Goal: Information Seeking & Learning: Learn about a topic

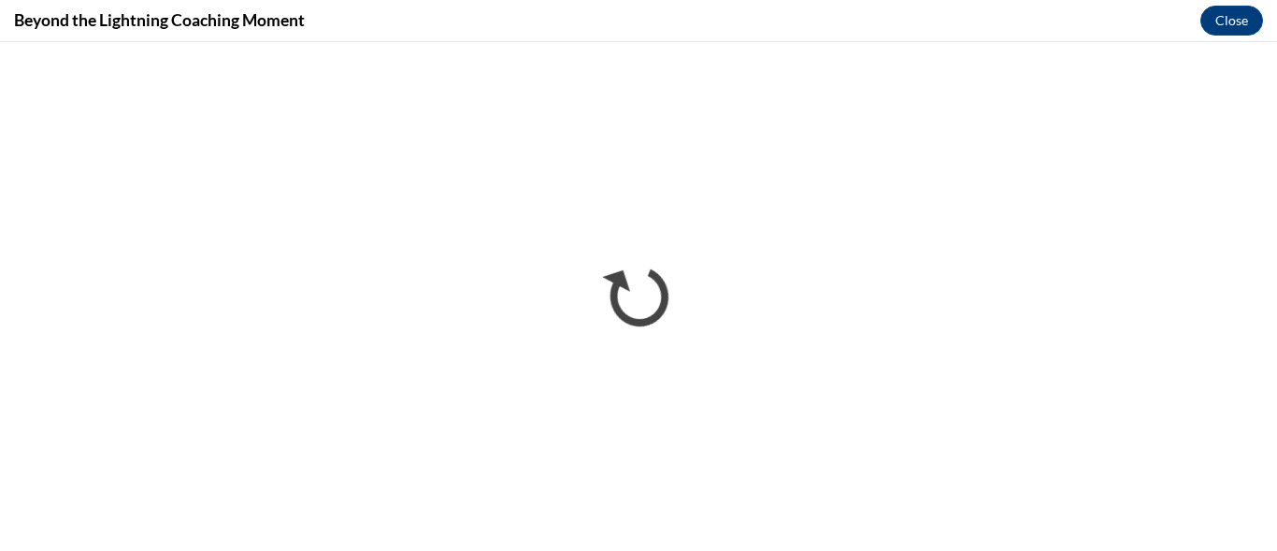
scroll to position [1744, 0]
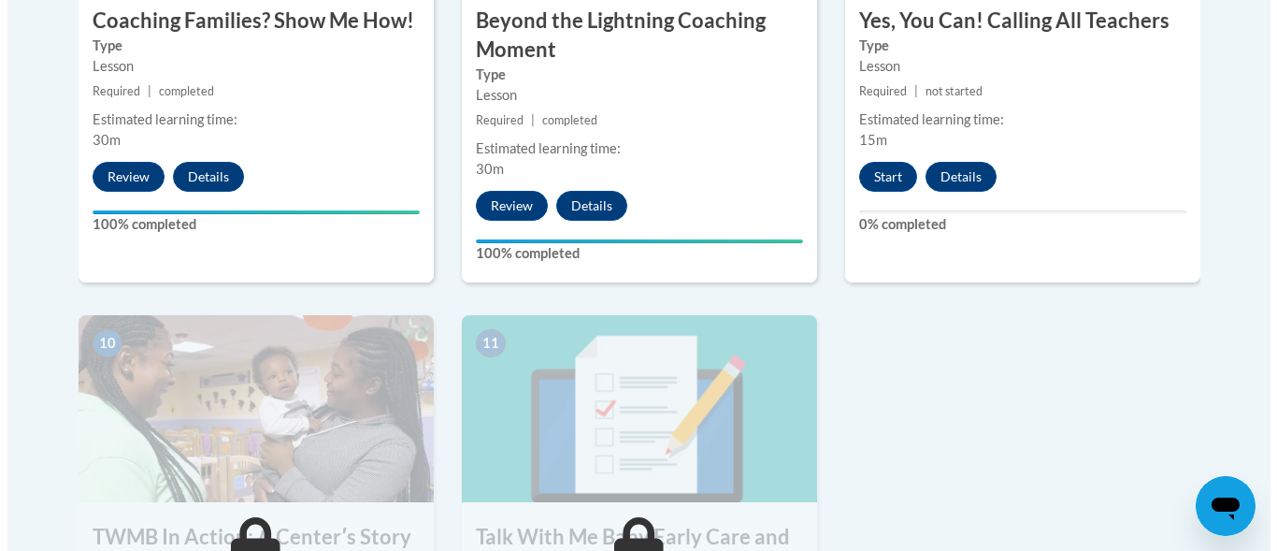
scroll to position [1818, 0]
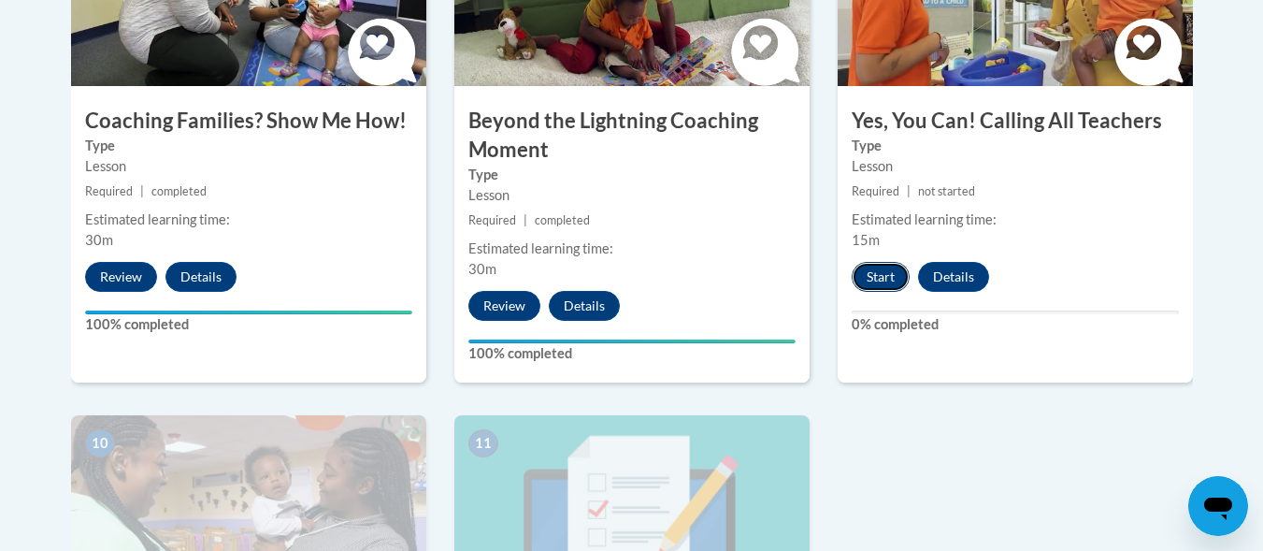
click at [888, 262] on button "Start" at bounding box center [881, 277] width 58 height 30
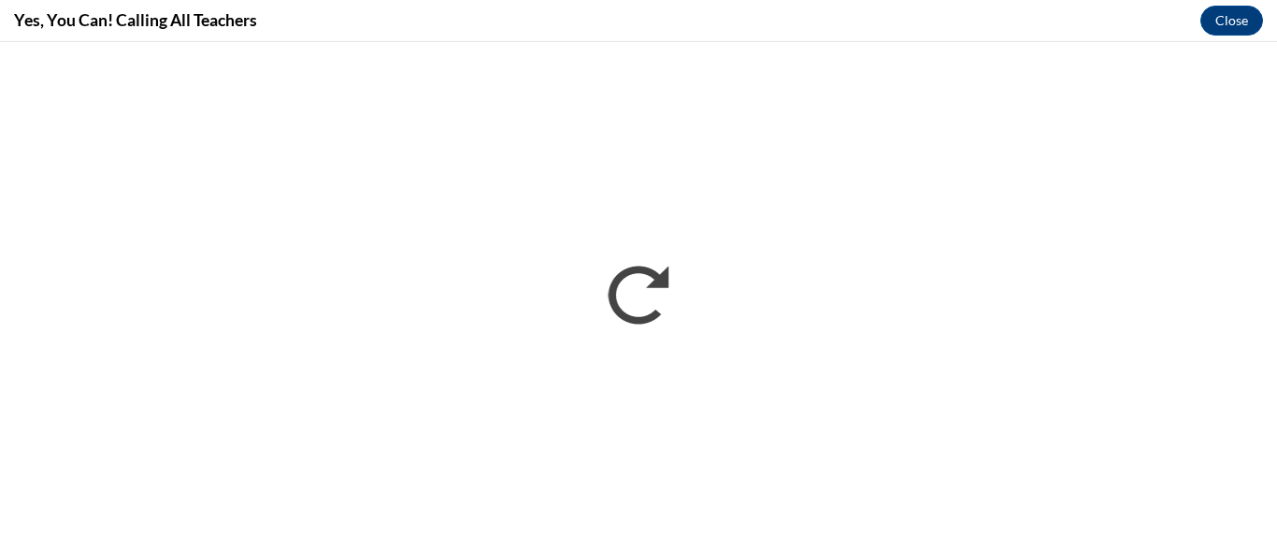
scroll to position [0, 0]
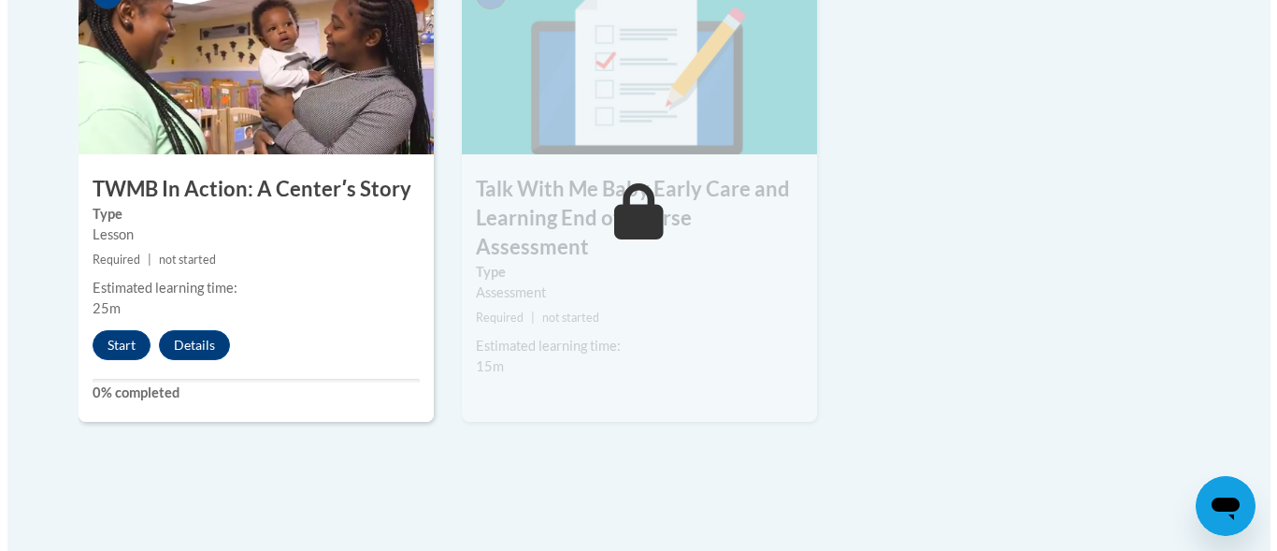
scroll to position [2340, 0]
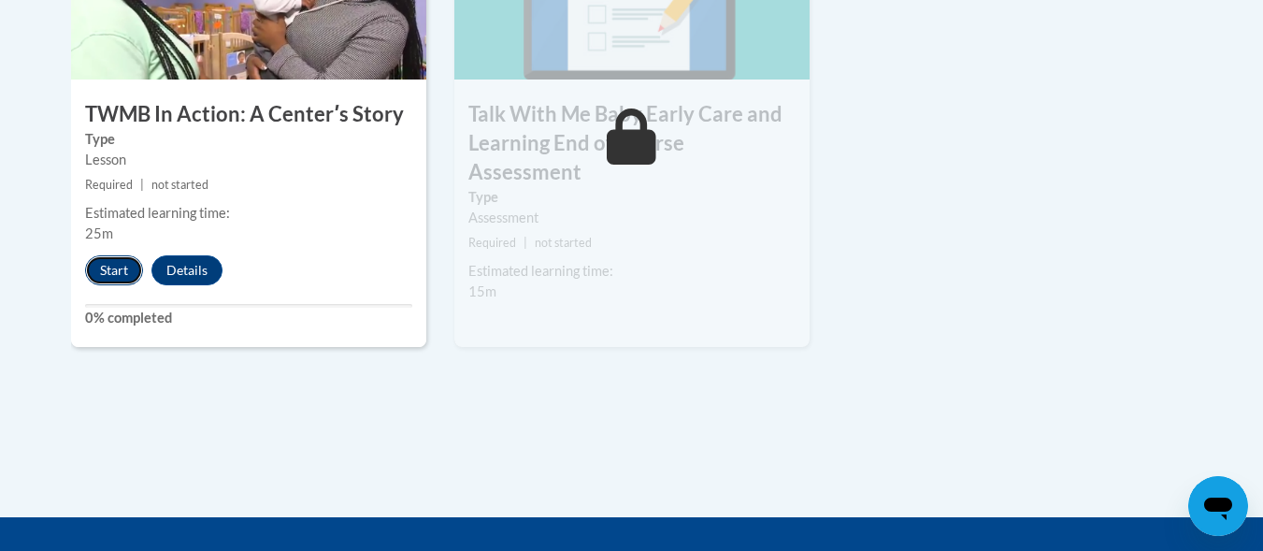
click at [116, 255] on button "Start" at bounding box center [114, 270] width 58 height 30
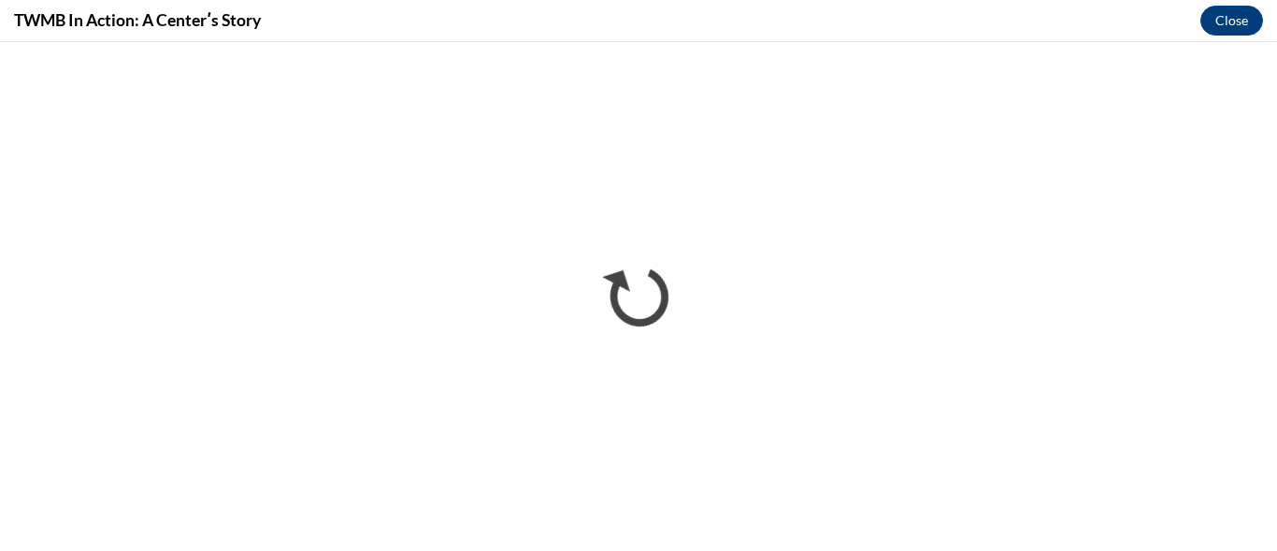
scroll to position [0, 0]
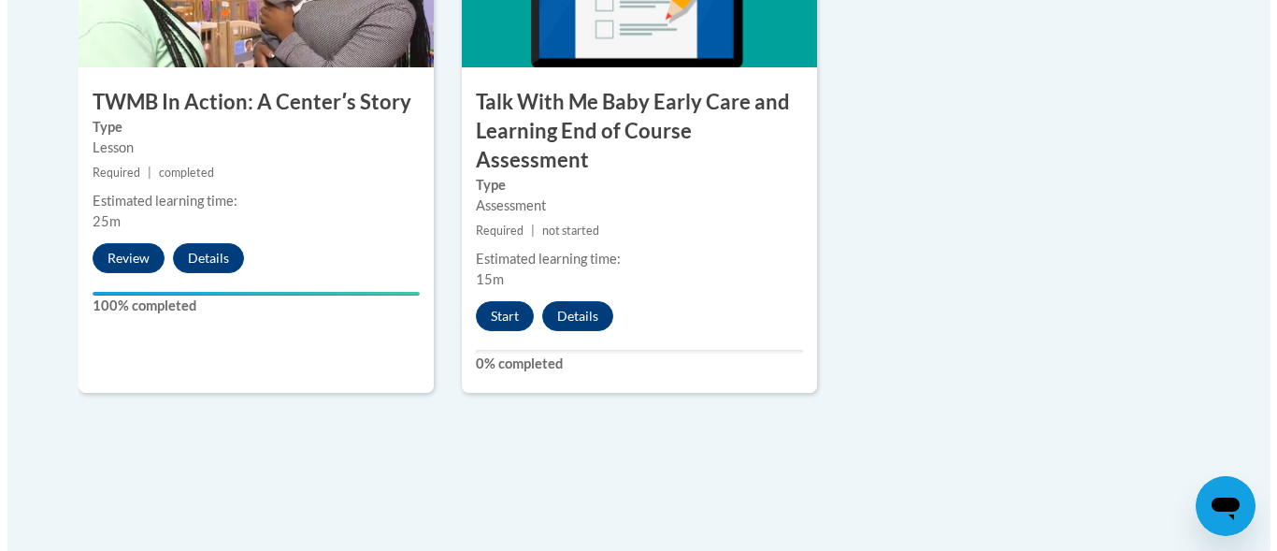
scroll to position [2403, 0]
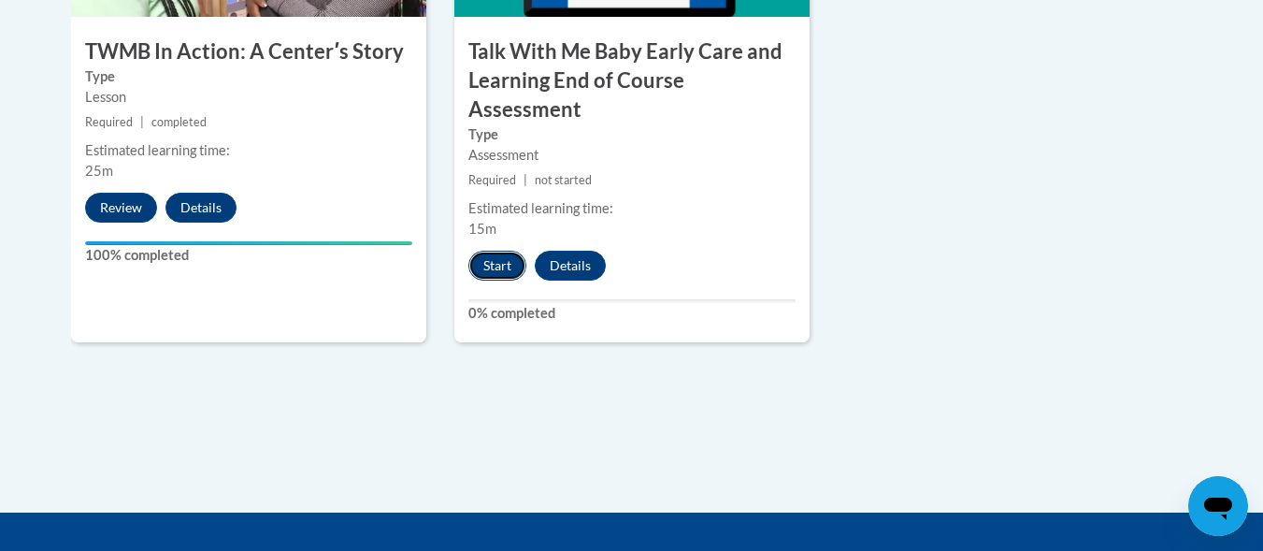
click at [486, 251] on button "Start" at bounding box center [497, 266] width 58 height 30
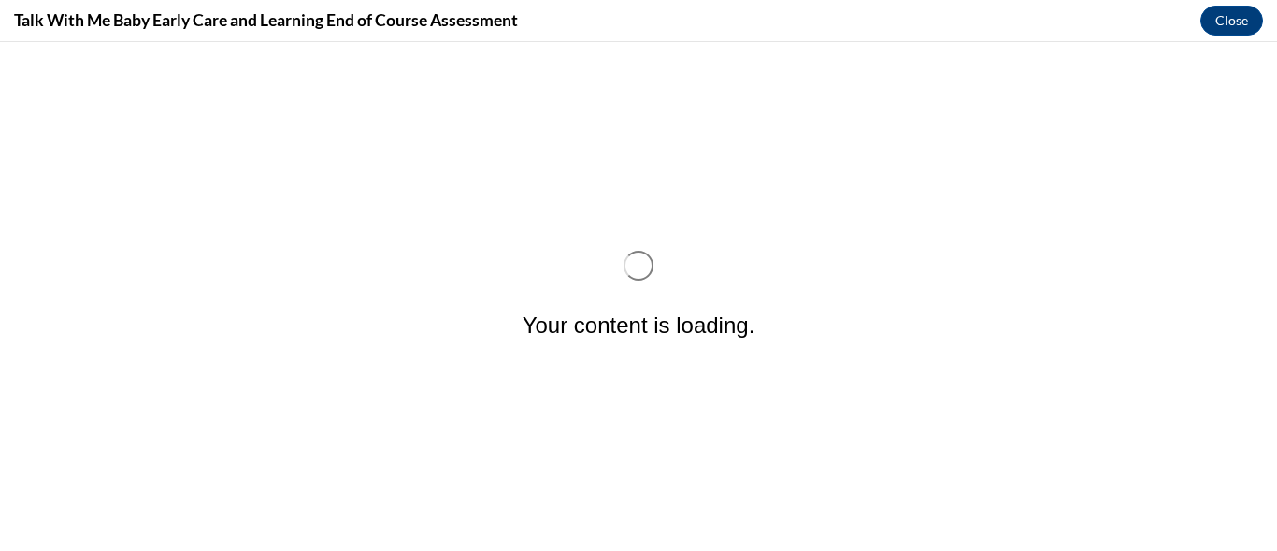
scroll to position [0, 0]
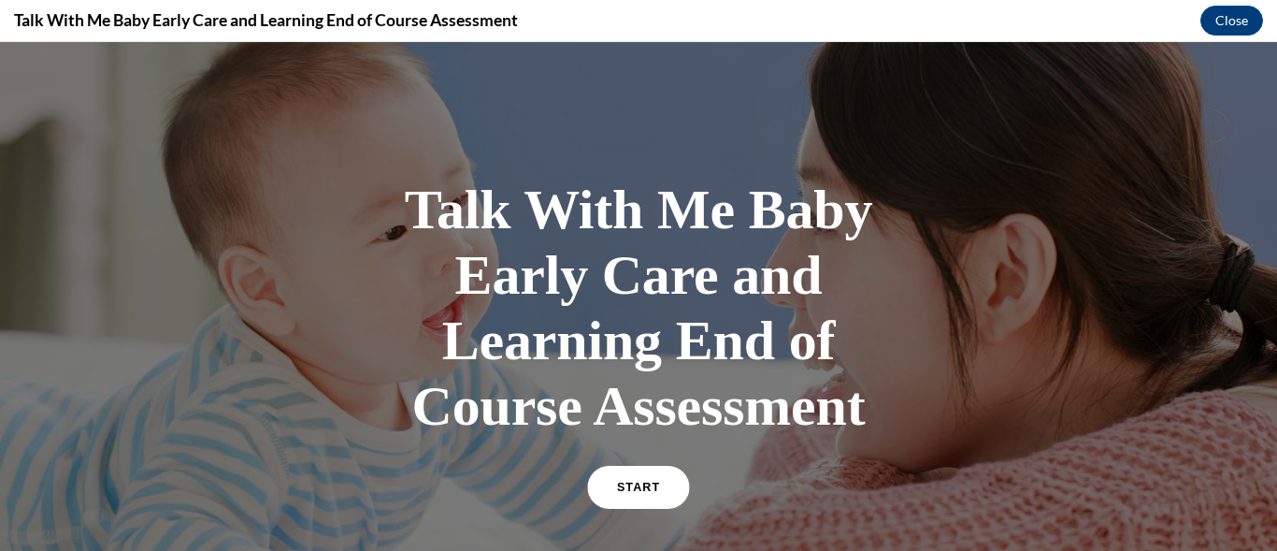
click at [645, 491] on span "START" at bounding box center [638, 488] width 43 height 14
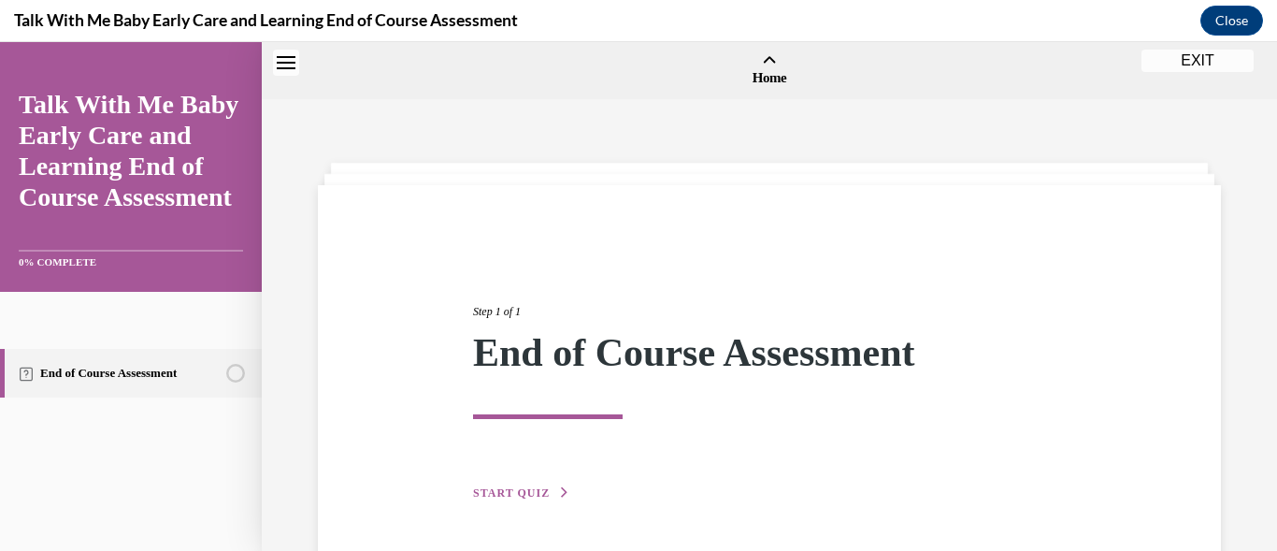
scroll to position [58, 0]
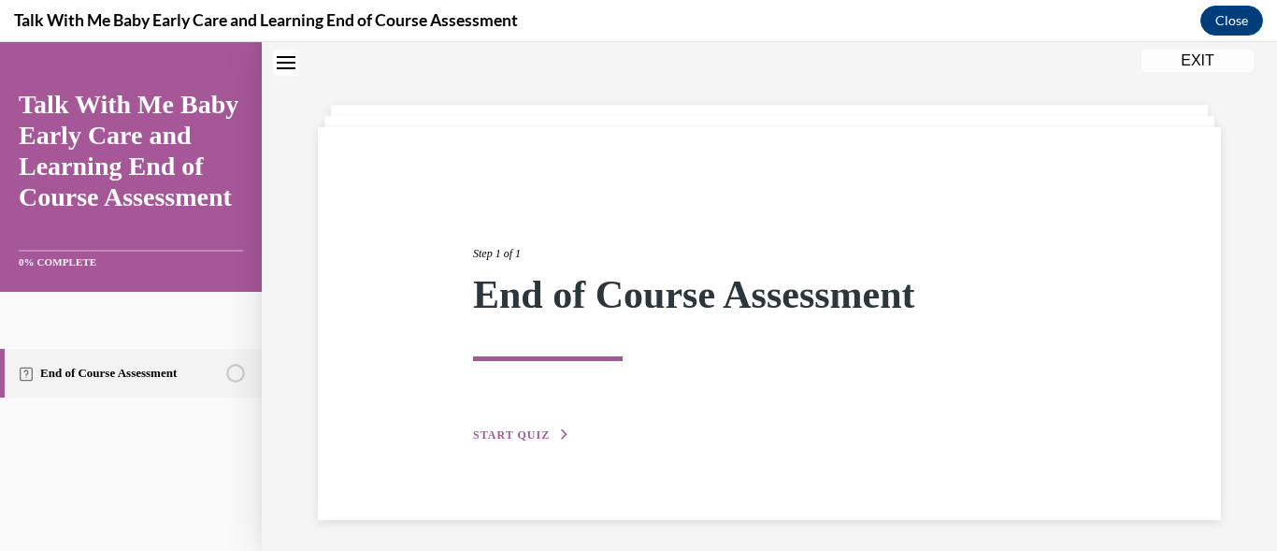
click at [494, 433] on span "START QUIZ" at bounding box center [511, 434] width 77 height 13
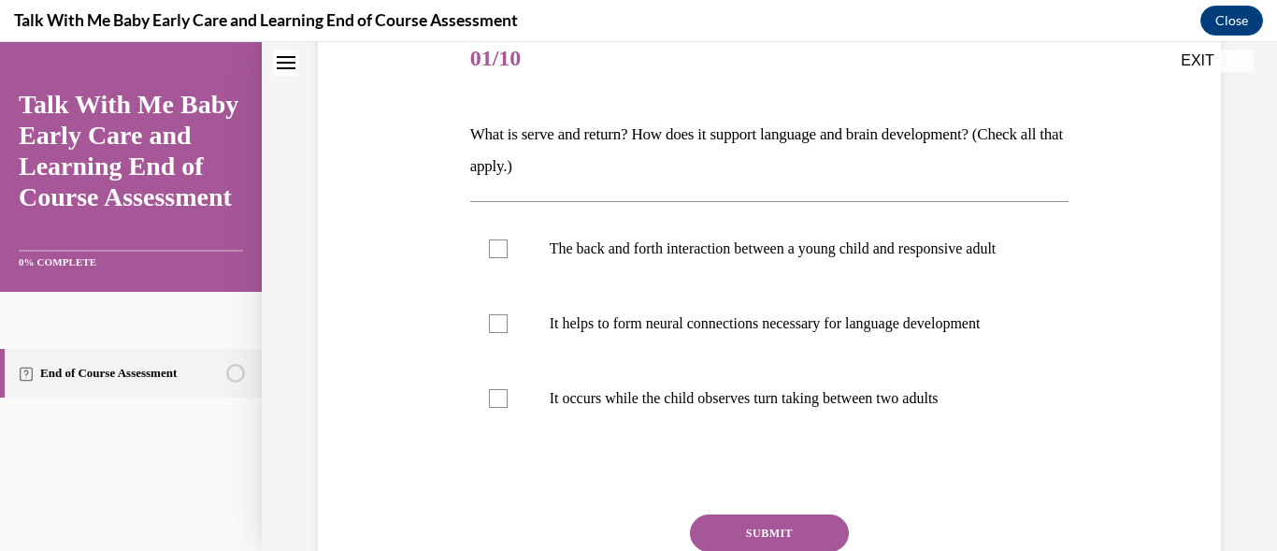
scroll to position [245, 0]
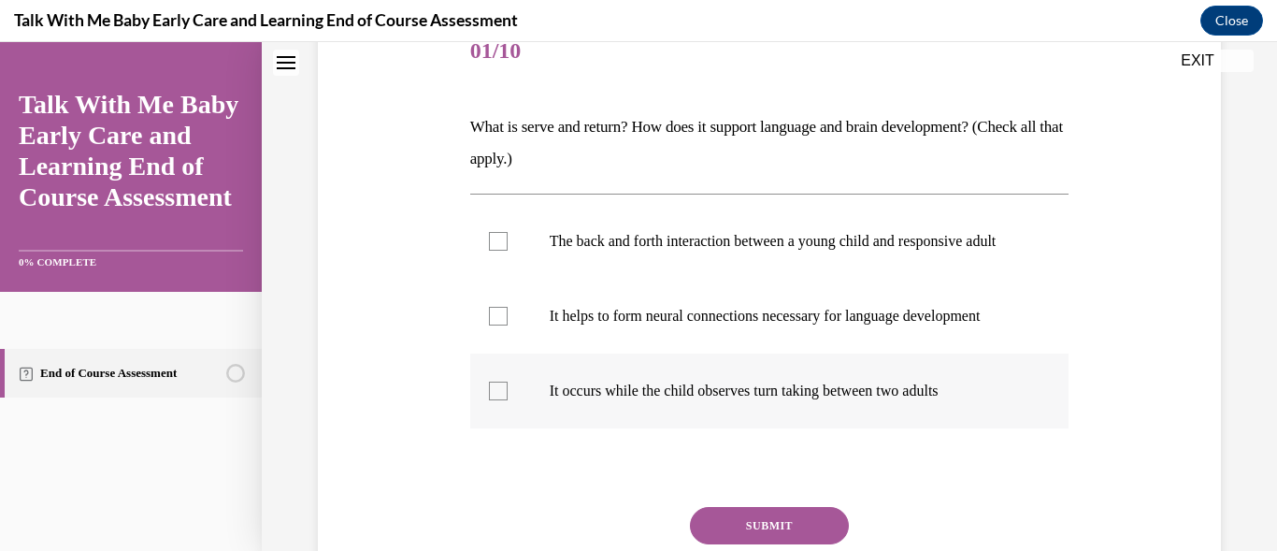
click at [503, 400] on div at bounding box center [498, 390] width 19 height 19
click at [503, 400] on input "It occurs while the child observes turn taking between two adults" at bounding box center [498, 390] width 19 height 19
checkbox input "true"
click at [494, 325] on div at bounding box center [498, 316] width 19 height 19
click at [494, 325] on input "It helps to form neural connections necessary for language development" at bounding box center [498, 316] width 19 height 19
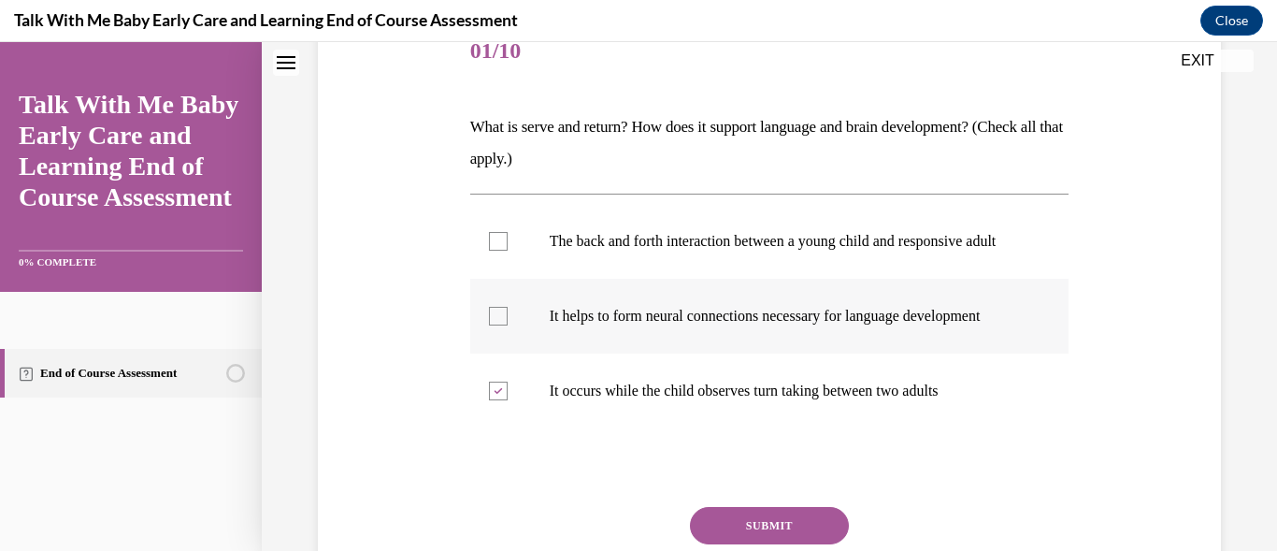
checkbox input "true"
click at [496, 237] on label "The back and forth interaction between a young child and responsive adult" at bounding box center [769, 241] width 599 height 75
click at [496, 237] on input "The back and forth interaction between a young child and responsive adult" at bounding box center [498, 241] width 19 height 19
checkbox input "true"
click at [770, 544] on button "SUBMIT" at bounding box center [769, 525] width 159 height 37
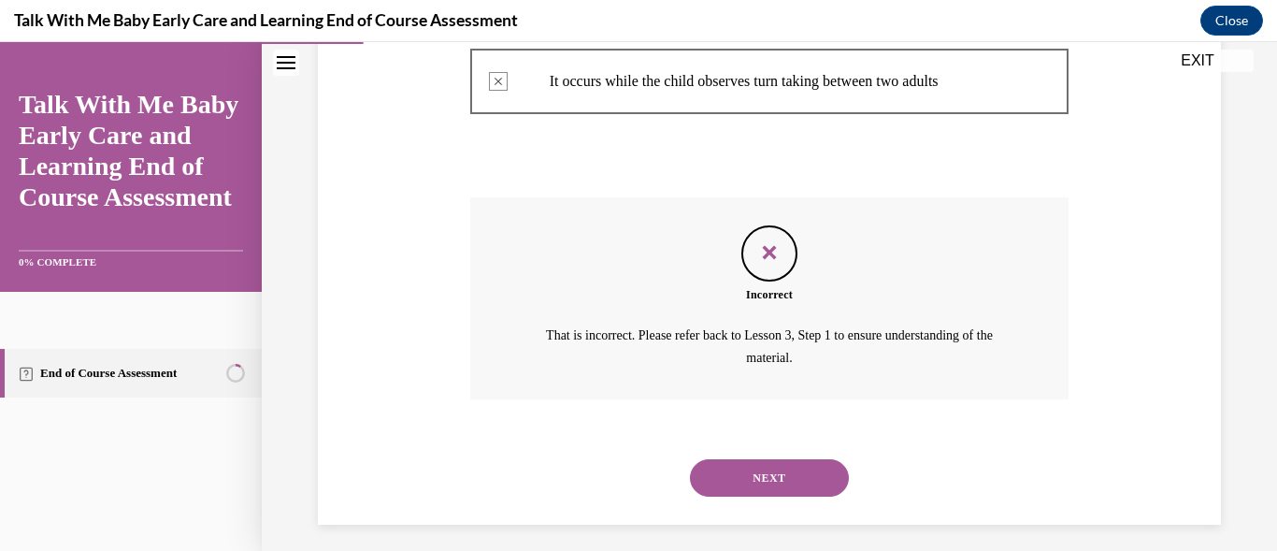
scroll to position [603, 0]
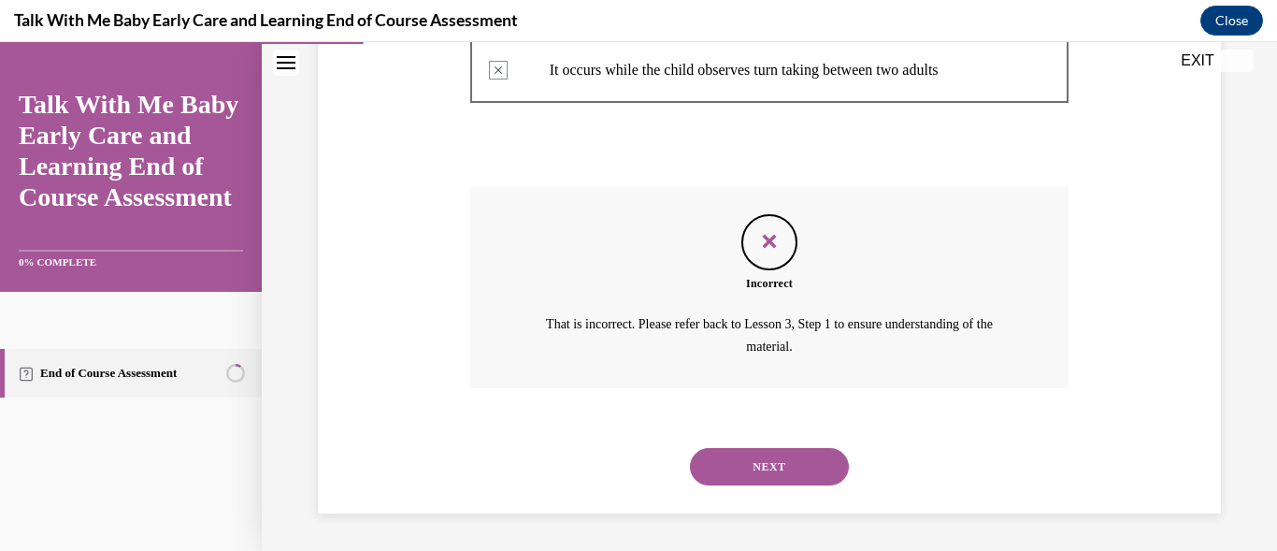
click at [783, 464] on button "NEXT" at bounding box center [769, 466] width 159 height 37
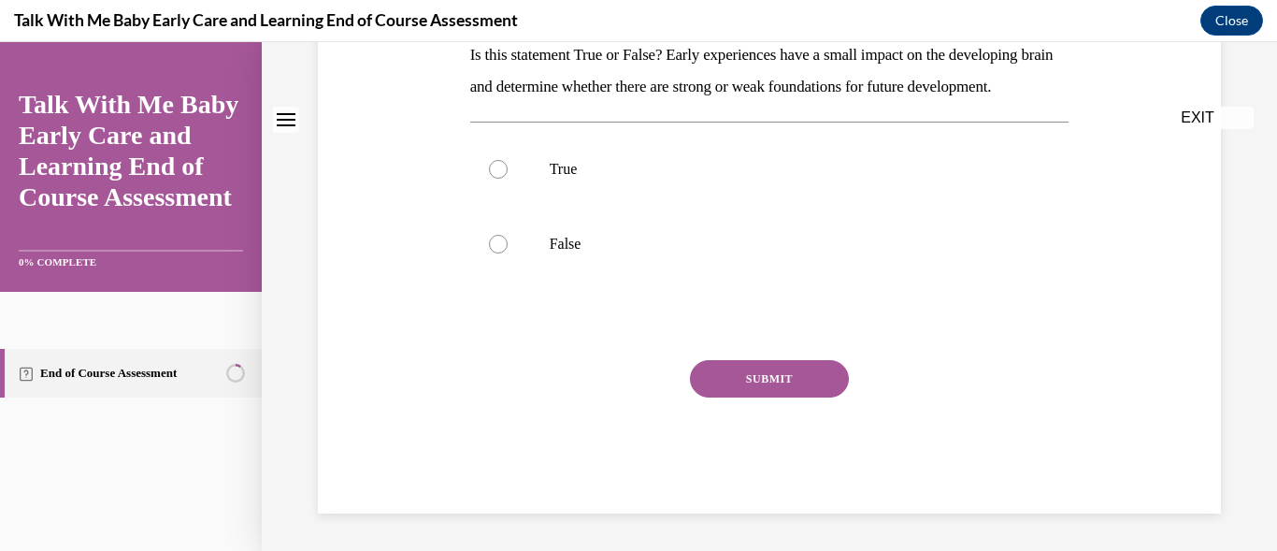
scroll to position [0, 0]
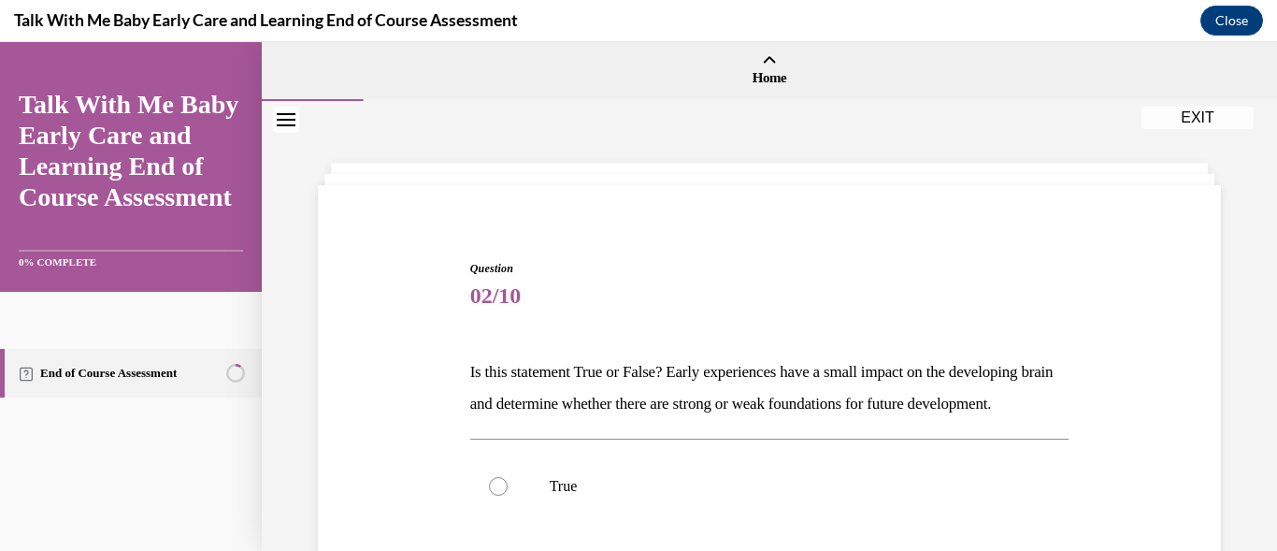
click at [1261, 541] on div "Question 02/10 Is this statement True or False? Early experiences have a small …" at bounding box center [769, 484] width 1015 height 767
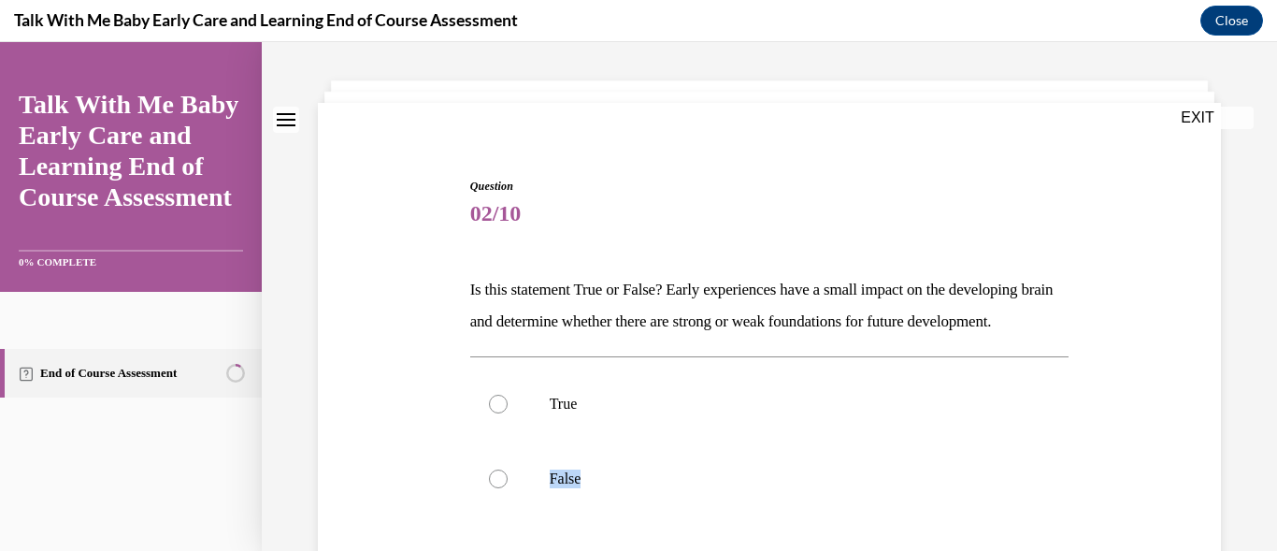
click at [1261, 541] on div "Question 02/10 Is this statement True or False? Early experiences have a small …" at bounding box center [769, 402] width 1015 height 767
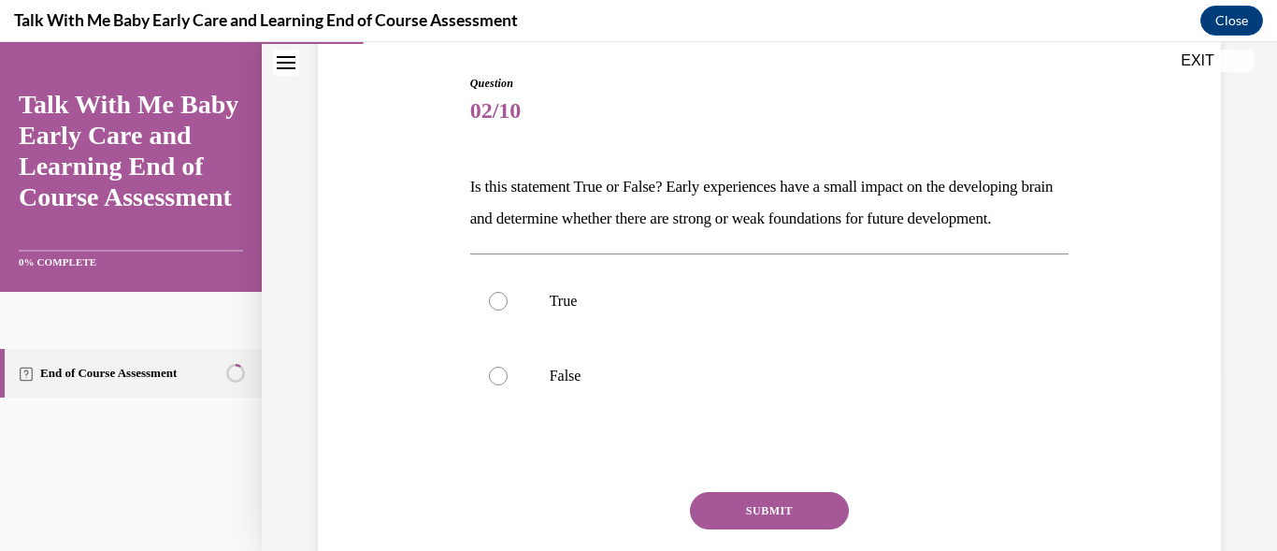
click at [1261, 541] on div "Question 02/10 Is this statement True or False? Early experiences have a small …" at bounding box center [769, 299] width 1015 height 767
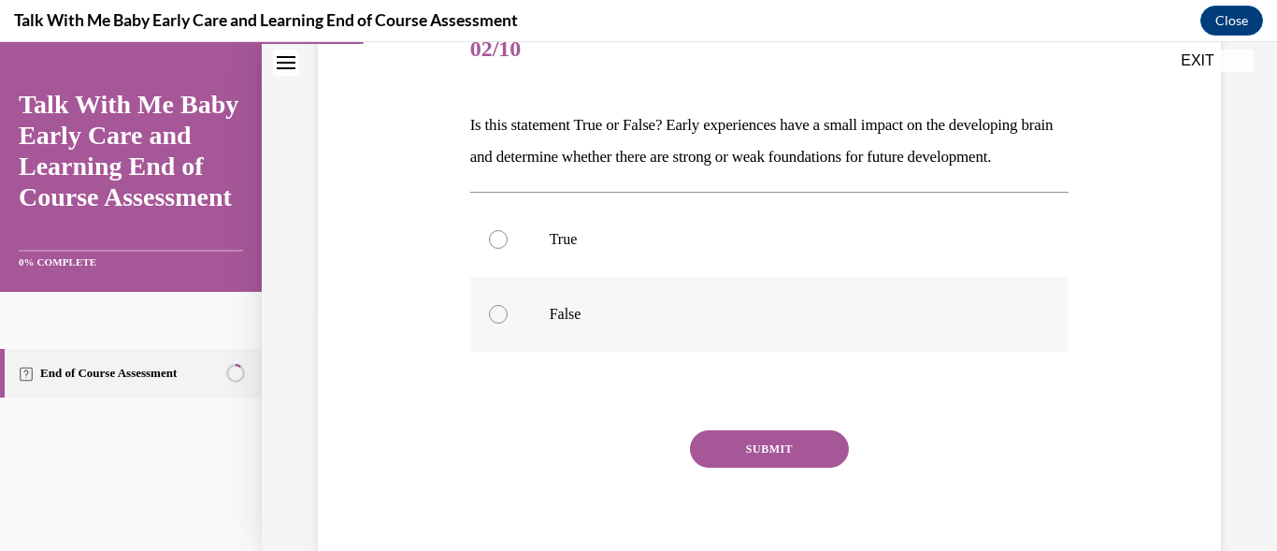
click at [496, 324] on div at bounding box center [498, 314] width 19 height 19
click at [496, 324] on input "False" at bounding box center [498, 314] width 19 height 19
radio input "true"
click at [760, 467] on button "SUBMIT" at bounding box center [769, 448] width 159 height 37
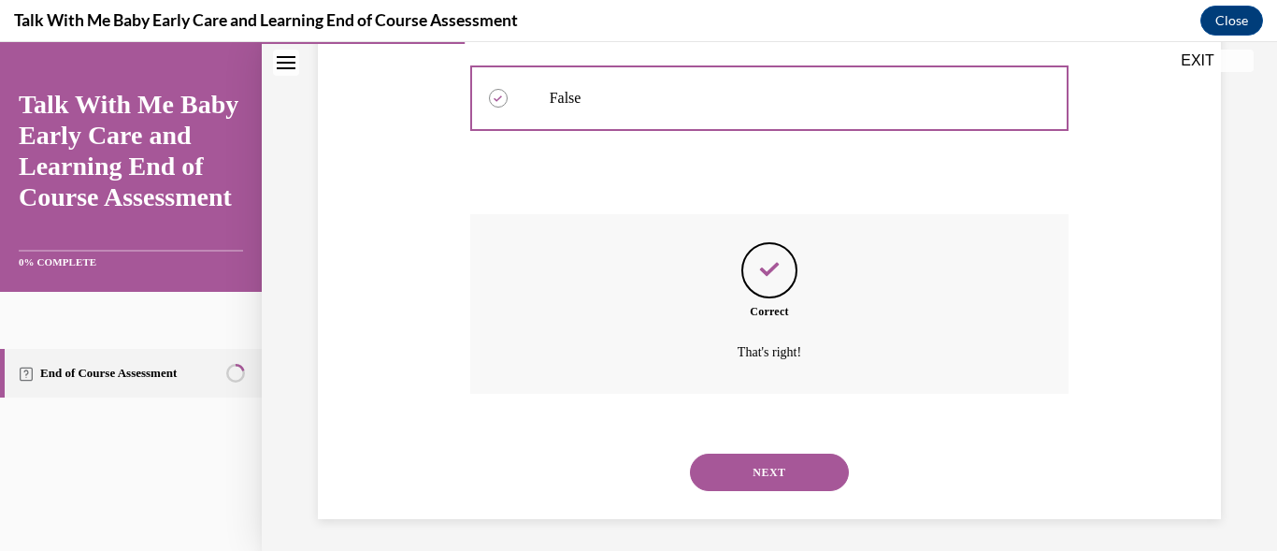
scroll to position [500, 0]
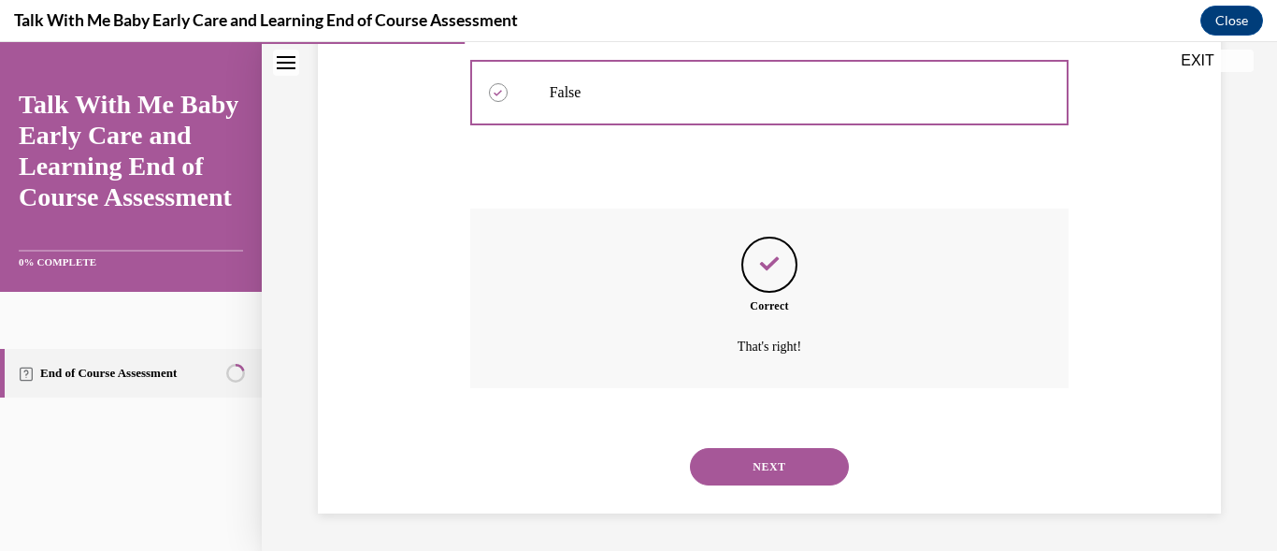
click at [760, 472] on button "NEXT" at bounding box center [769, 466] width 159 height 37
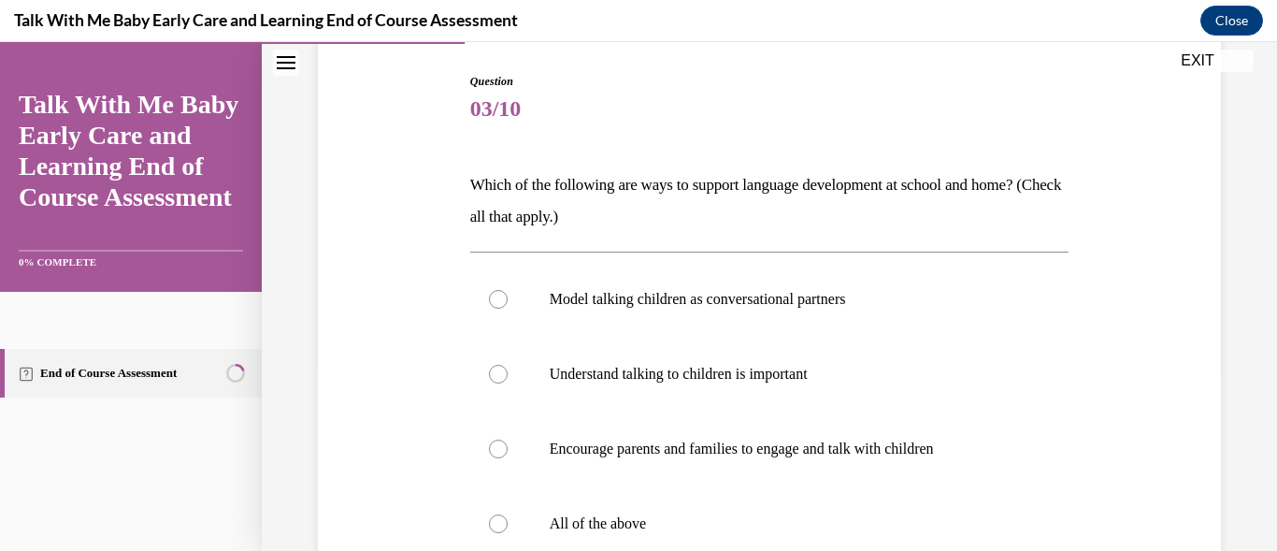
scroll to position [224, 0]
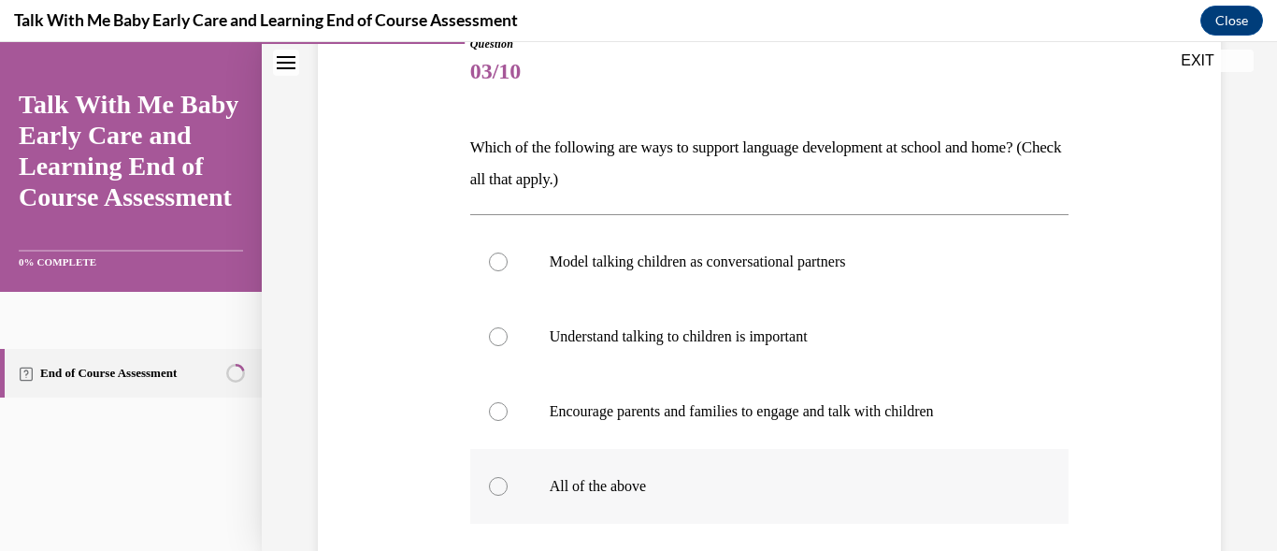
click at [501, 487] on div at bounding box center [498, 486] width 19 height 19
click at [501, 487] on input "All of the above" at bounding box center [498, 486] width 19 height 19
radio input "true"
click at [720, 502] on label "All of the above" at bounding box center [769, 486] width 599 height 75
click at [508, 496] on input "All of the above" at bounding box center [498, 486] width 19 height 19
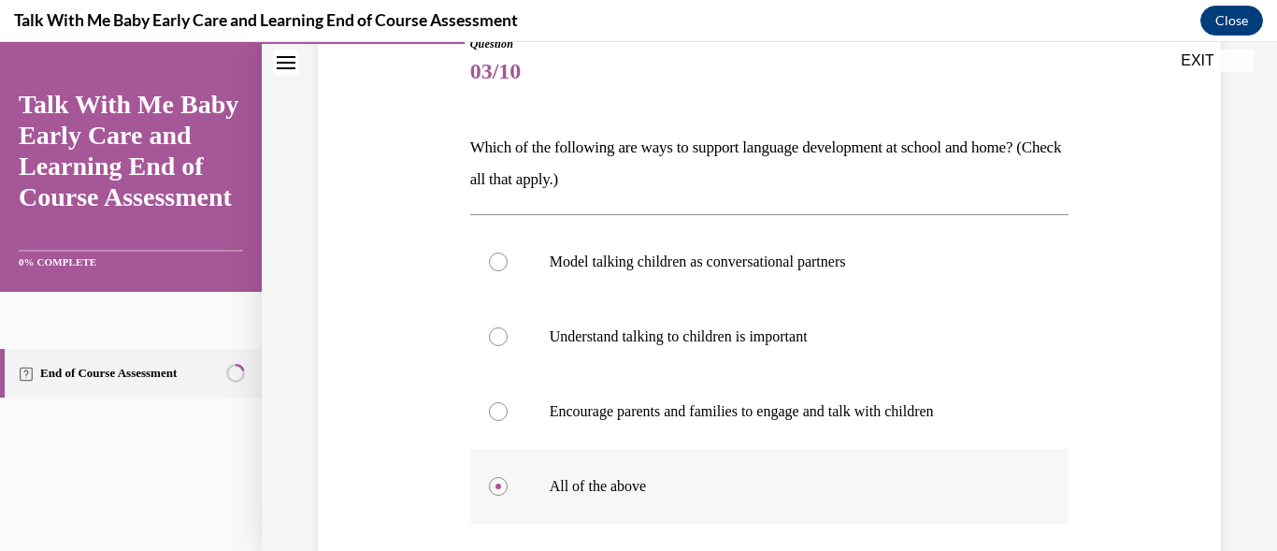
click at [489, 252] on input "Model talking children as conversational partners" at bounding box center [498, 261] width 19 height 19
radio input "true"
click at [496, 481] on div at bounding box center [498, 486] width 19 height 19
click at [496, 481] on input "All of the above" at bounding box center [498, 486] width 19 height 19
radio input "true"
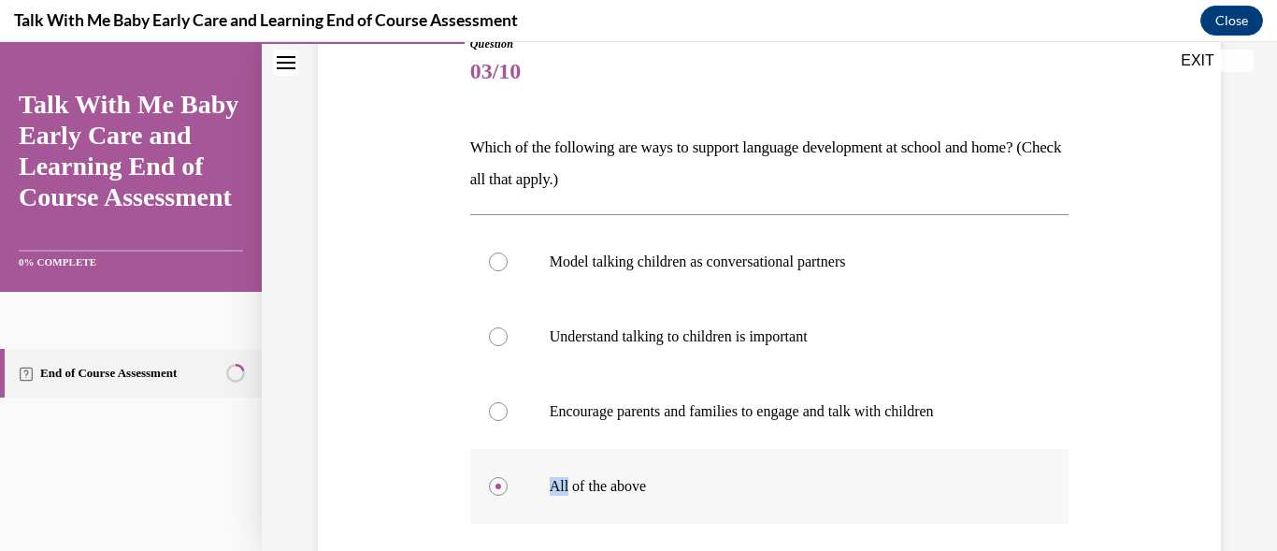
click at [496, 481] on div at bounding box center [498, 486] width 19 height 19
click at [496, 481] on input "All of the above" at bounding box center [498, 486] width 19 height 19
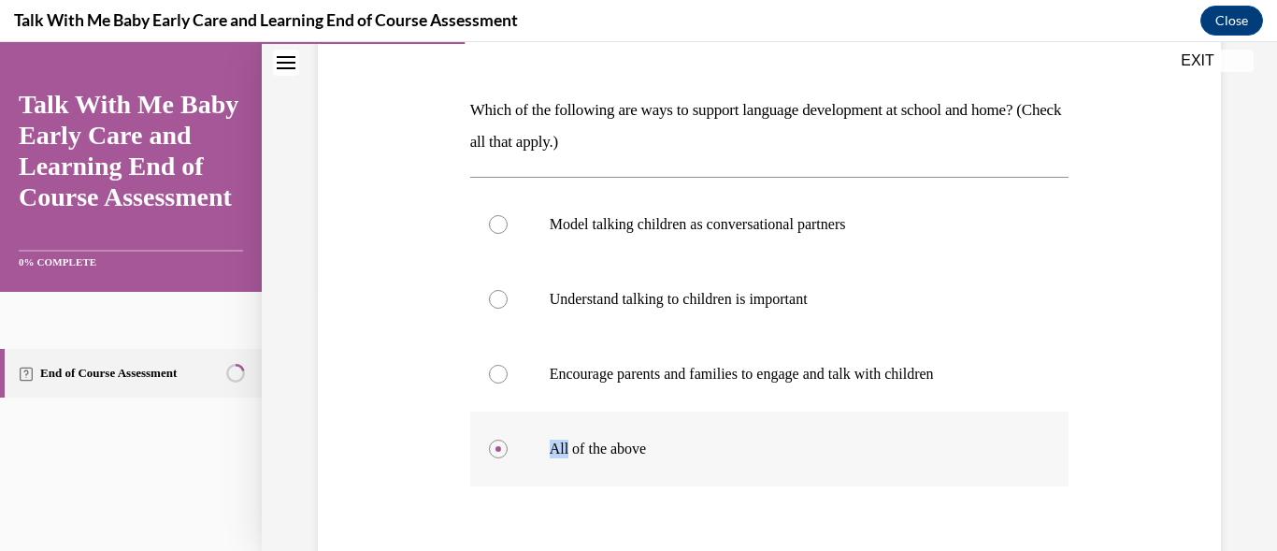
scroll to position [299, 0]
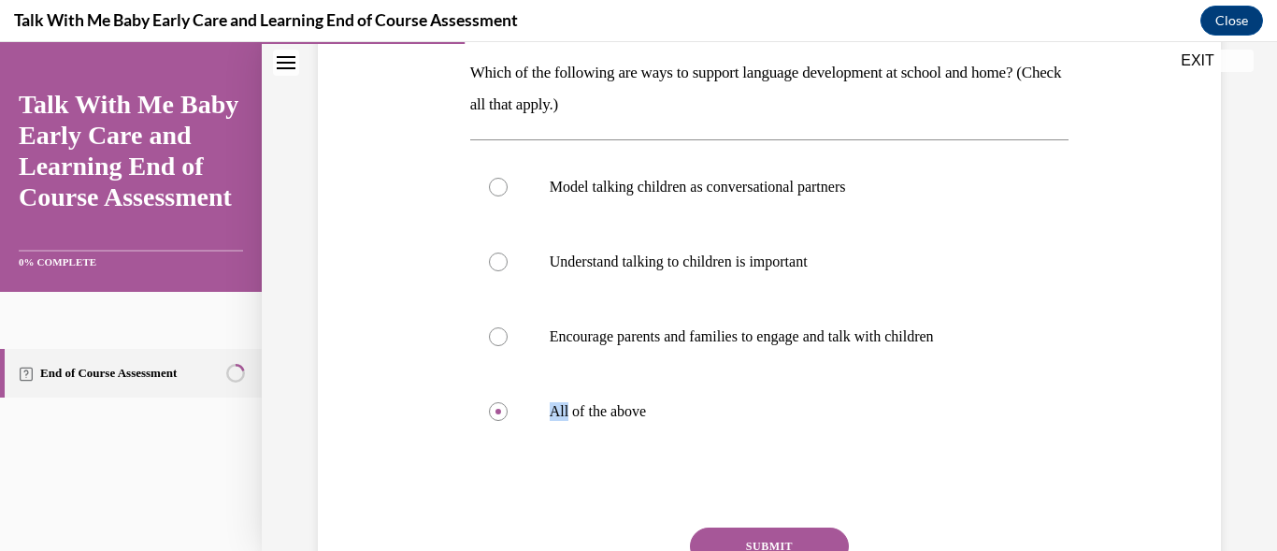
click at [812, 530] on button "SUBMIT" at bounding box center [769, 545] width 159 height 37
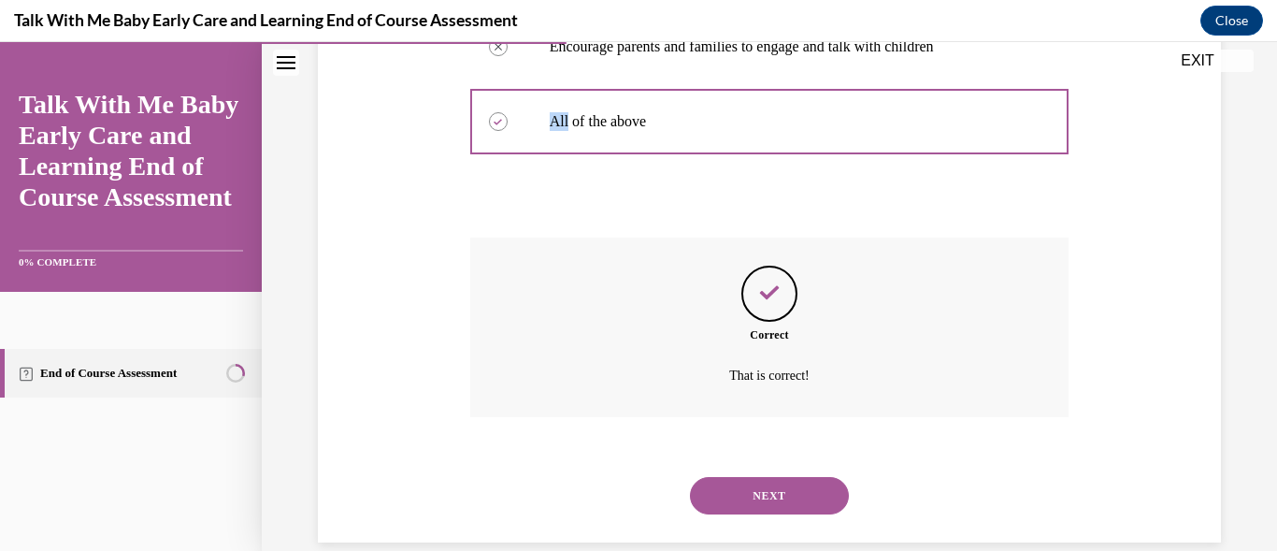
scroll to position [618, 0]
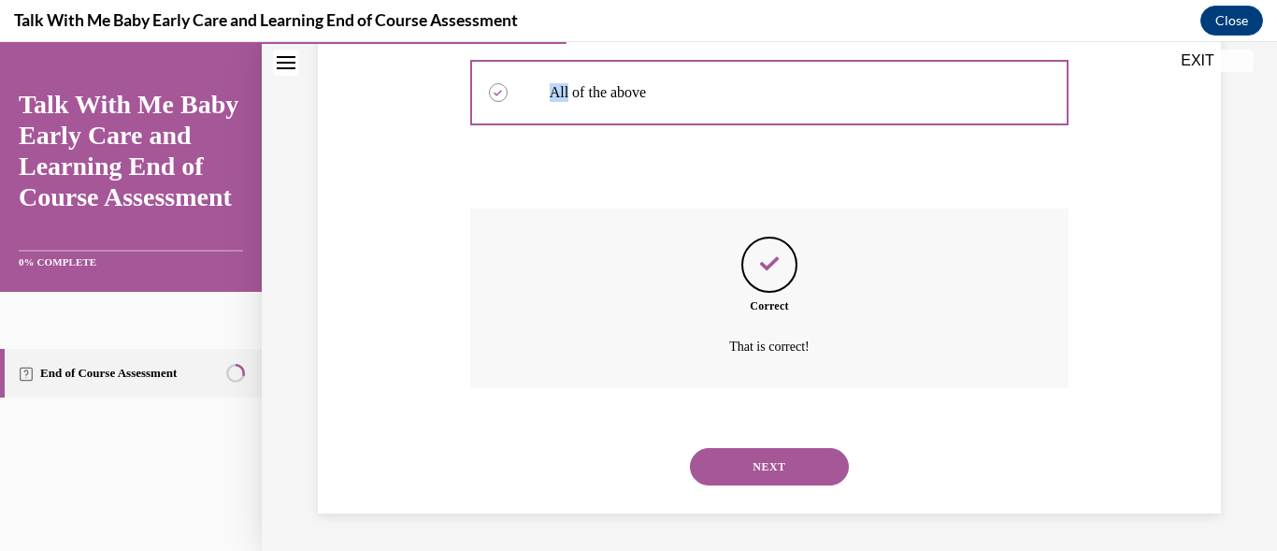
click at [760, 461] on button "NEXT" at bounding box center [769, 466] width 159 height 37
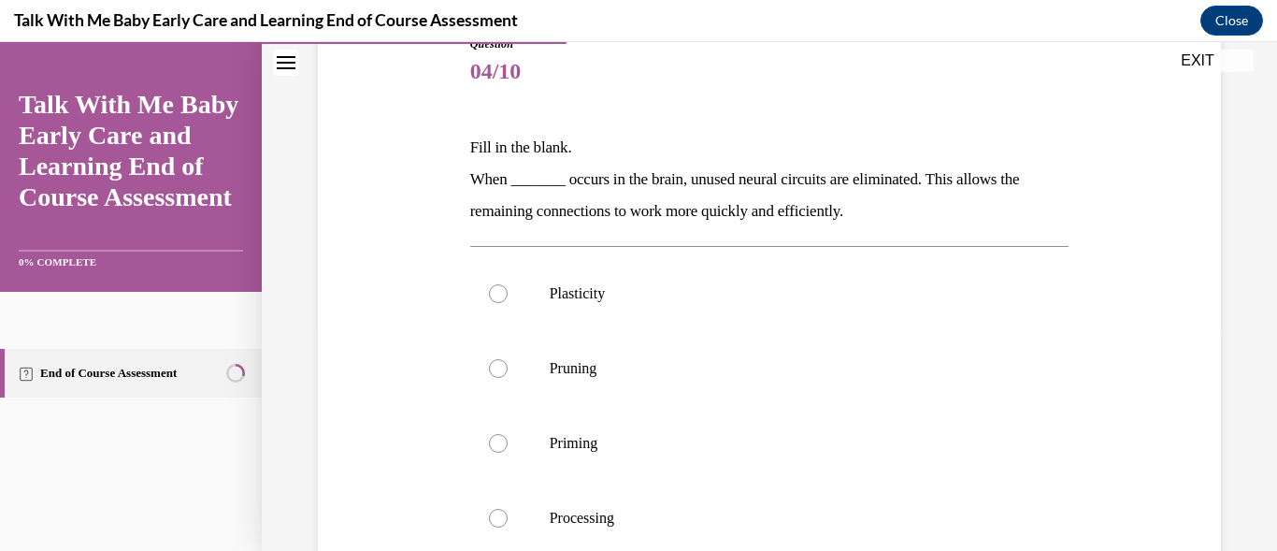
scroll to position [262, 0]
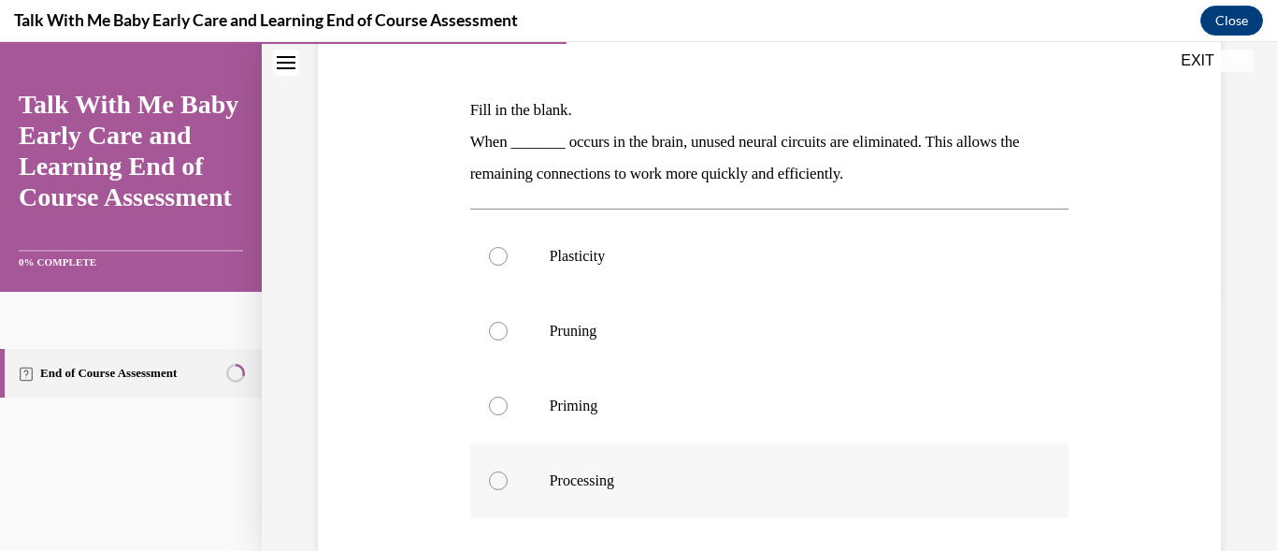
click at [496, 480] on div at bounding box center [498, 480] width 19 height 19
click at [496, 480] on input "Processing" at bounding box center [498, 480] width 19 height 19
radio input "true"
click at [496, 480] on circle at bounding box center [499, 481] width 6 height 6
click at [496, 480] on input "Processing" at bounding box center [498, 480] width 19 height 19
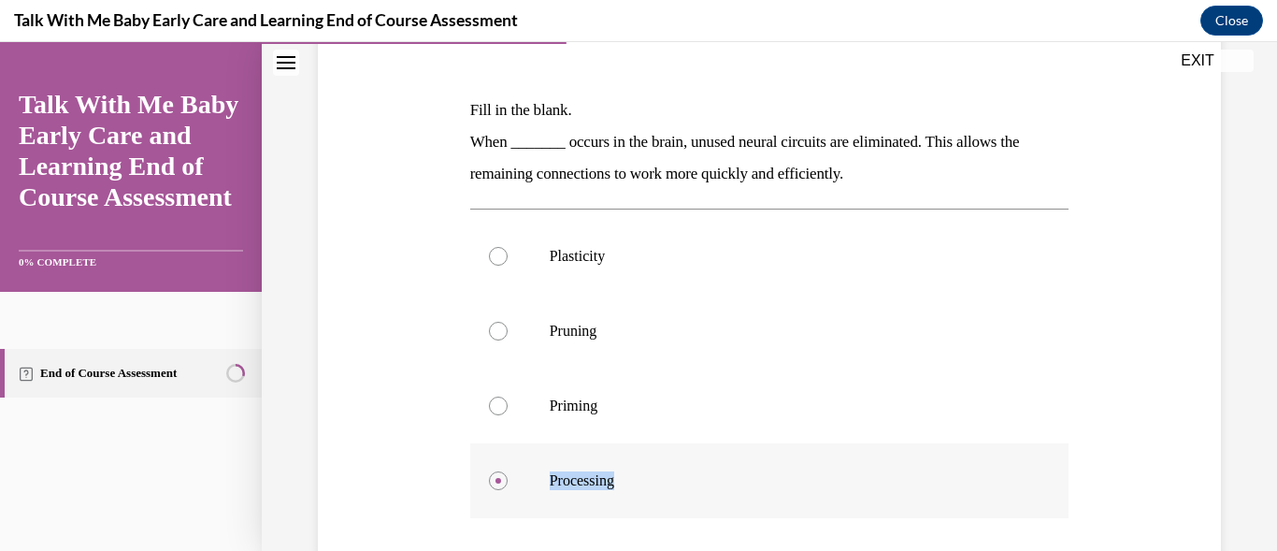
click at [496, 480] on circle at bounding box center [499, 481] width 6 height 6
click at [496, 480] on input "Processing" at bounding box center [498, 480] width 19 height 19
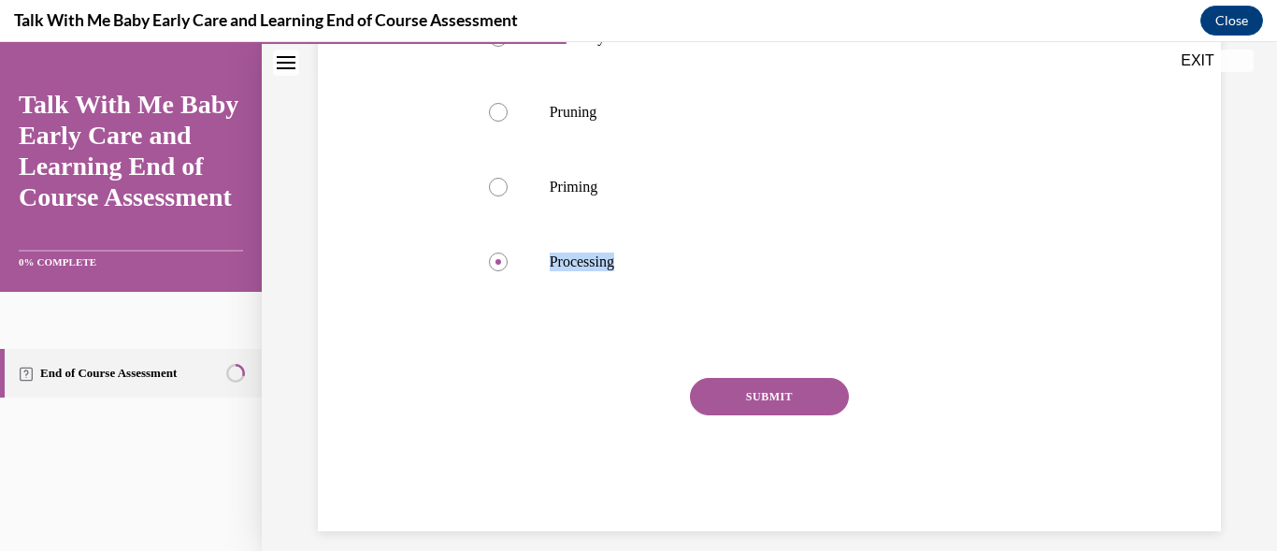
scroll to position [498, 0]
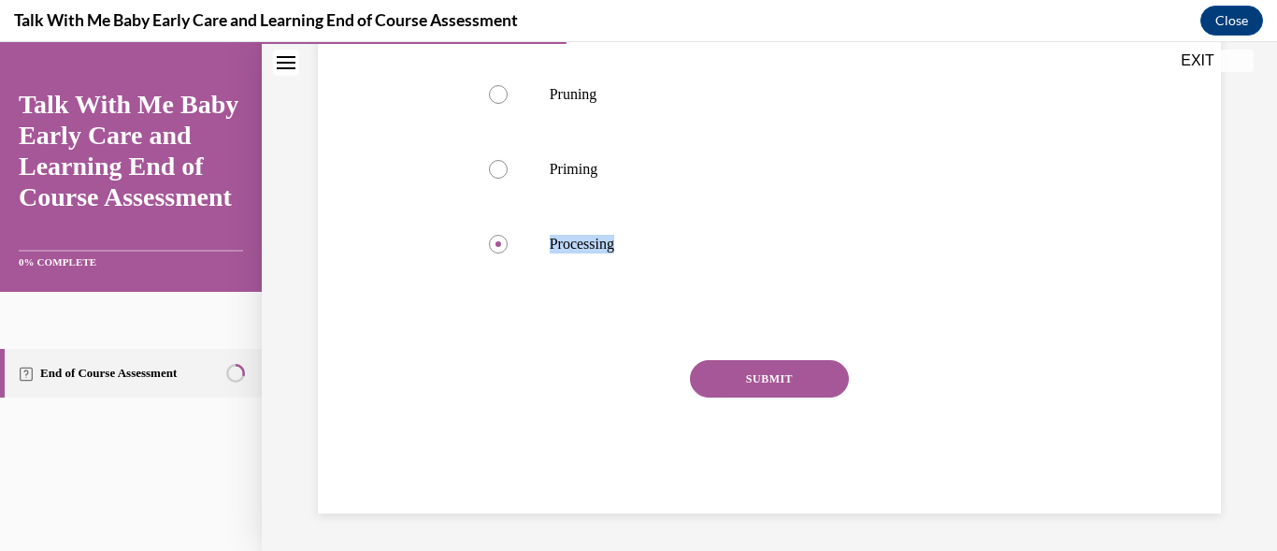
click at [728, 378] on button "SUBMIT" at bounding box center [769, 378] width 159 height 37
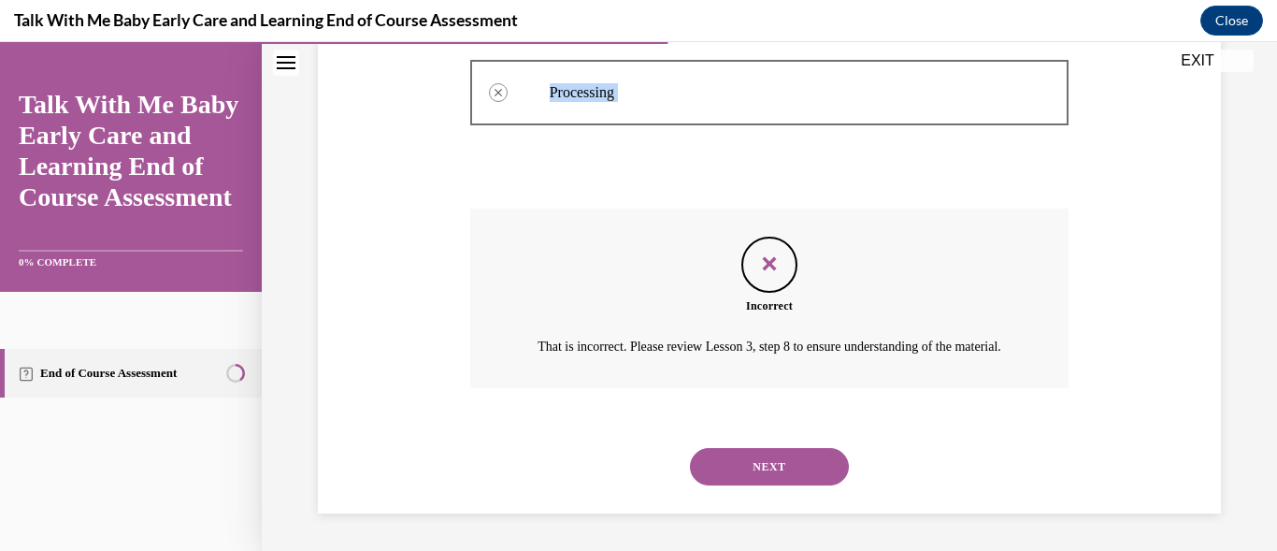
scroll to position [672, 0]
click at [776, 463] on button "NEXT" at bounding box center [769, 466] width 159 height 37
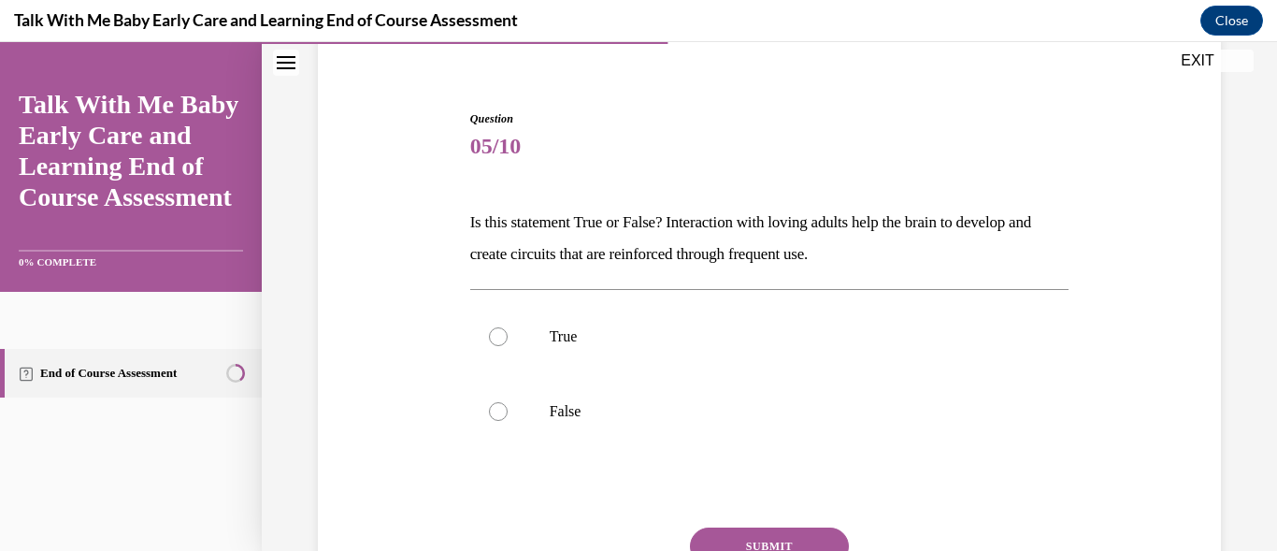
scroll to position [187, 0]
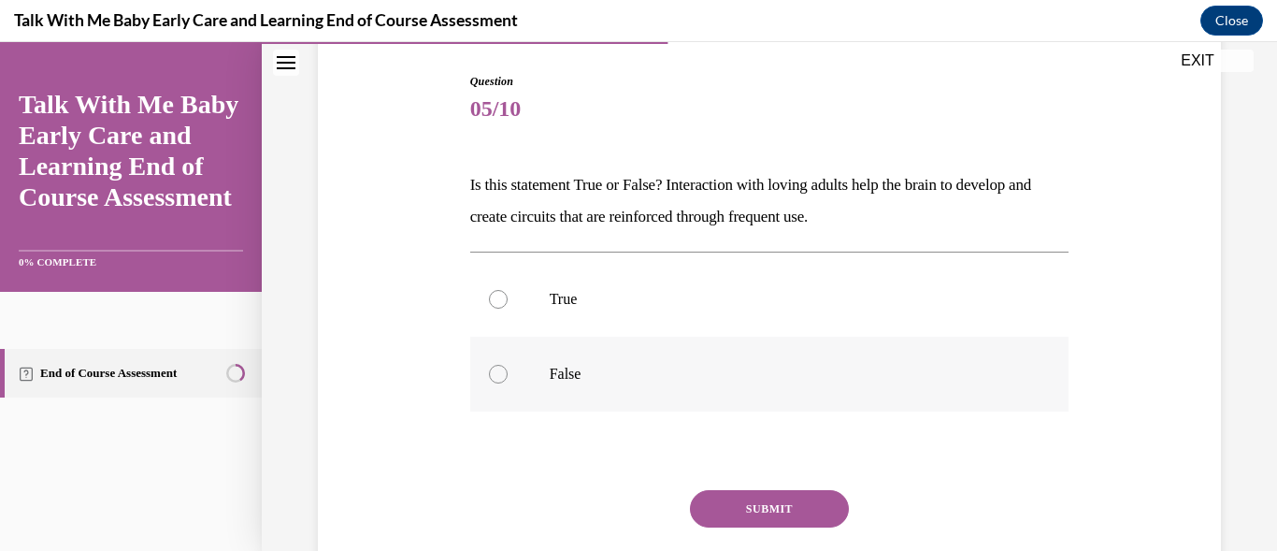
click at [489, 373] on div at bounding box center [498, 374] width 19 height 19
click at [489, 373] on input "False" at bounding box center [498, 374] width 19 height 19
radio input "true"
click at [733, 504] on button "SUBMIT" at bounding box center [769, 508] width 159 height 37
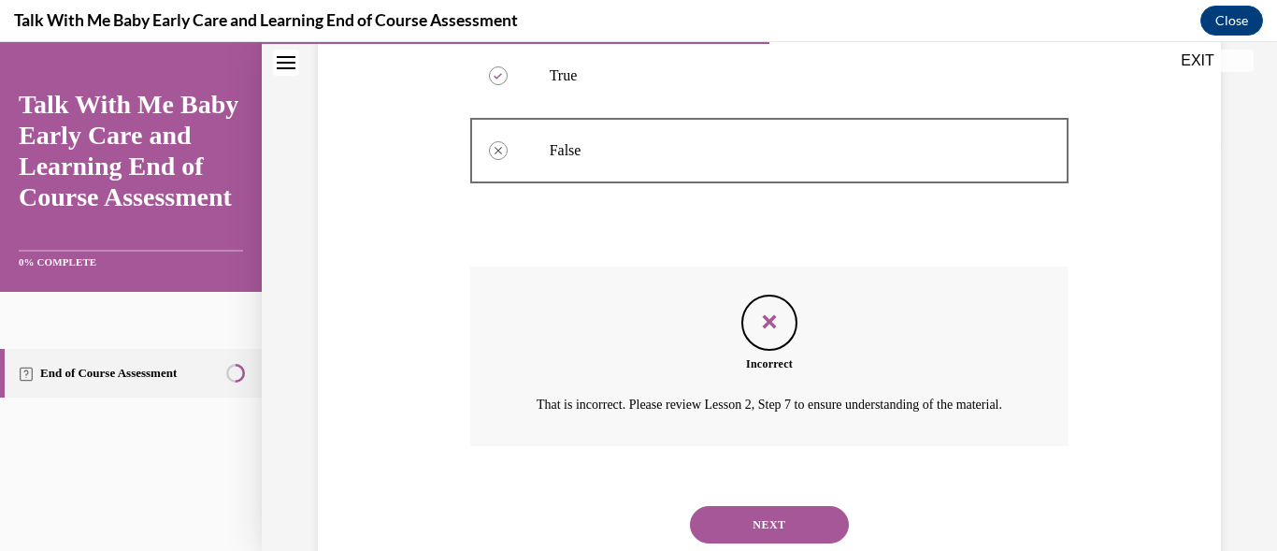
scroll to position [491, 0]
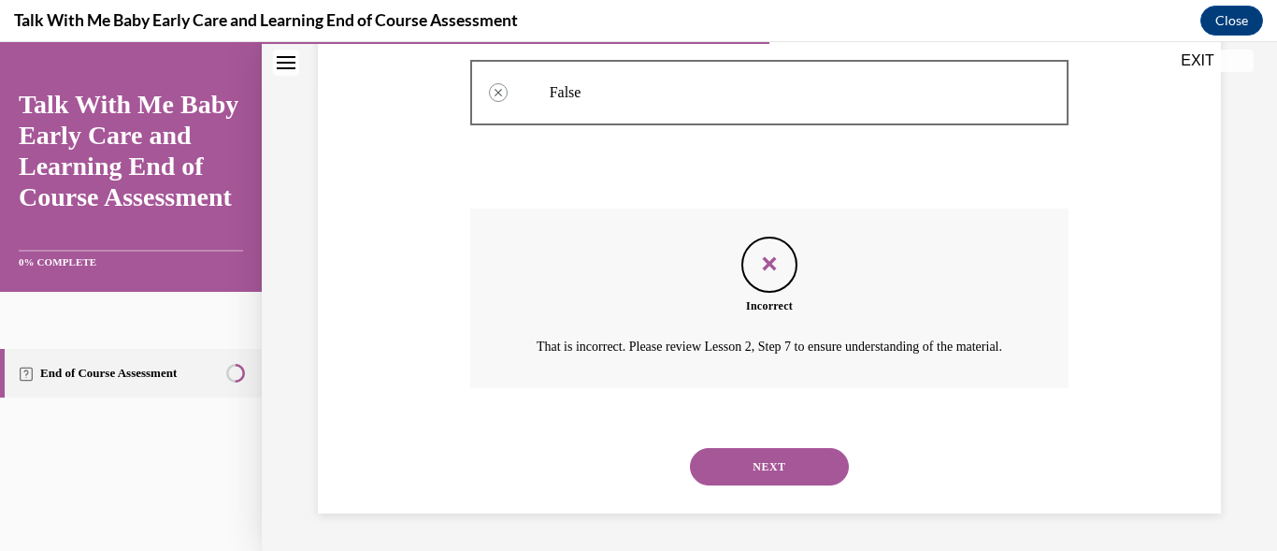
click at [724, 463] on button "NEXT" at bounding box center [769, 466] width 159 height 37
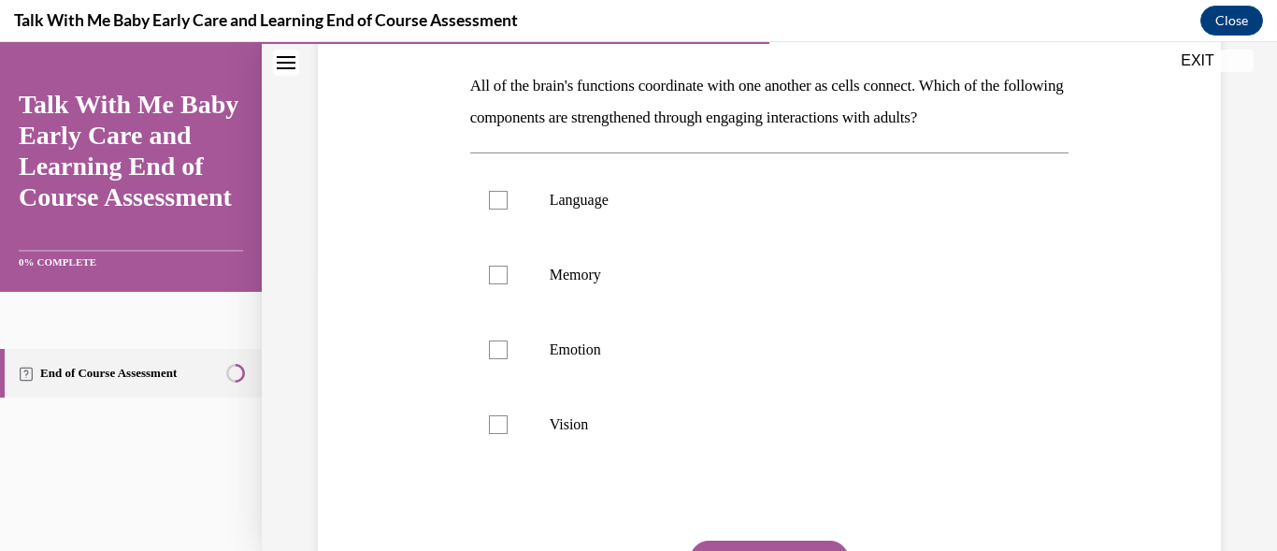
scroll to position [311, 0]
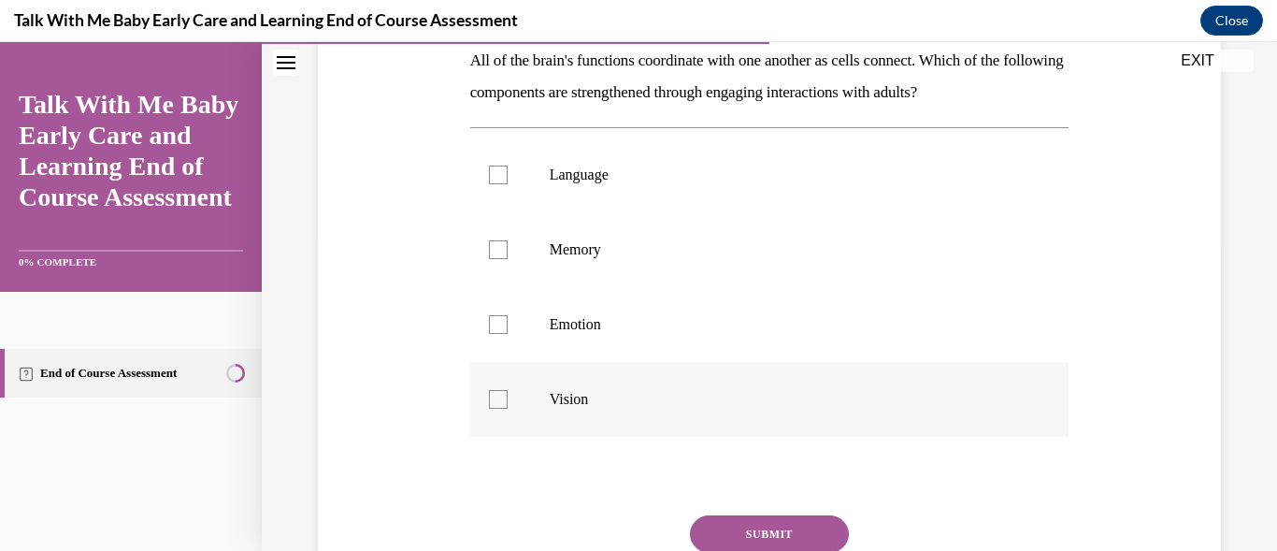
click at [492, 396] on div at bounding box center [498, 399] width 19 height 19
click at [492, 396] on input "Vision" at bounding box center [498, 399] width 19 height 19
checkbox input "true"
click at [492, 253] on div at bounding box center [498, 249] width 19 height 19
click at [492, 253] on input "Memory" at bounding box center [498, 249] width 19 height 19
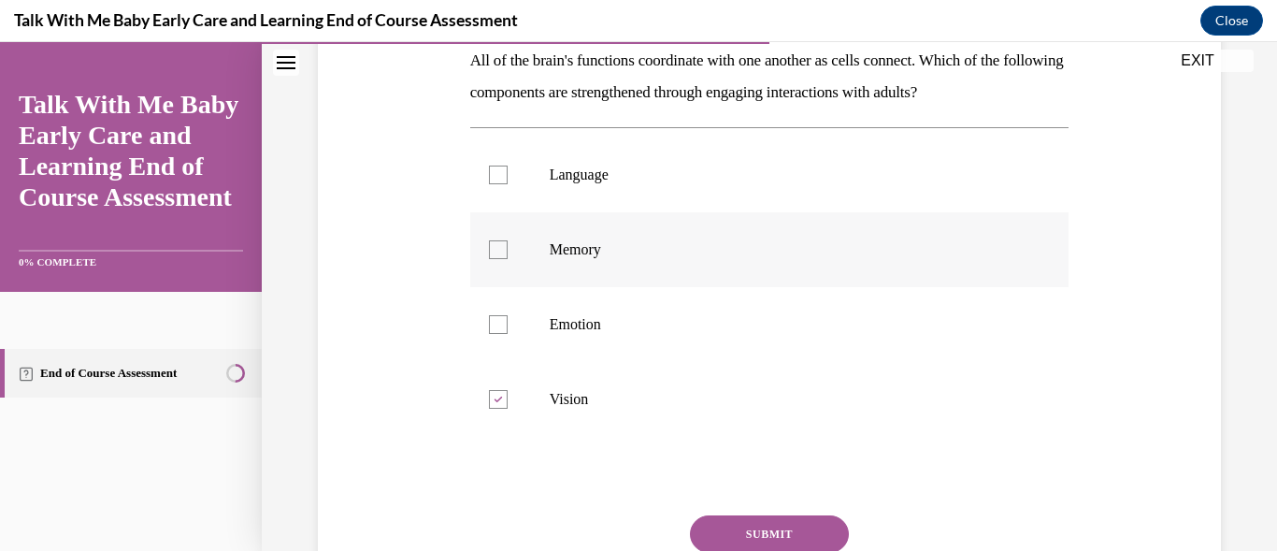
checkbox input "true"
click at [497, 167] on div at bounding box center [498, 174] width 19 height 19
click at [497, 167] on input "Language" at bounding box center [498, 174] width 19 height 19
checkbox input "true"
click at [740, 529] on button "SUBMIT" at bounding box center [769, 533] width 159 height 37
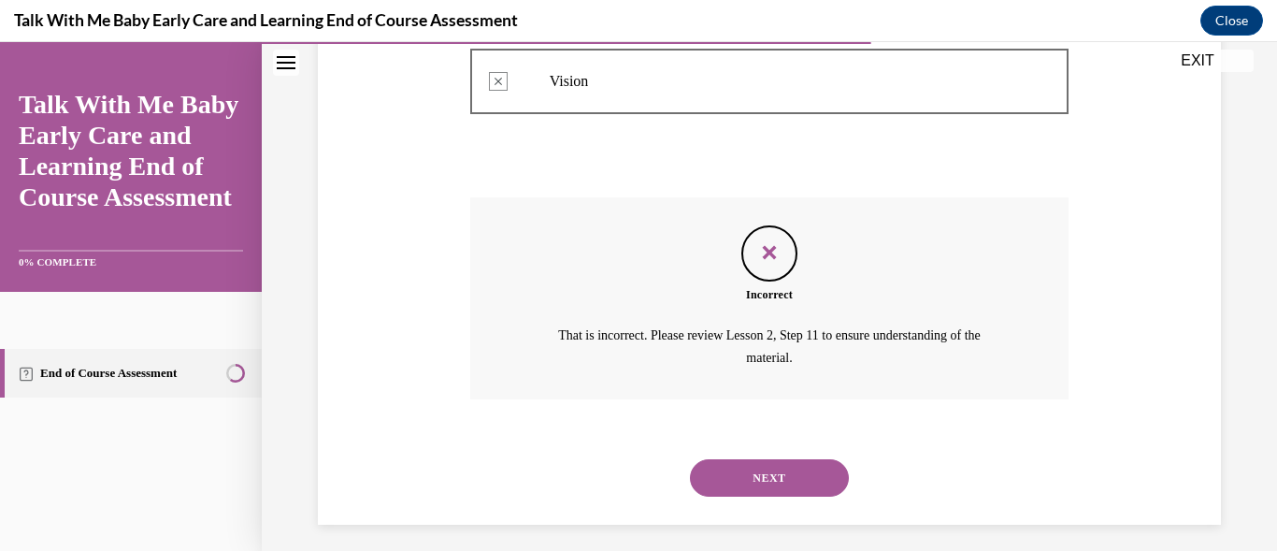
scroll to position [640, 0]
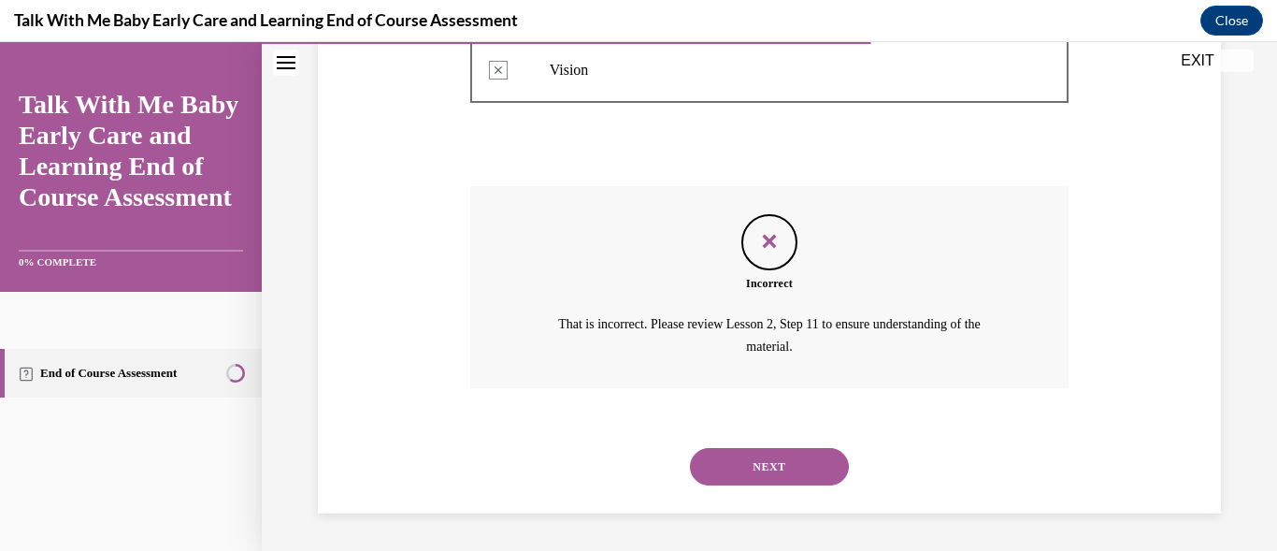
click at [781, 461] on button "NEXT" at bounding box center [769, 466] width 159 height 37
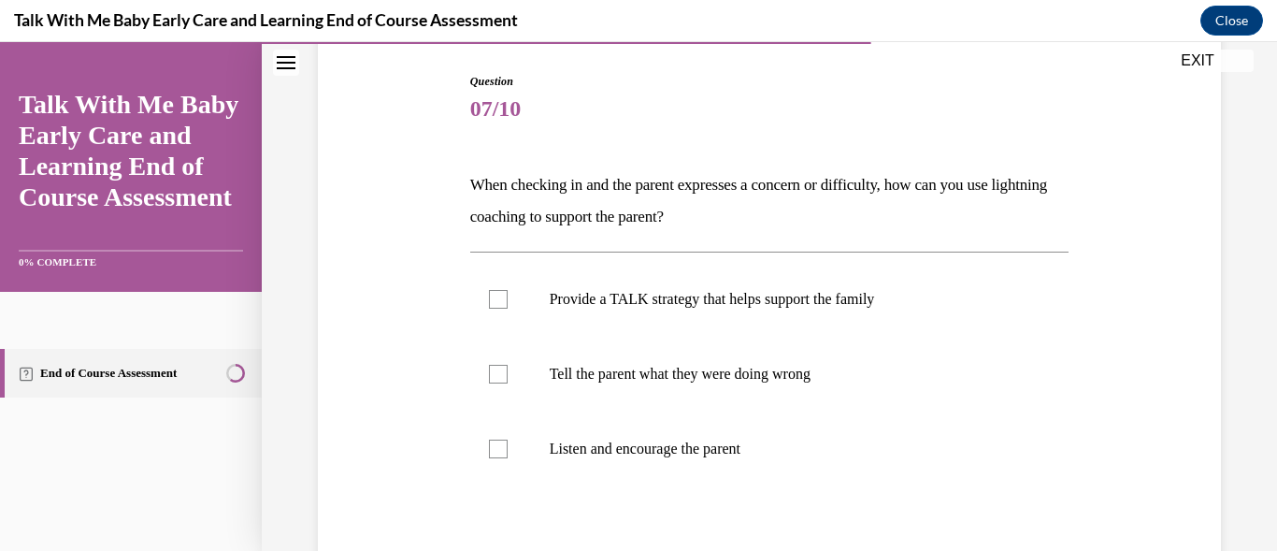
scroll to position [224, 0]
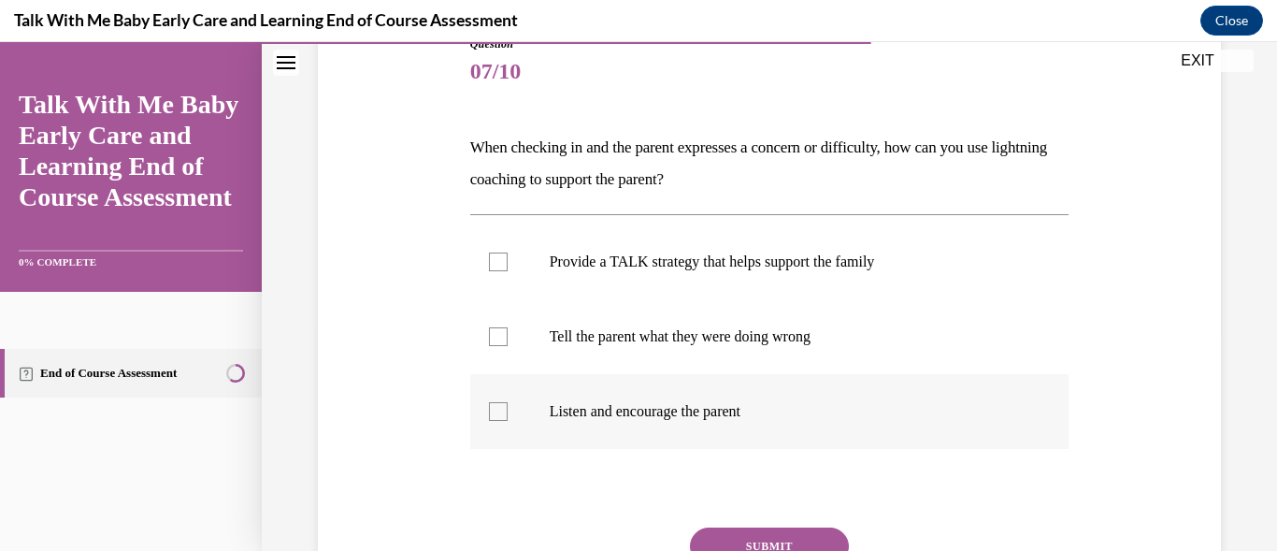
click at [494, 410] on div at bounding box center [498, 411] width 19 height 19
click at [494, 410] on input "Listen and encourage the parent" at bounding box center [498, 411] width 19 height 19
checkbox input "true"
click at [490, 259] on div at bounding box center [498, 261] width 19 height 19
click at [490, 259] on input "Provide a TALK strategy that helps support the family" at bounding box center [498, 261] width 19 height 19
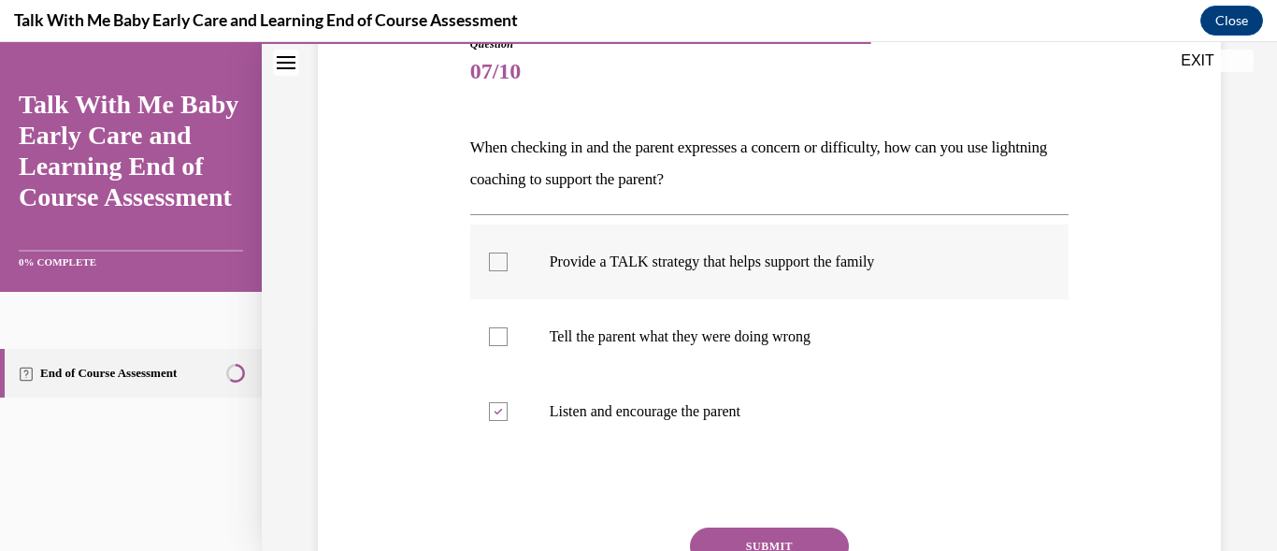
checkbox input "true"
click at [786, 539] on button "SUBMIT" at bounding box center [769, 545] width 159 height 37
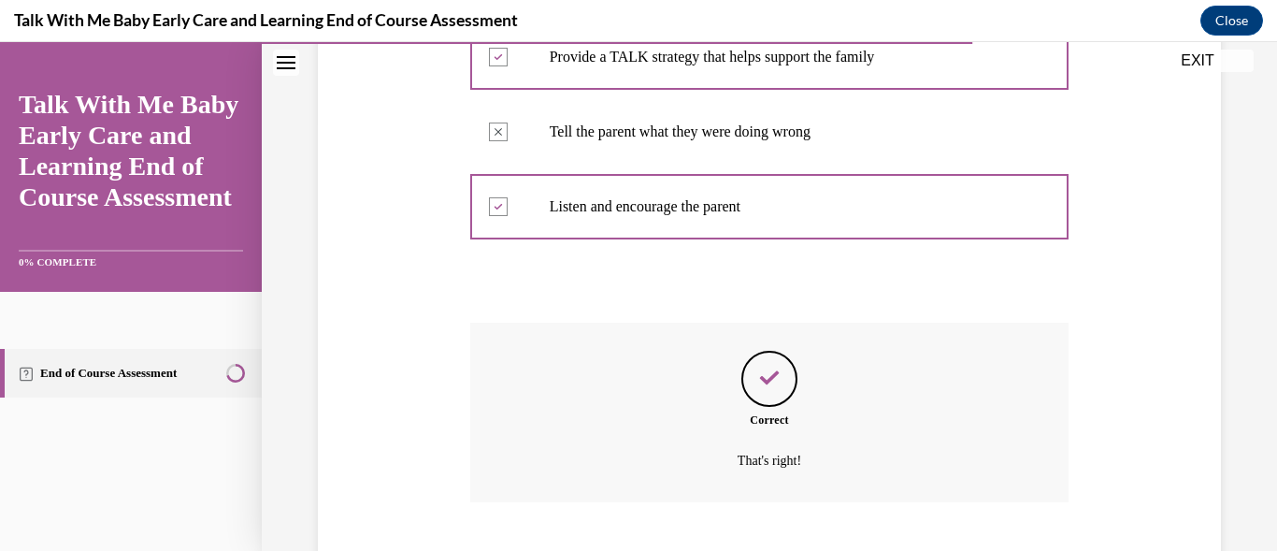
scroll to position [543, 0]
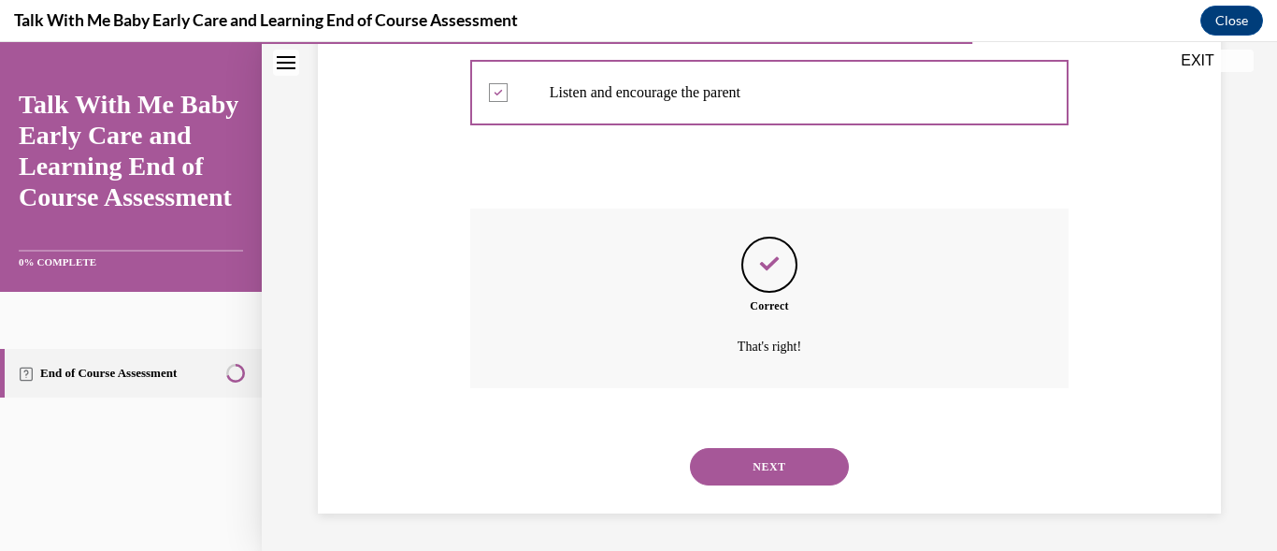
click at [925, 413] on div "Correct That's right!" at bounding box center [769, 313] width 599 height 208
click at [805, 455] on button "NEXT" at bounding box center [769, 466] width 159 height 37
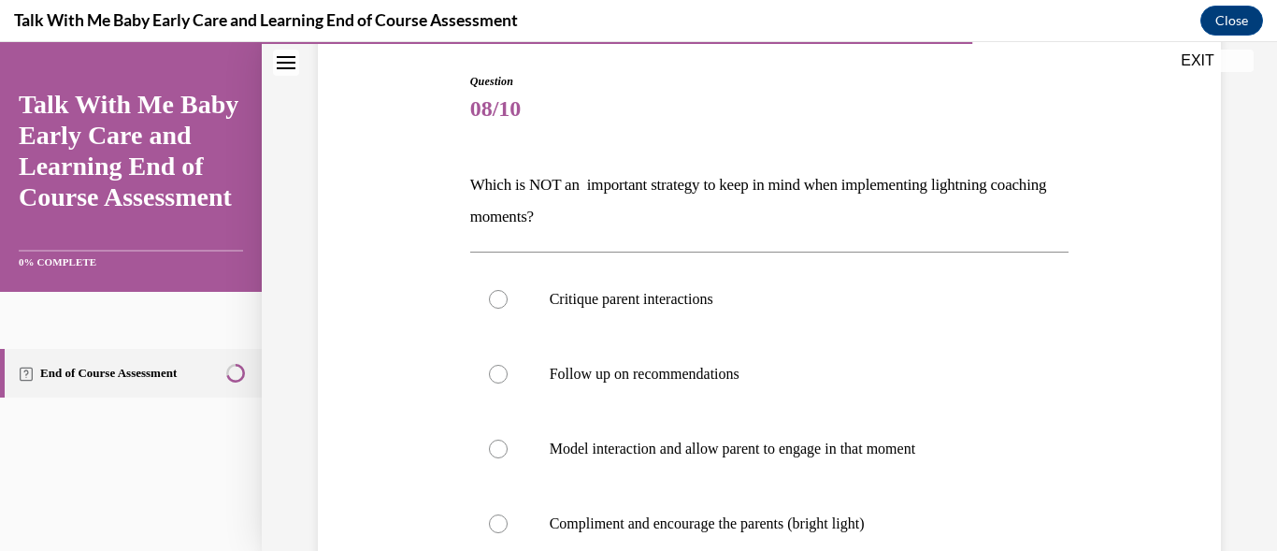
scroll to position [224, 0]
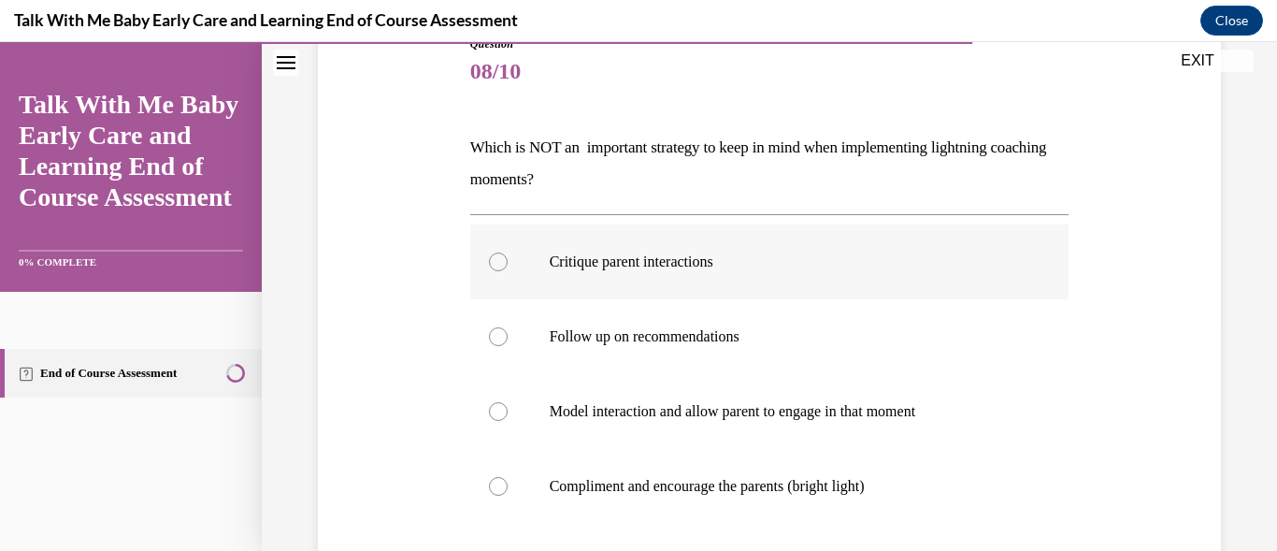
click at [497, 259] on div at bounding box center [498, 261] width 19 height 19
click at [497, 259] on input "Critique parent interactions" at bounding box center [498, 261] width 19 height 19
radio input "true"
click at [497, 259] on div at bounding box center [498, 261] width 19 height 19
click at [497, 259] on input "Critique parent interactions" at bounding box center [498, 261] width 19 height 19
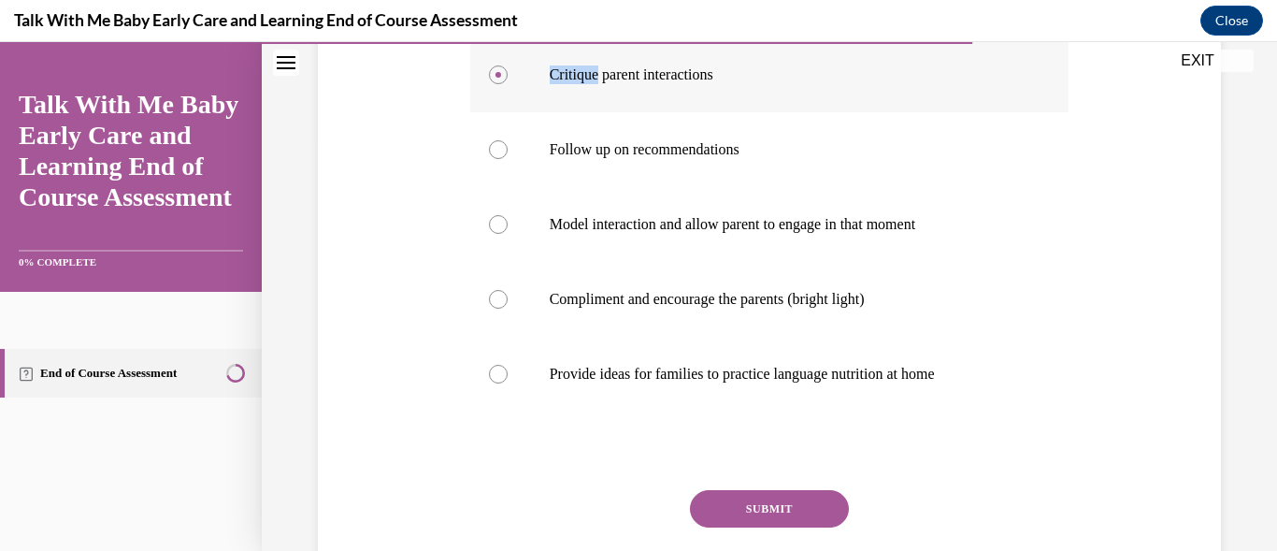
scroll to position [449, 0]
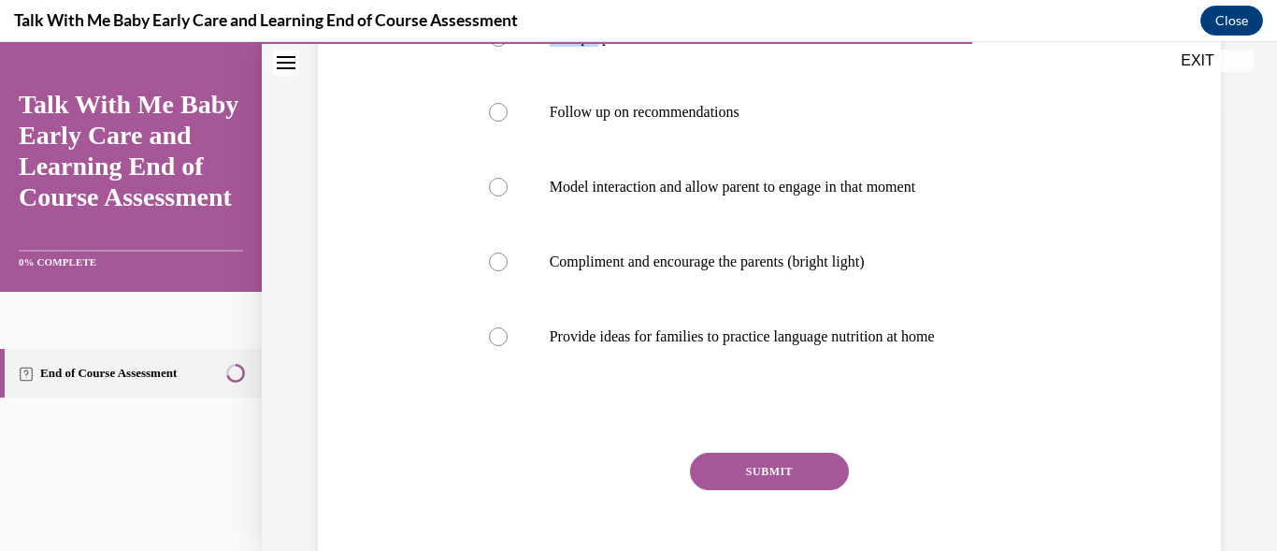
click at [731, 478] on button "SUBMIT" at bounding box center [769, 471] width 159 height 37
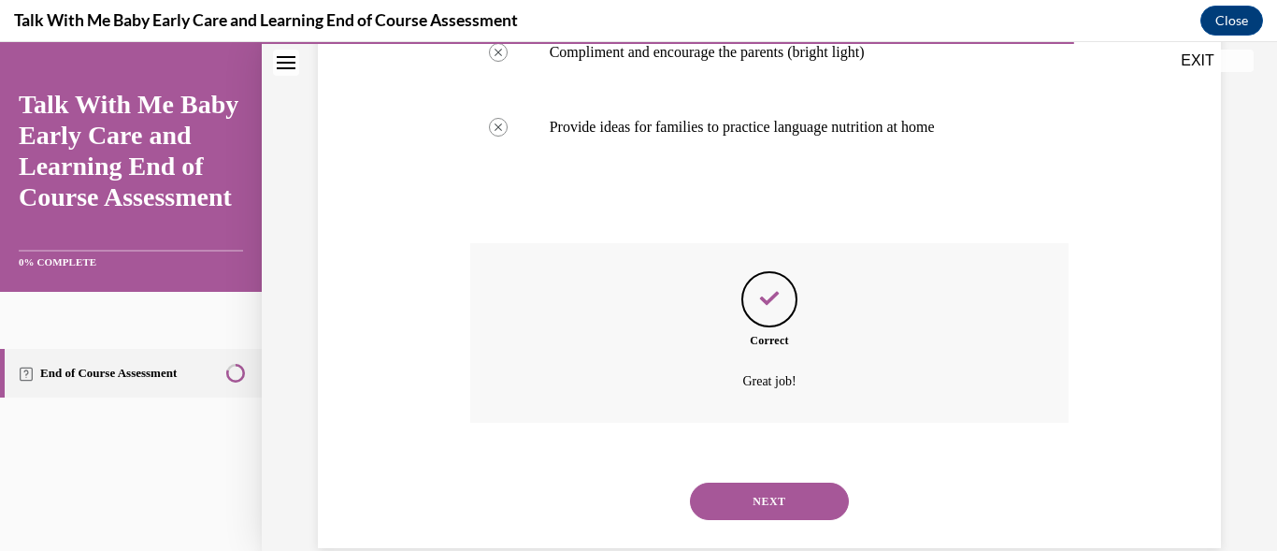
scroll to position [693, 0]
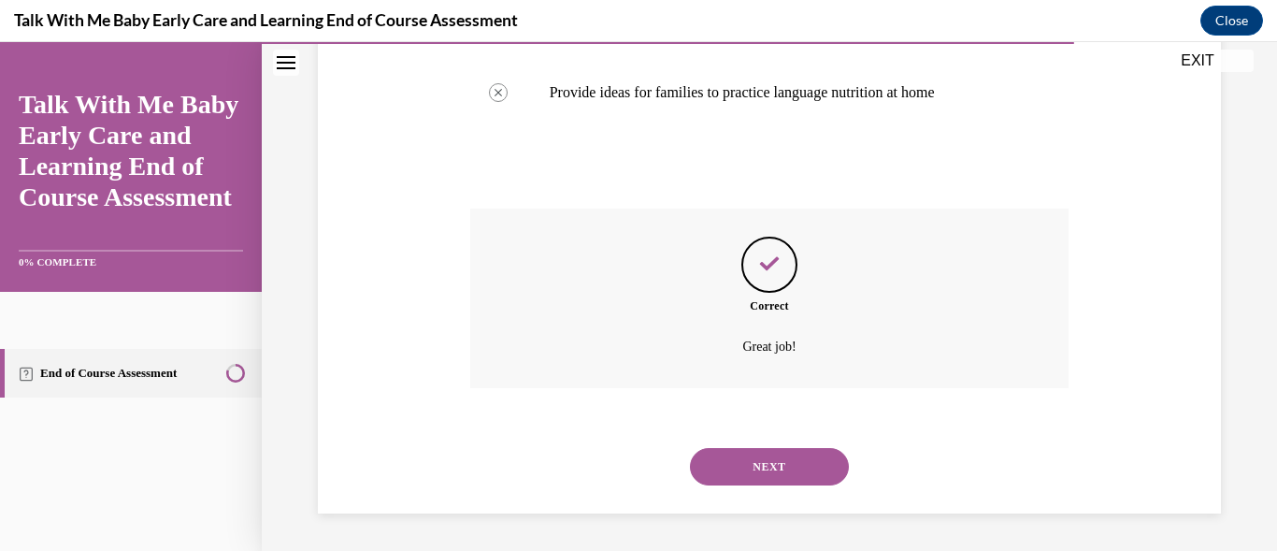
click at [762, 453] on button "NEXT" at bounding box center [769, 466] width 159 height 37
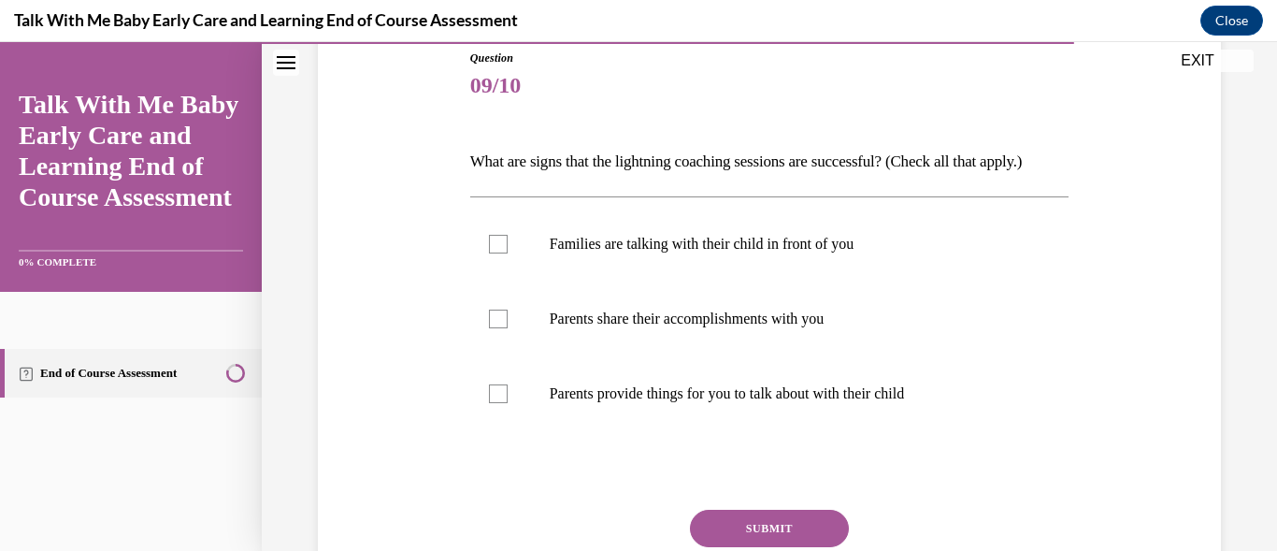
scroll to position [224, 0]
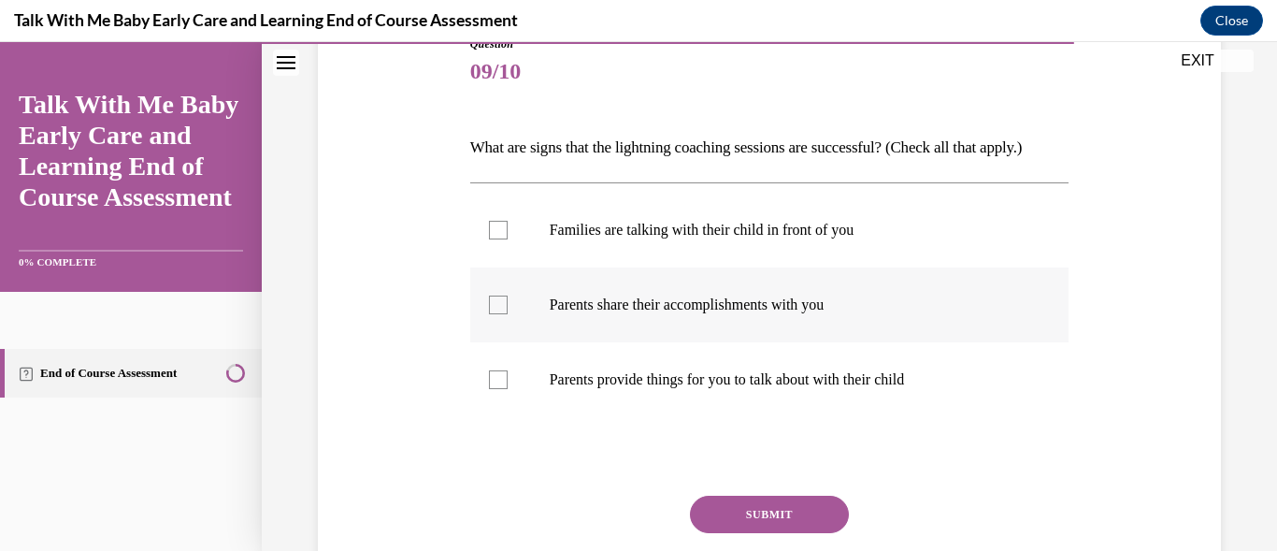
click at [489, 314] on div at bounding box center [498, 304] width 19 height 19
click at [489, 314] on input "Parents share their accomplishments with you" at bounding box center [498, 304] width 19 height 19
checkbox input "true"
click at [500, 239] on div at bounding box center [498, 230] width 19 height 19
click at [500, 239] on input "Families are talking with their child in front of you" at bounding box center [498, 230] width 19 height 19
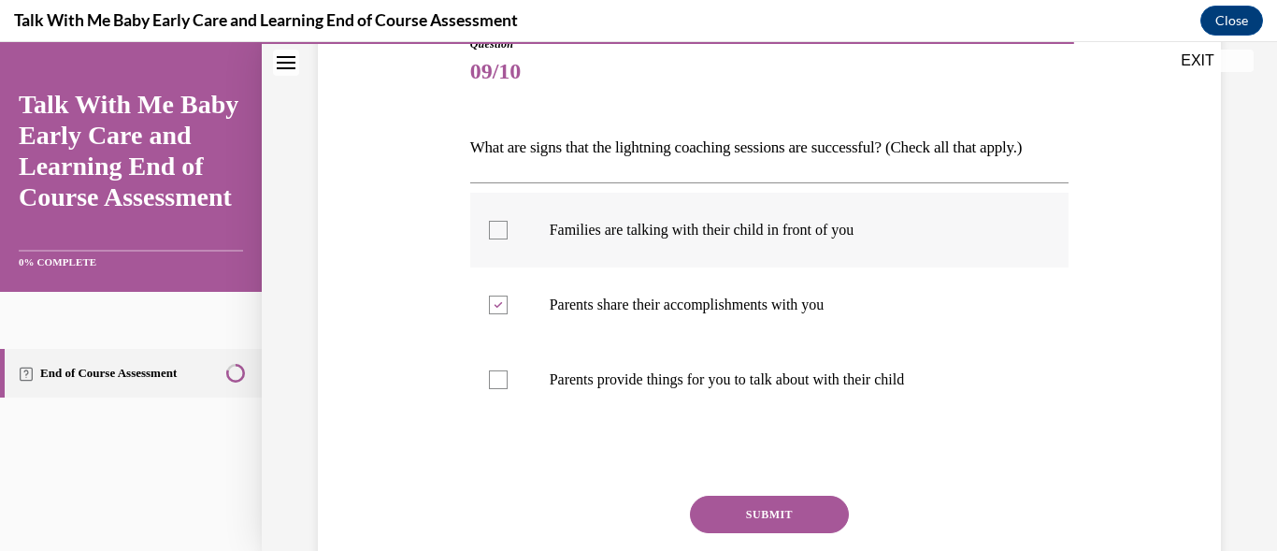
checkbox input "true"
click at [726, 533] on button "SUBMIT" at bounding box center [769, 514] width 159 height 37
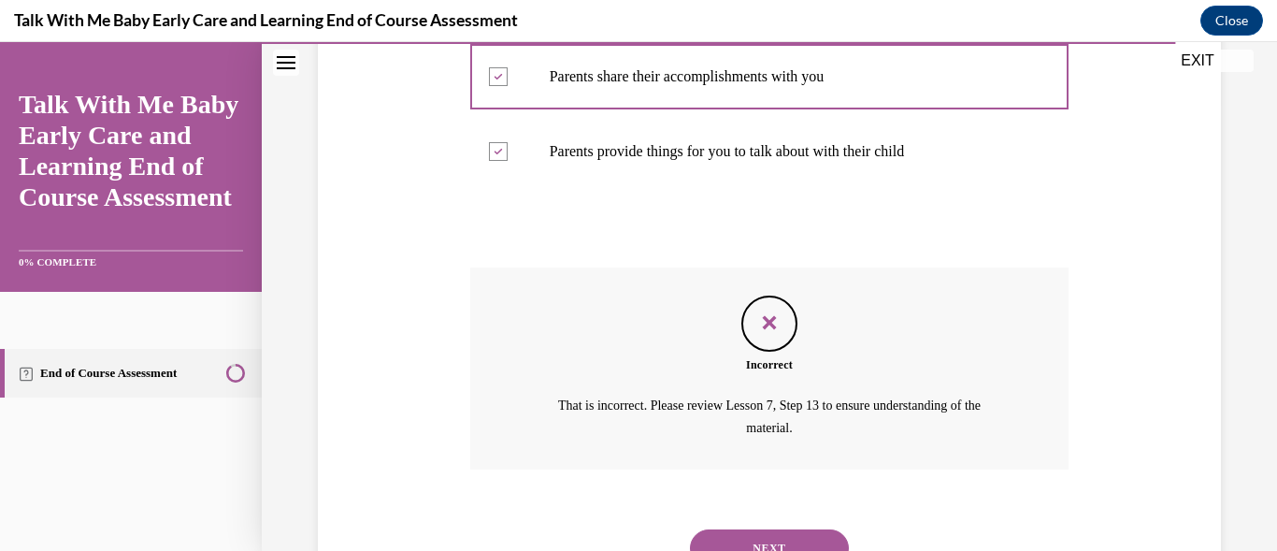
scroll to position [566, 0]
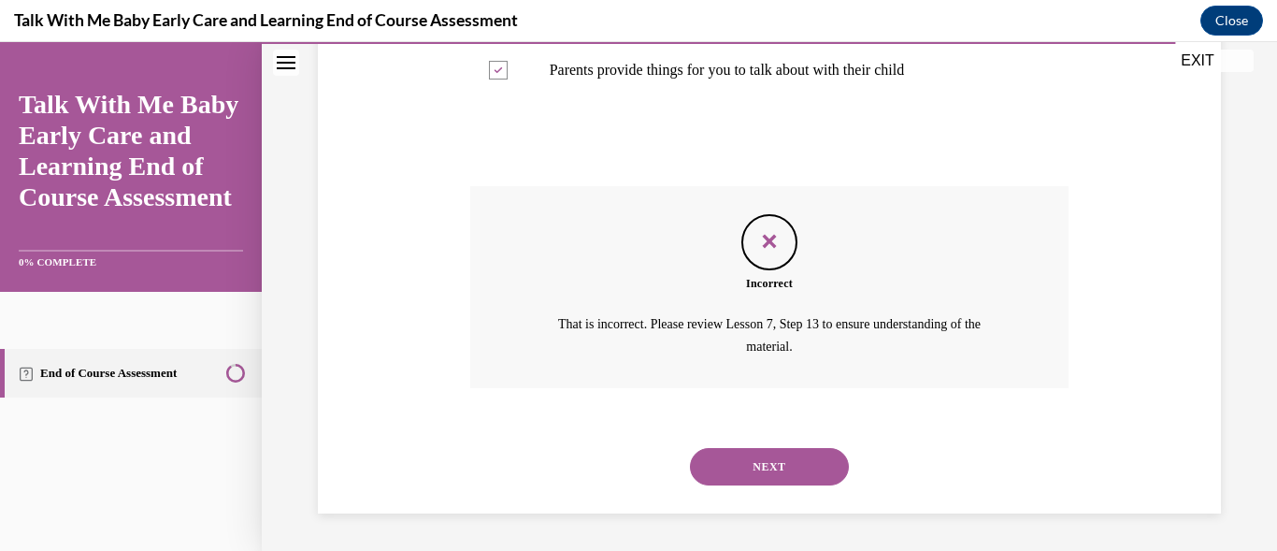
click at [714, 453] on button "NEXT" at bounding box center [769, 466] width 159 height 37
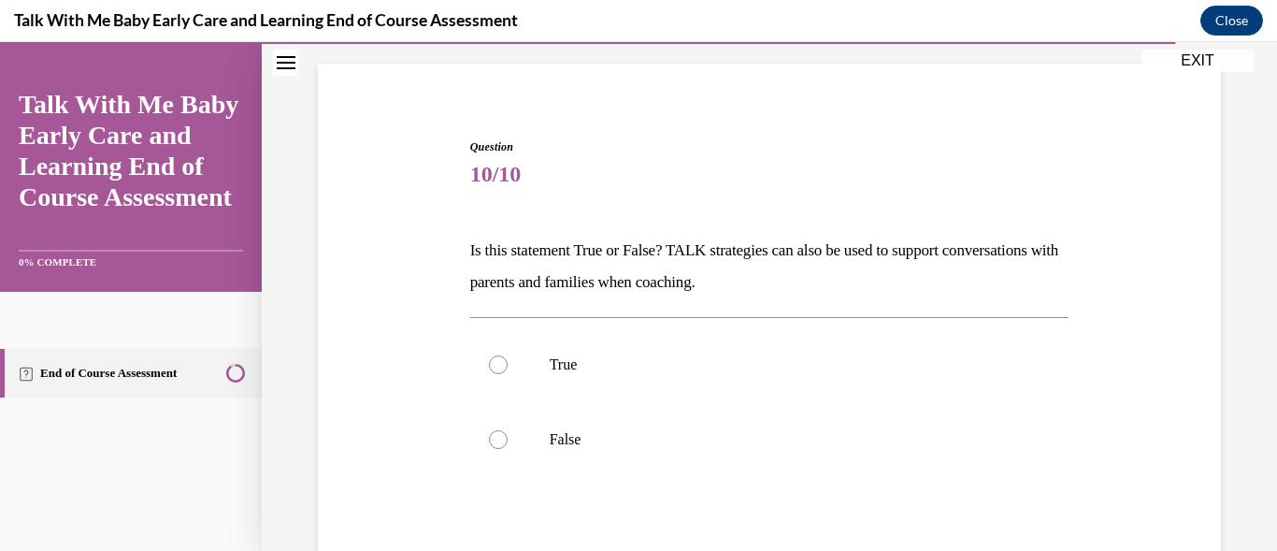
scroll to position [150, 0]
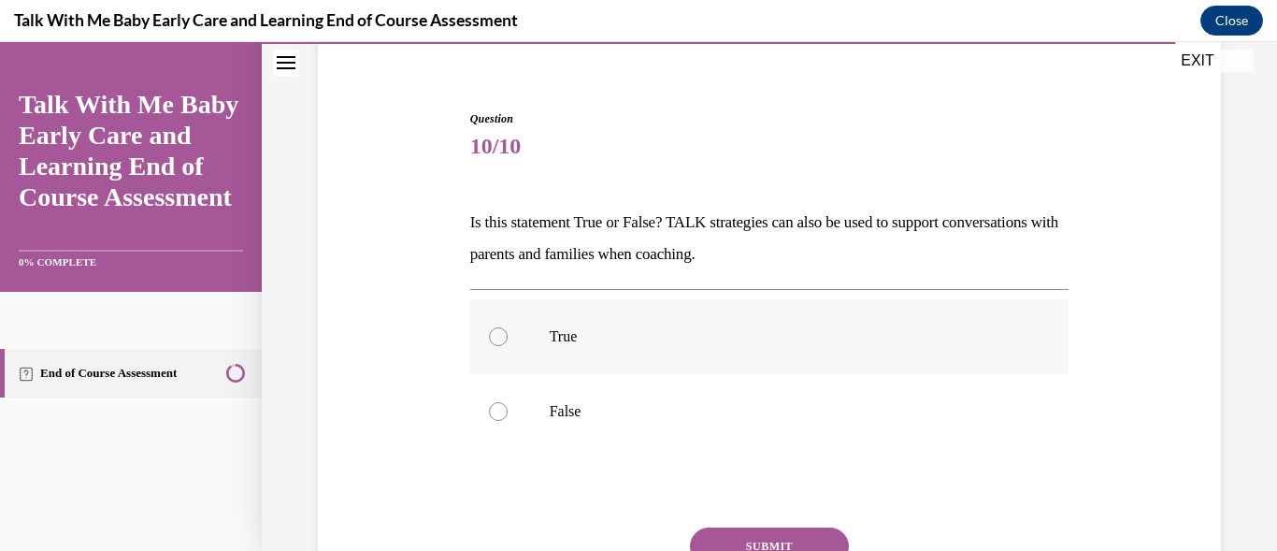
click at [500, 334] on div at bounding box center [498, 336] width 19 height 19
click at [500, 334] on input "True" at bounding box center [498, 336] width 19 height 19
radio input "true"
click at [766, 539] on button "SUBMIT" at bounding box center [769, 545] width 159 height 37
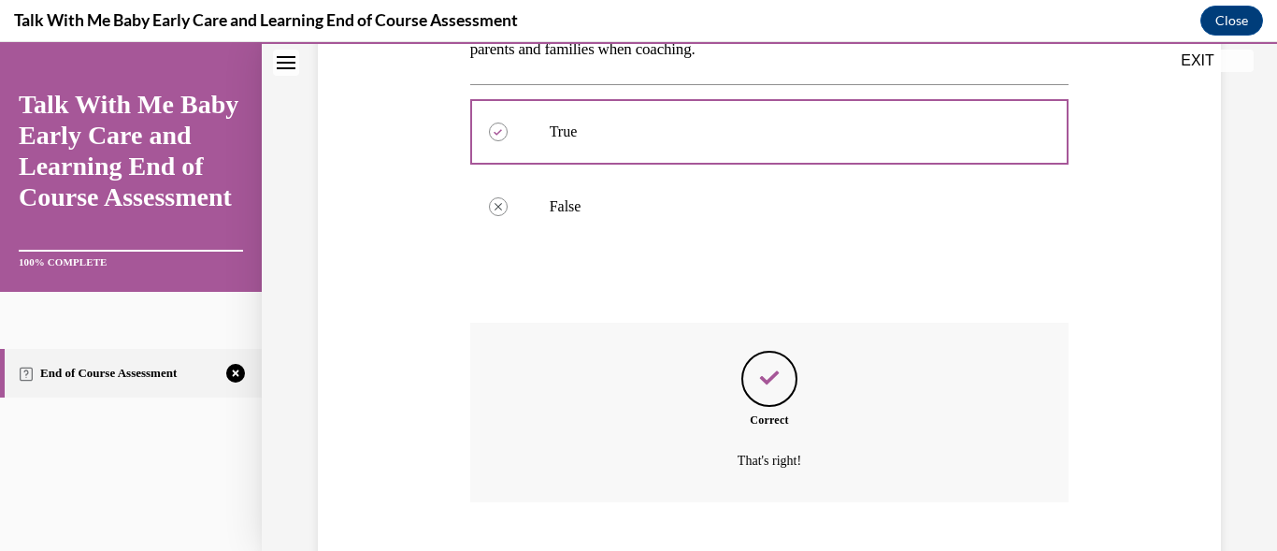
scroll to position [468, 0]
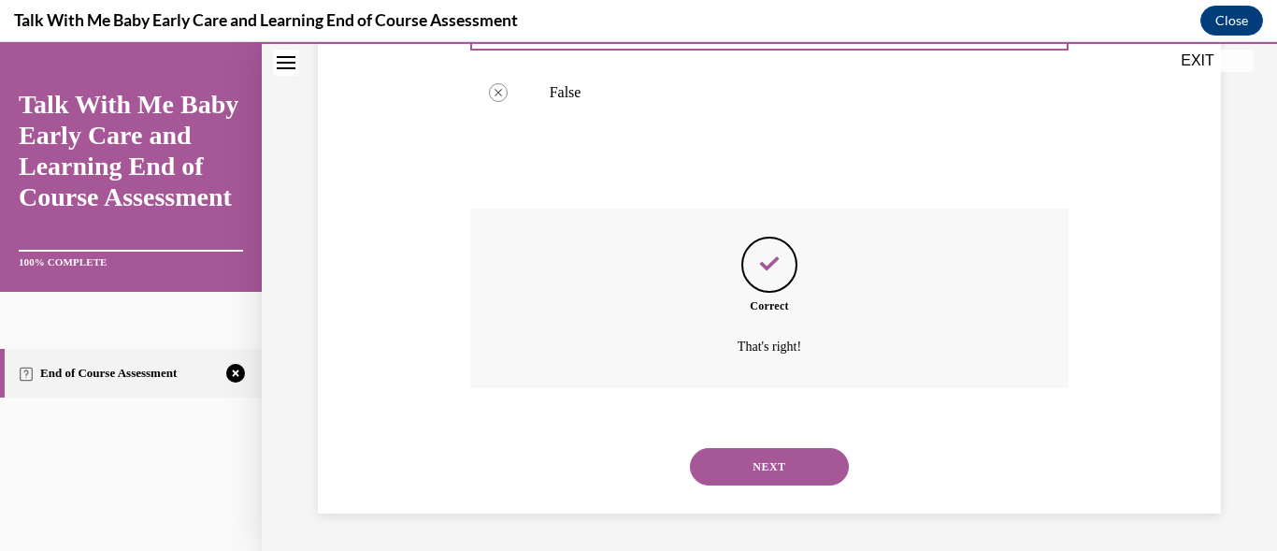
click at [782, 468] on button "NEXT" at bounding box center [769, 466] width 159 height 37
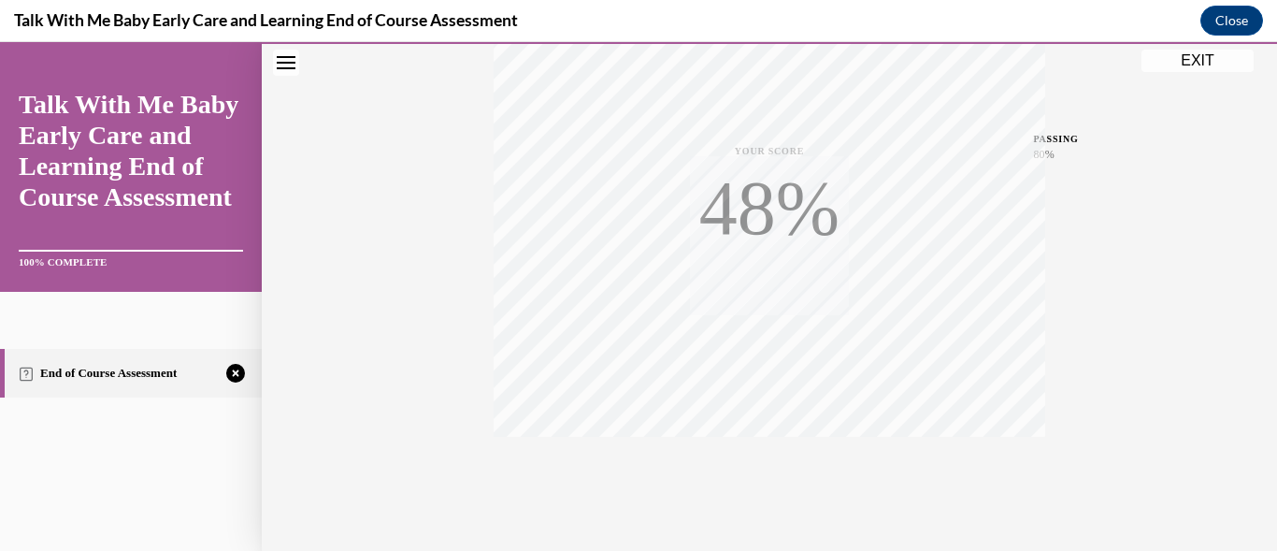
scroll to position [450, 0]
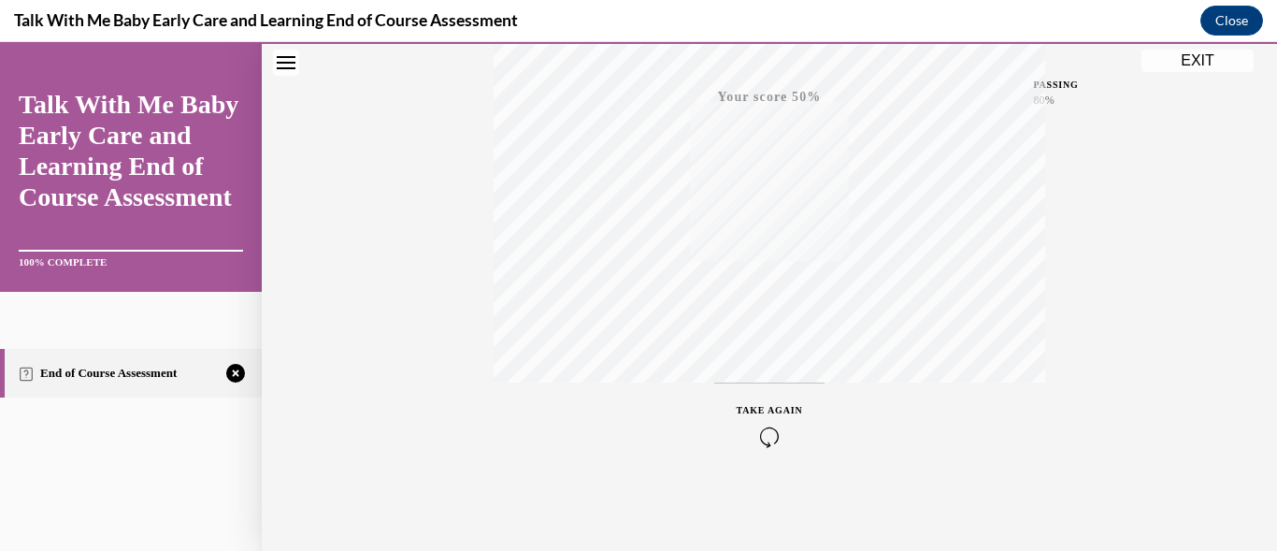
click at [764, 433] on icon "button" at bounding box center [770, 436] width 66 height 21
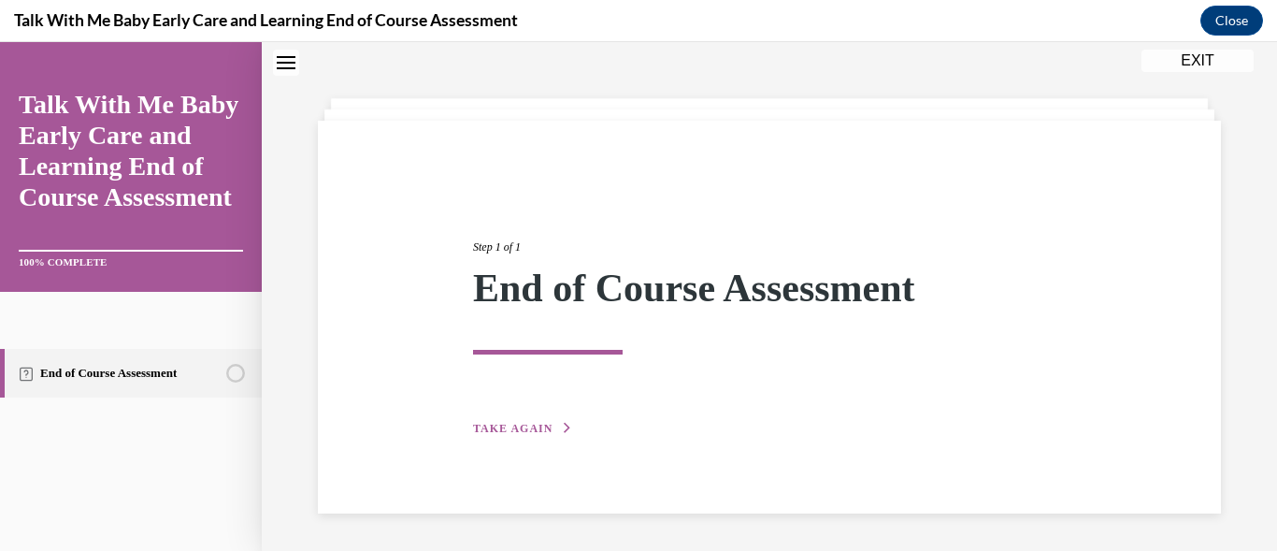
scroll to position [65, 0]
click at [538, 420] on button "TAKE AGAIN" at bounding box center [523, 428] width 100 height 17
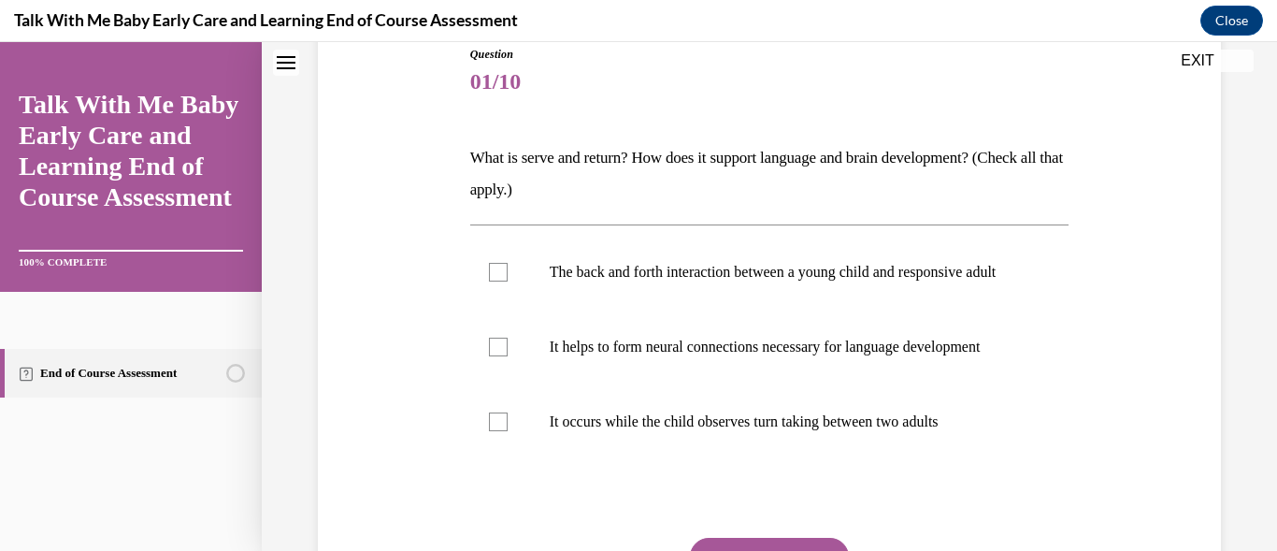
scroll to position [252, 0]
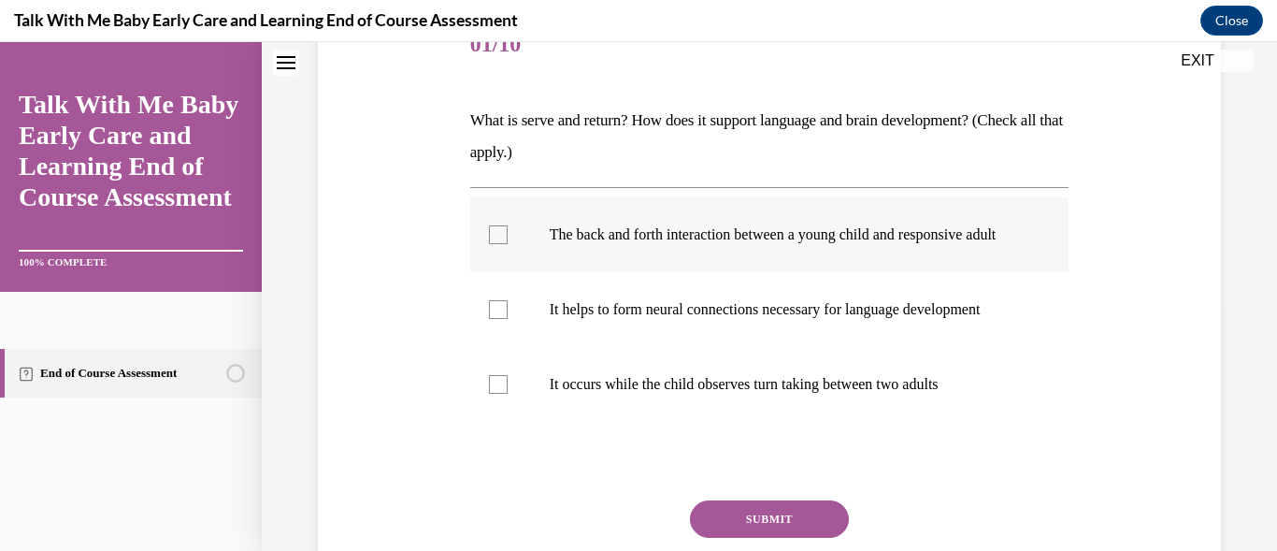
click at [489, 244] on div at bounding box center [498, 234] width 19 height 19
click at [489, 244] on input "The back and forth interaction between a young child and responsive adult" at bounding box center [498, 234] width 19 height 19
checkbox input "true"
click at [499, 347] on label "It helps to form neural connections necessary for language development" at bounding box center [769, 309] width 599 height 75
click at [499, 319] on input "It helps to form neural connections necessary for language development" at bounding box center [498, 309] width 19 height 19
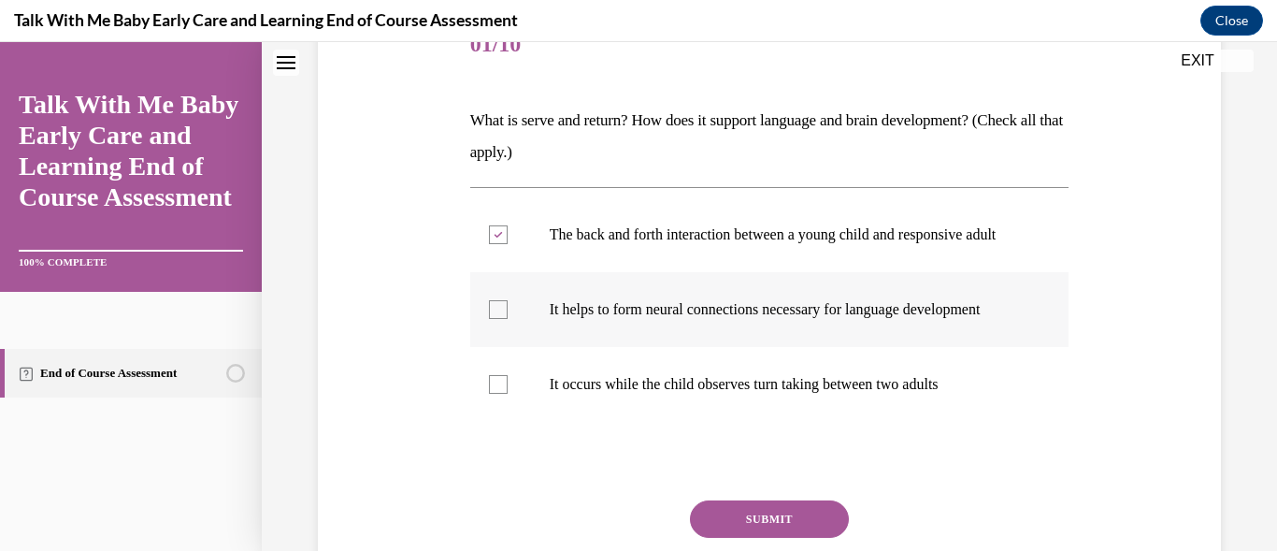
checkbox input "true"
click at [720, 538] on button "SUBMIT" at bounding box center [769, 518] width 159 height 37
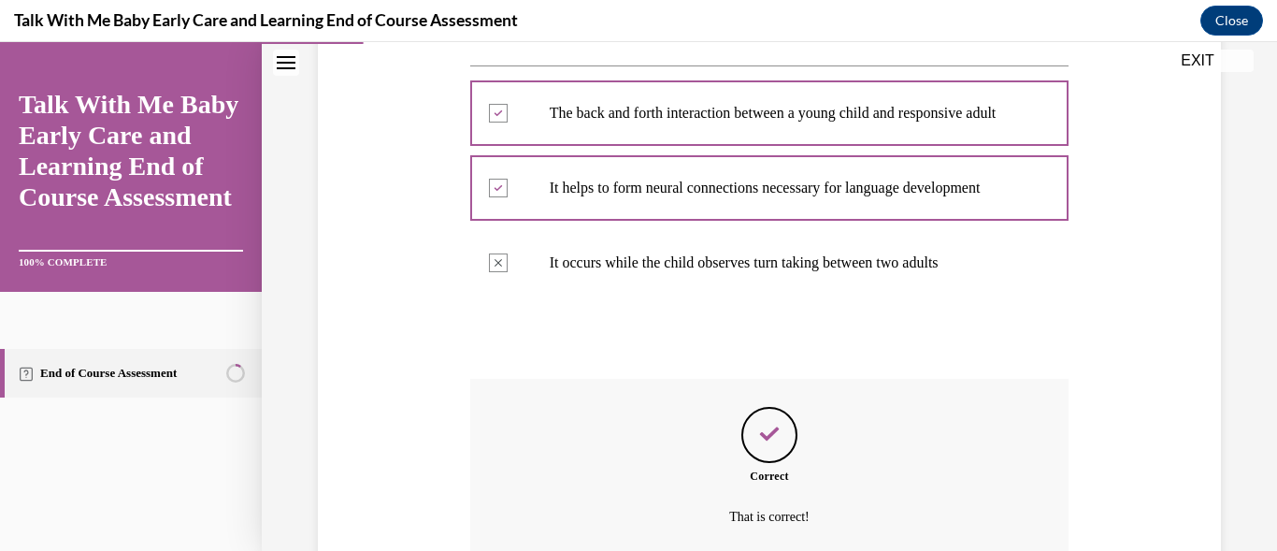
scroll to position [581, 0]
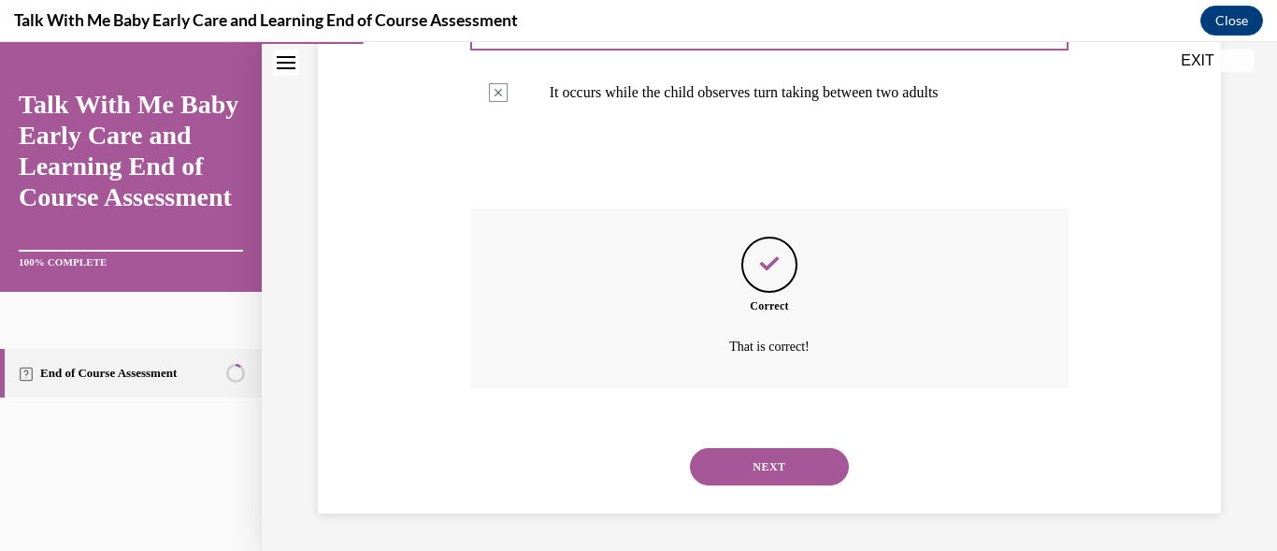
click at [751, 453] on button "NEXT" at bounding box center [769, 466] width 159 height 37
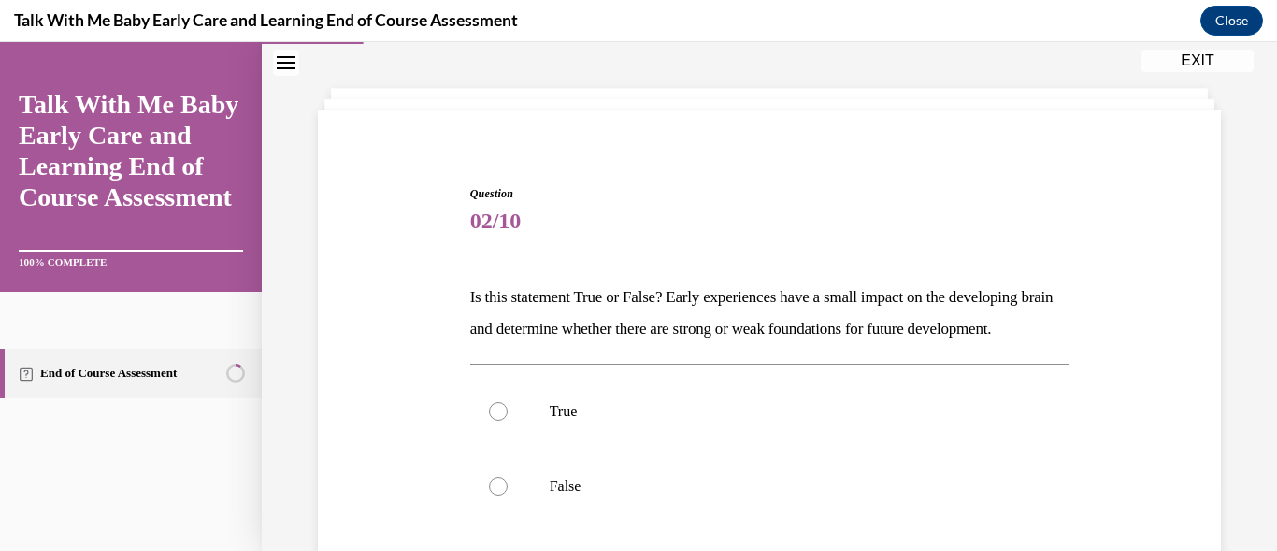
scroll to position [112, 0]
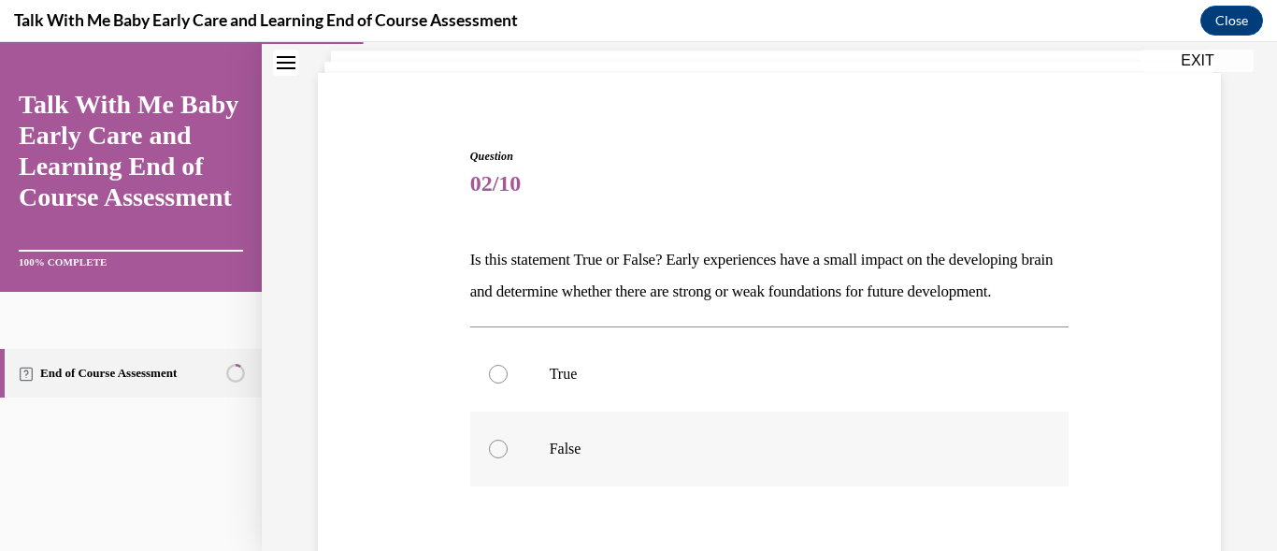
click at [503, 458] on div at bounding box center [498, 448] width 19 height 19
click at [503, 458] on input "False" at bounding box center [498, 448] width 19 height 19
radio input "true"
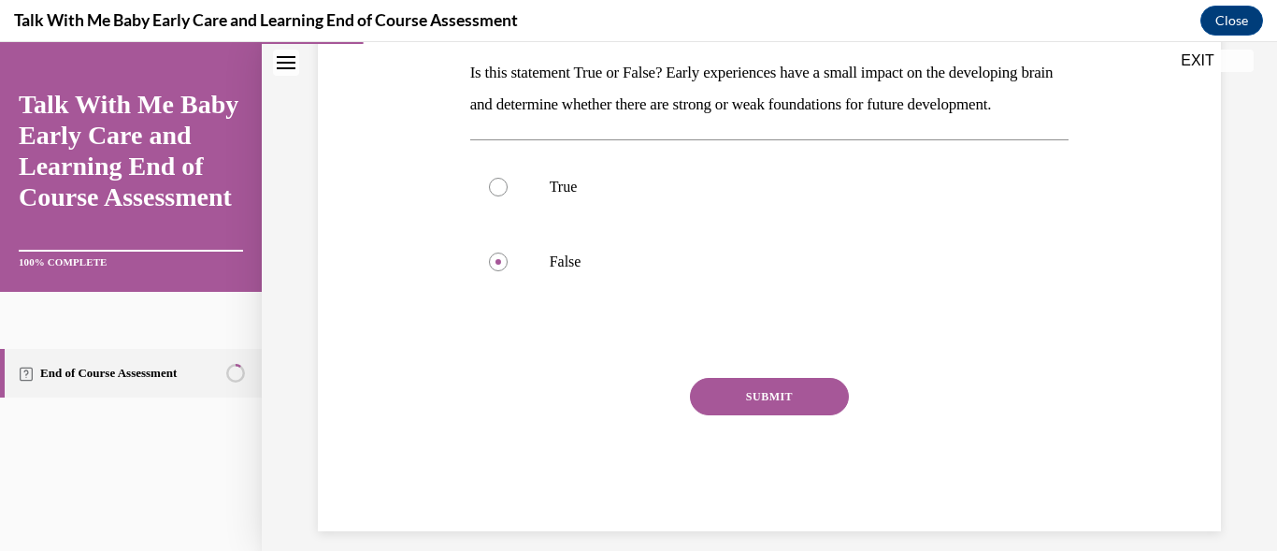
scroll to position [337, 0]
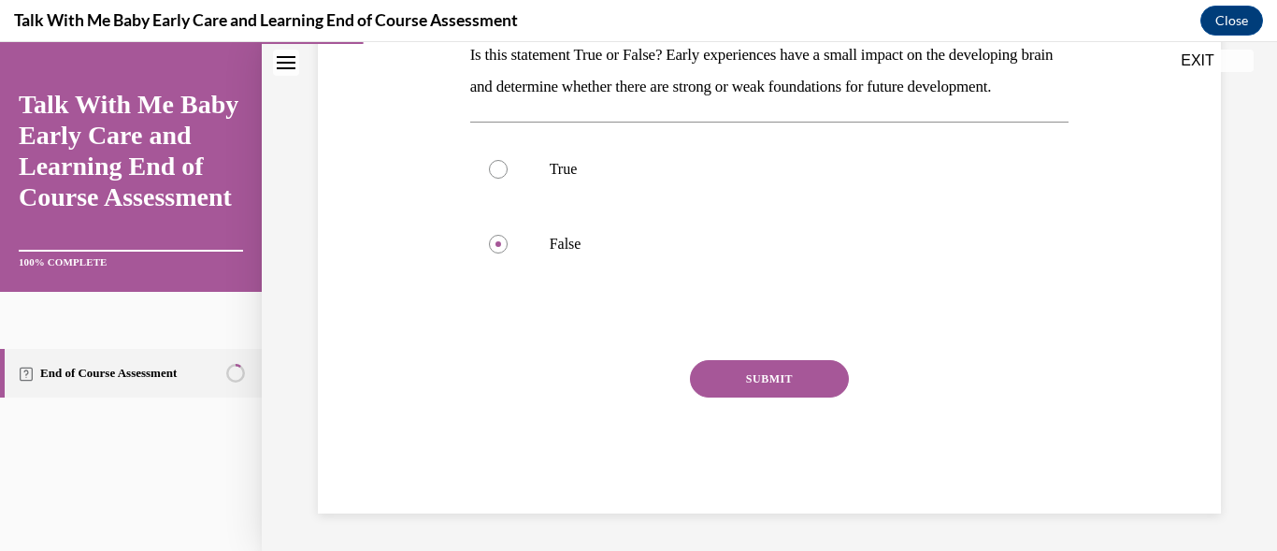
click at [782, 389] on button "SUBMIT" at bounding box center [769, 378] width 159 height 37
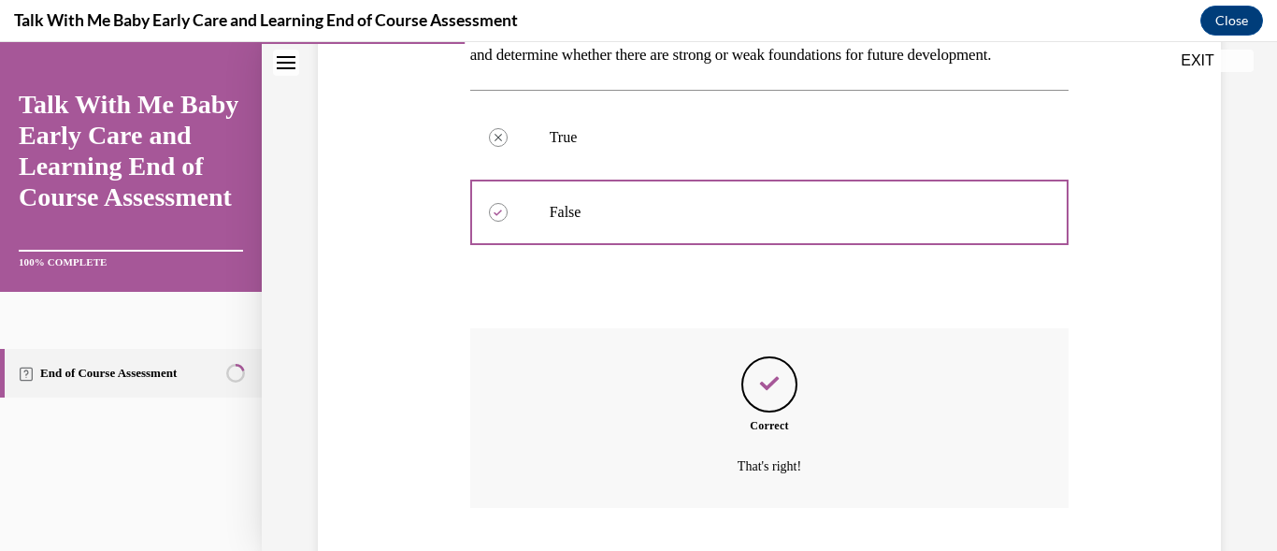
scroll to position [500, 0]
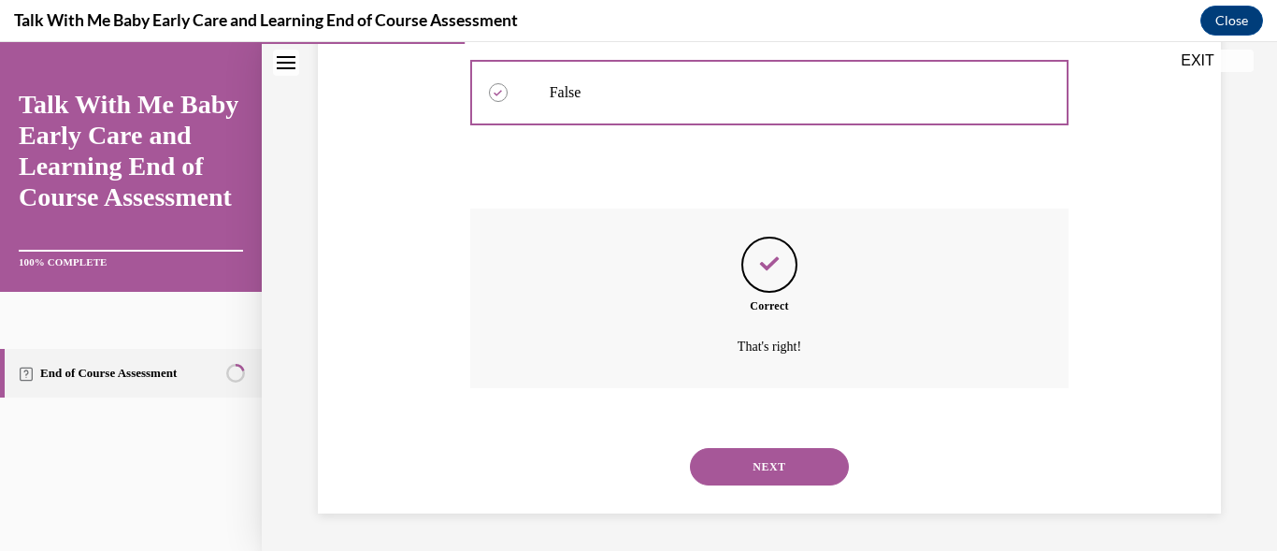
click at [779, 468] on button "NEXT" at bounding box center [769, 466] width 159 height 37
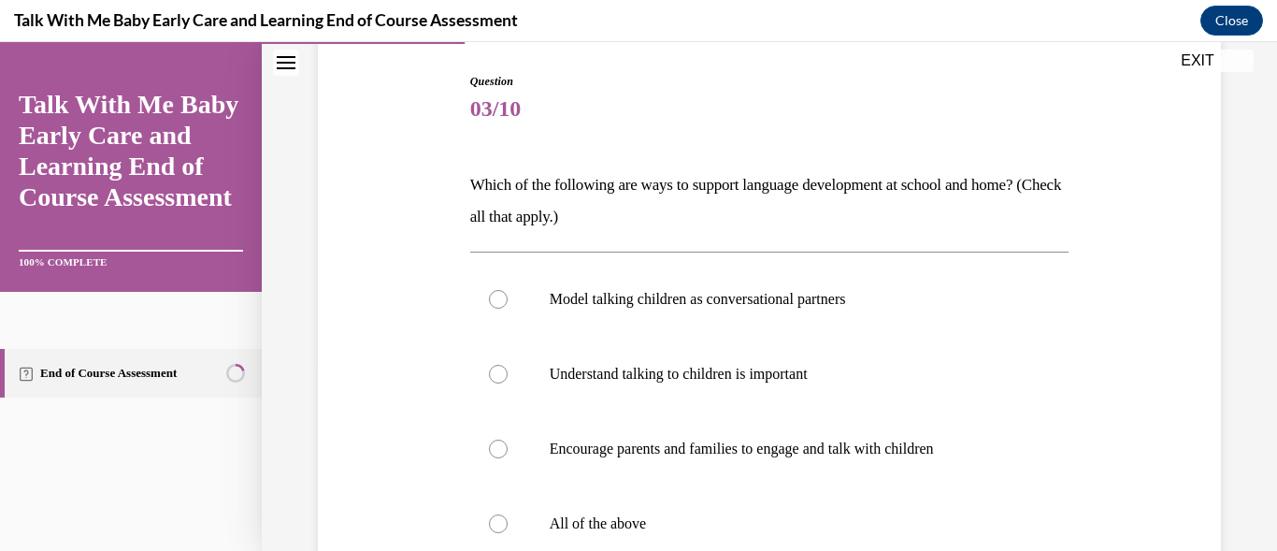
scroll to position [224, 0]
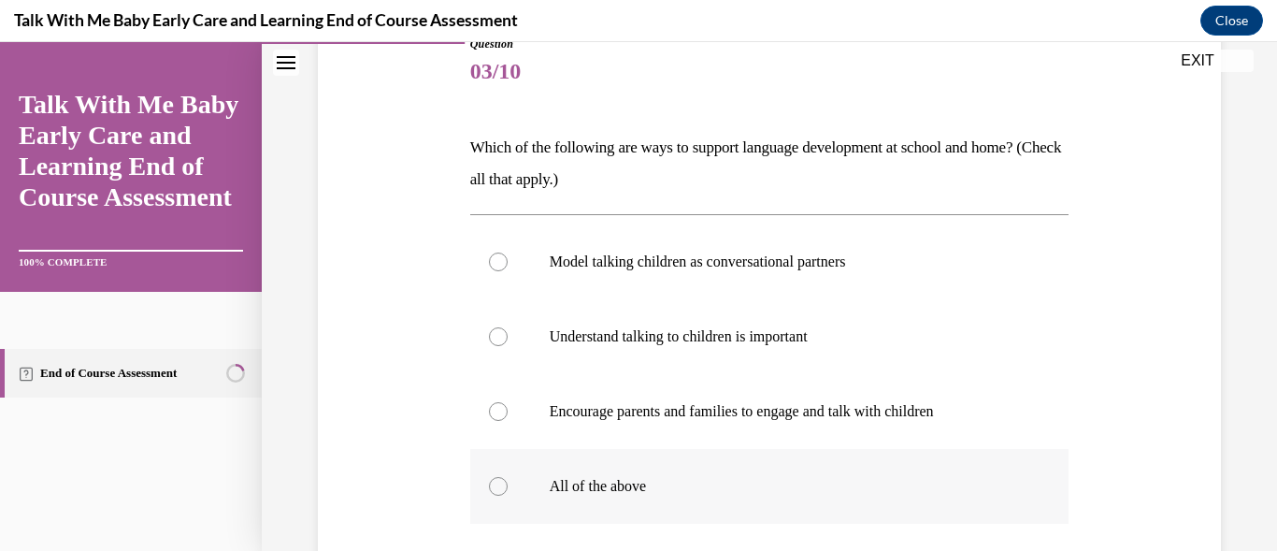
click at [501, 473] on label "All of the above" at bounding box center [769, 486] width 599 height 75
click at [501, 477] on input "All of the above" at bounding box center [498, 486] width 19 height 19
radio input "true"
click at [501, 473] on label "All of the above" at bounding box center [769, 486] width 599 height 75
click at [501, 477] on input "All of the above" at bounding box center [498, 486] width 19 height 19
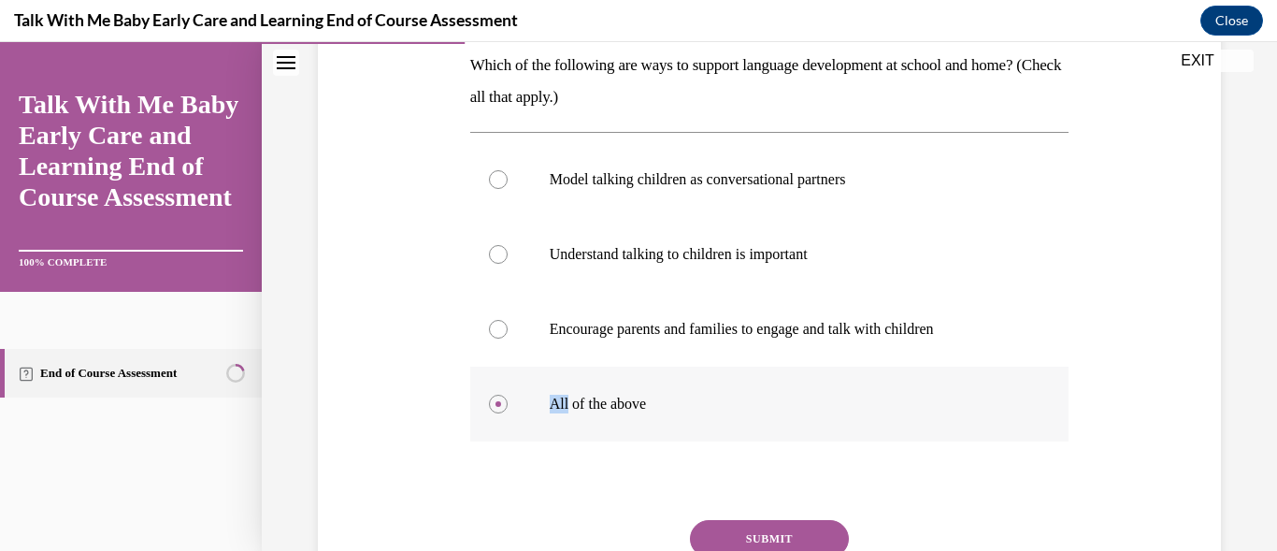
scroll to position [337, 0]
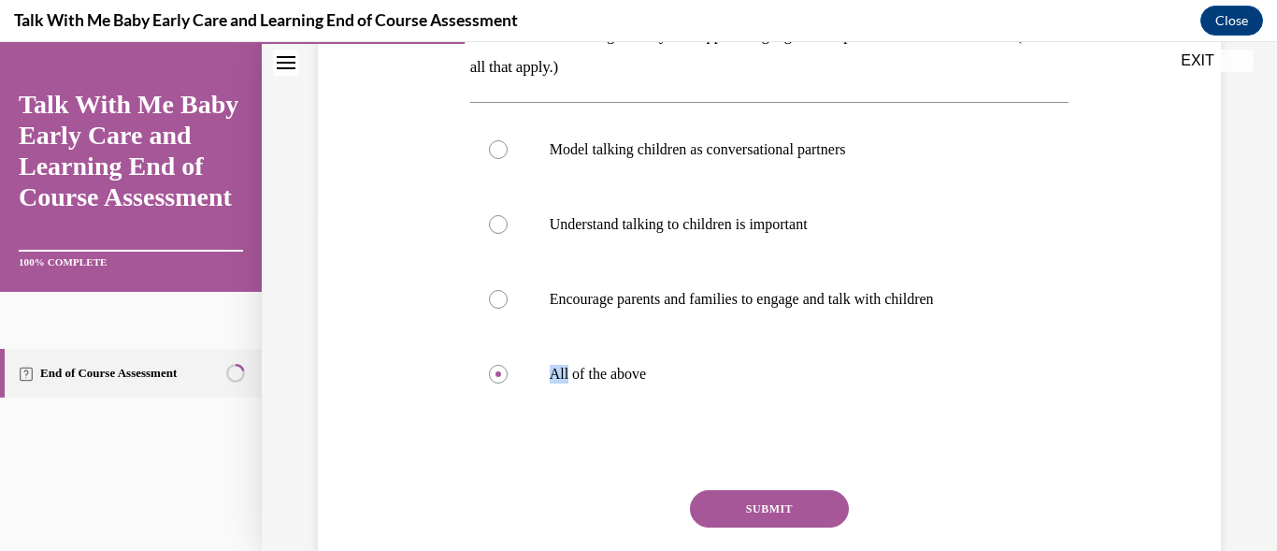
click at [751, 507] on button "SUBMIT" at bounding box center [769, 508] width 159 height 37
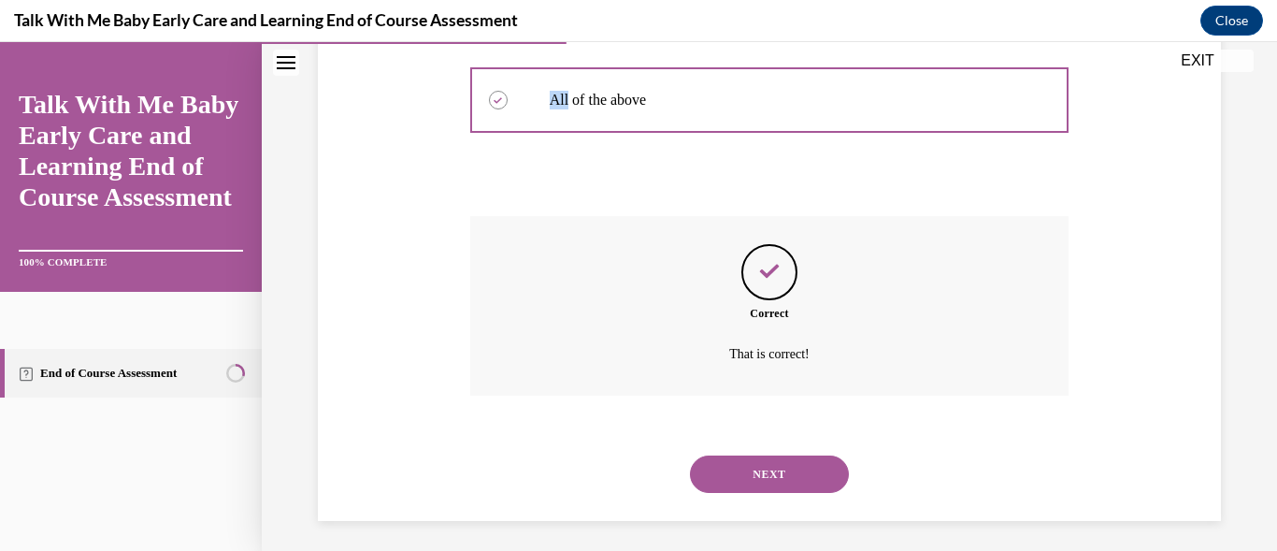
scroll to position [618, 0]
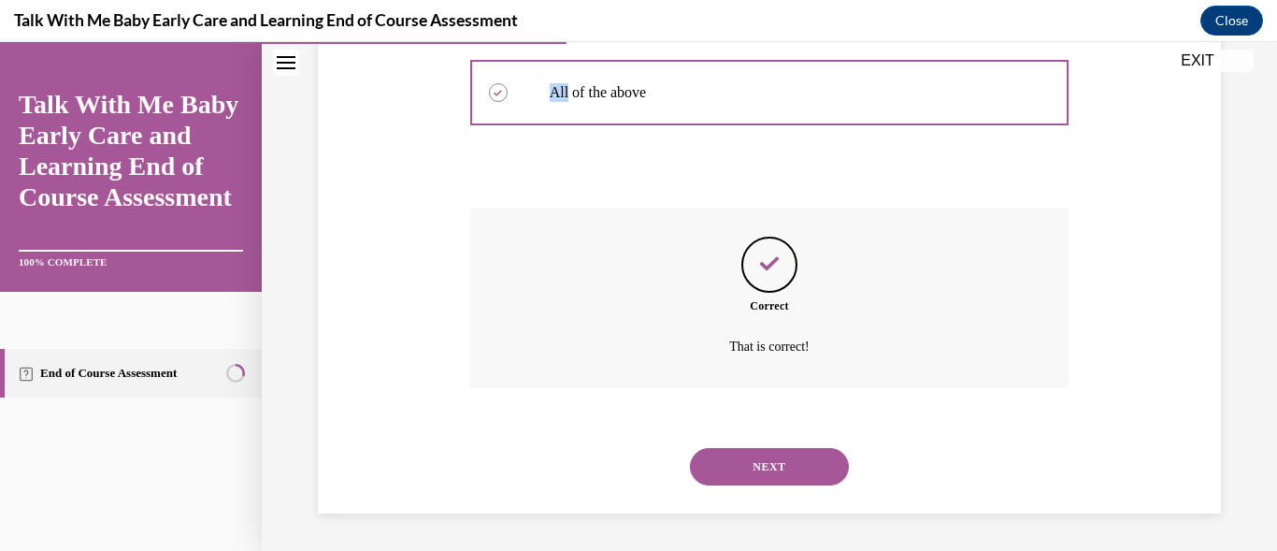
click at [724, 450] on button "NEXT" at bounding box center [769, 466] width 159 height 37
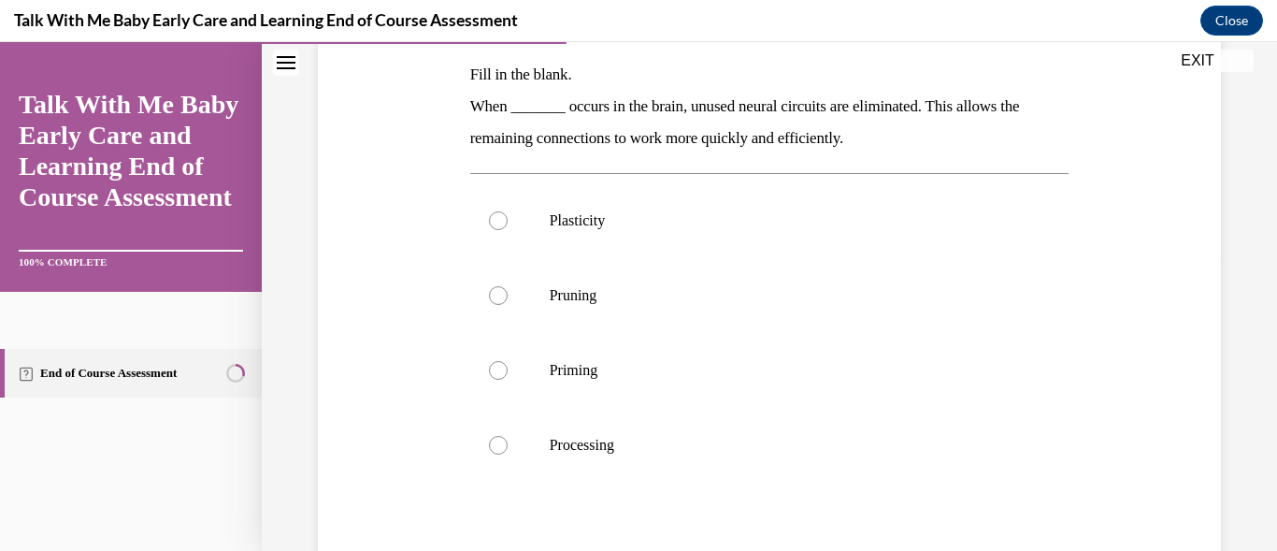
scroll to position [299, 0]
click at [495, 296] on div at bounding box center [498, 293] width 19 height 19
click at [495, 296] on input "Pruning" at bounding box center [498, 293] width 19 height 19
radio input "true"
click at [495, 296] on div at bounding box center [498, 293] width 19 height 19
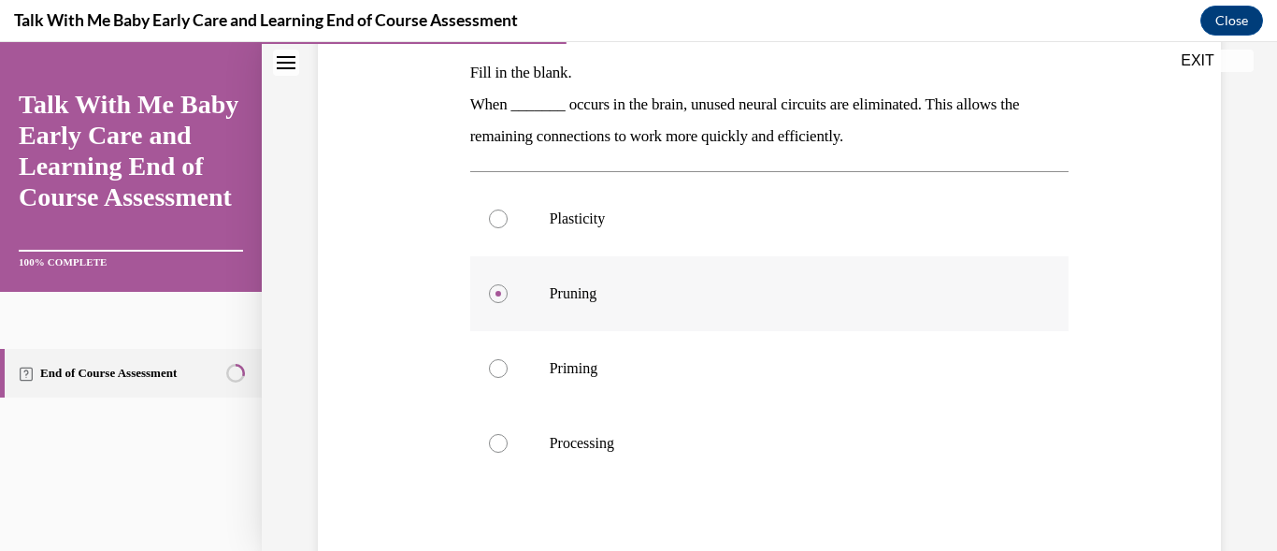
click at [495, 296] on input "Pruning" at bounding box center [498, 293] width 19 height 19
click at [489, 359] on input "Priming" at bounding box center [498, 368] width 19 height 19
radio input "true"
click at [500, 300] on div at bounding box center [498, 293] width 19 height 19
click at [500, 300] on input "Pruning" at bounding box center [498, 293] width 19 height 19
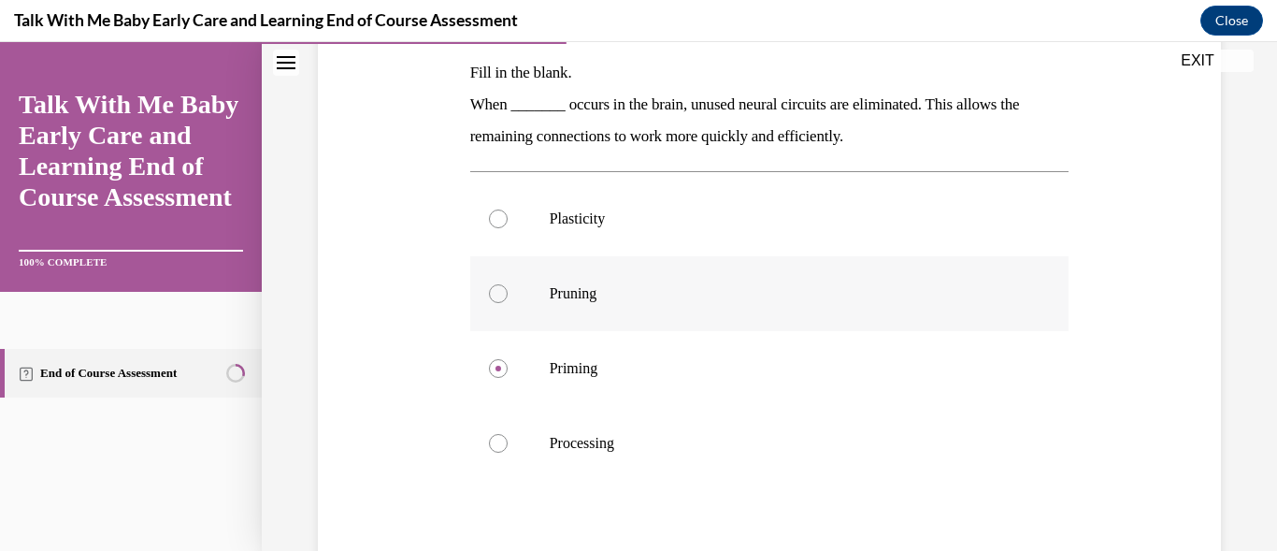
radio input "true"
click at [500, 300] on div at bounding box center [498, 293] width 19 height 19
click at [500, 300] on input "Pruning" at bounding box center [498, 293] width 19 height 19
click at [500, 300] on div at bounding box center [498, 293] width 19 height 19
click at [500, 300] on input "Pruning" at bounding box center [498, 293] width 19 height 19
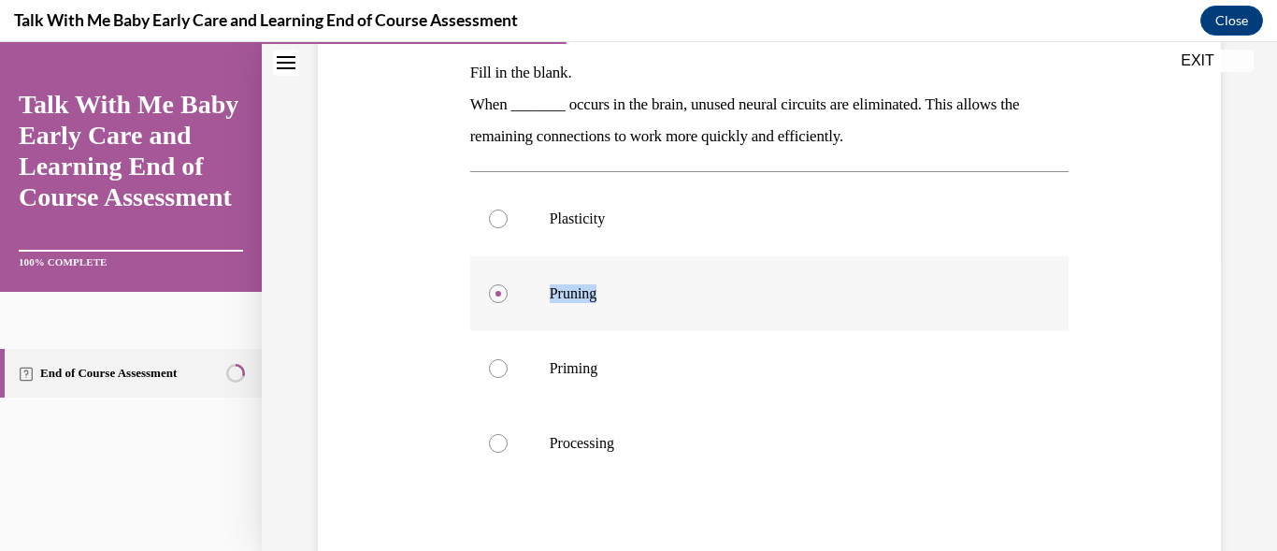
click at [500, 300] on div at bounding box center [498, 293] width 19 height 19
click at [500, 300] on input "Pruning" at bounding box center [498, 293] width 19 height 19
click at [661, 340] on label "Priming" at bounding box center [769, 368] width 599 height 75
click at [508, 359] on input "Priming" at bounding box center [498, 368] width 19 height 19
radio input "true"
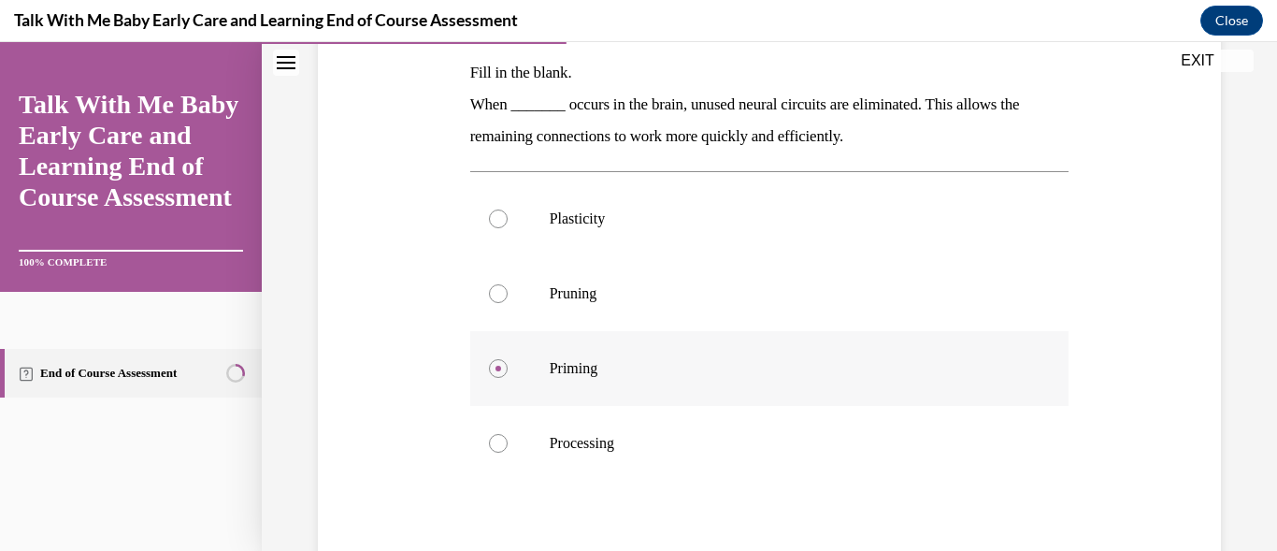
click at [489, 434] on input "Processing" at bounding box center [498, 443] width 19 height 19
radio input "true"
click at [489, 209] on input "Plasticity" at bounding box center [498, 218] width 19 height 19
radio input "true"
click at [489, 284] on input "Pruning" at bounding box center [498, 293] width 19 height 19
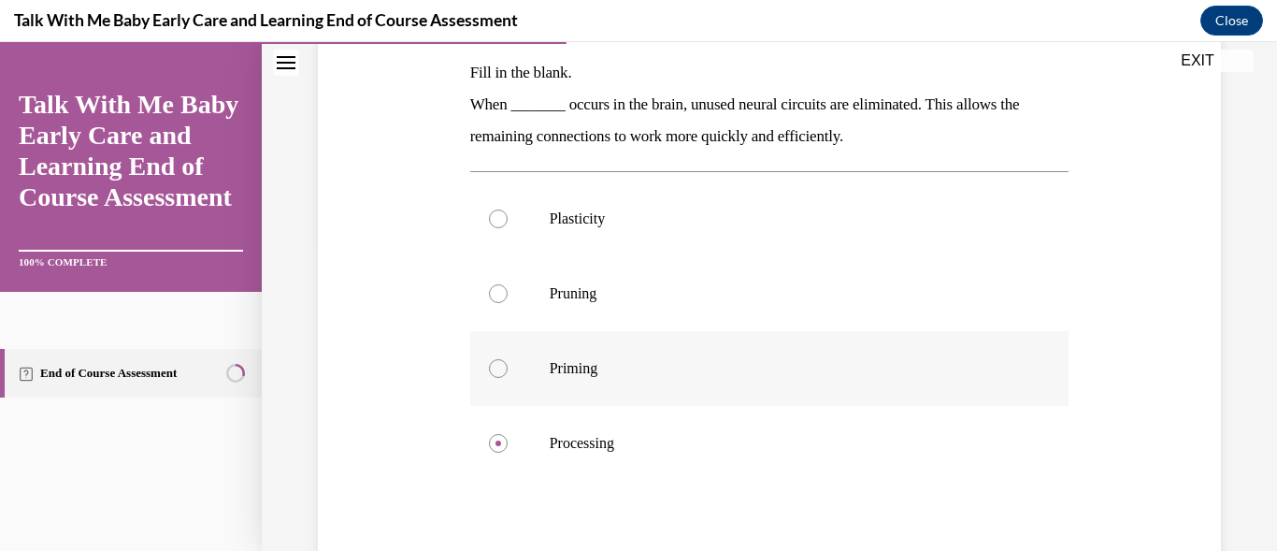
radio input "true"
radio input "false"
click at [489, 359] on input "Priming" at bounding box center [498, 368] width 19 height 19
radio input "true"
click at [489, 434] on input "Processing" at bounding box center [498, 443] width 19 height 19
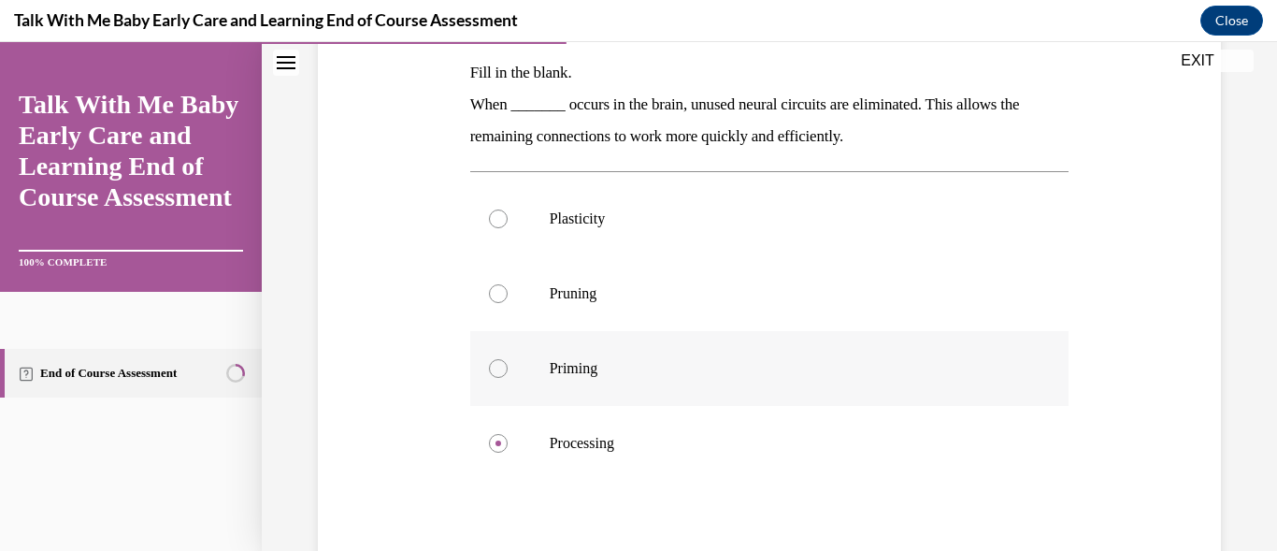
radio input "true"
click at [489, 359] on input "Priming" at bounding box center [498, 368] width 19 height 19
radio input "true"
click at [489, 284] on input "Pruning" at bounding box center [498, 293] width 19 height 19
radio input "true"
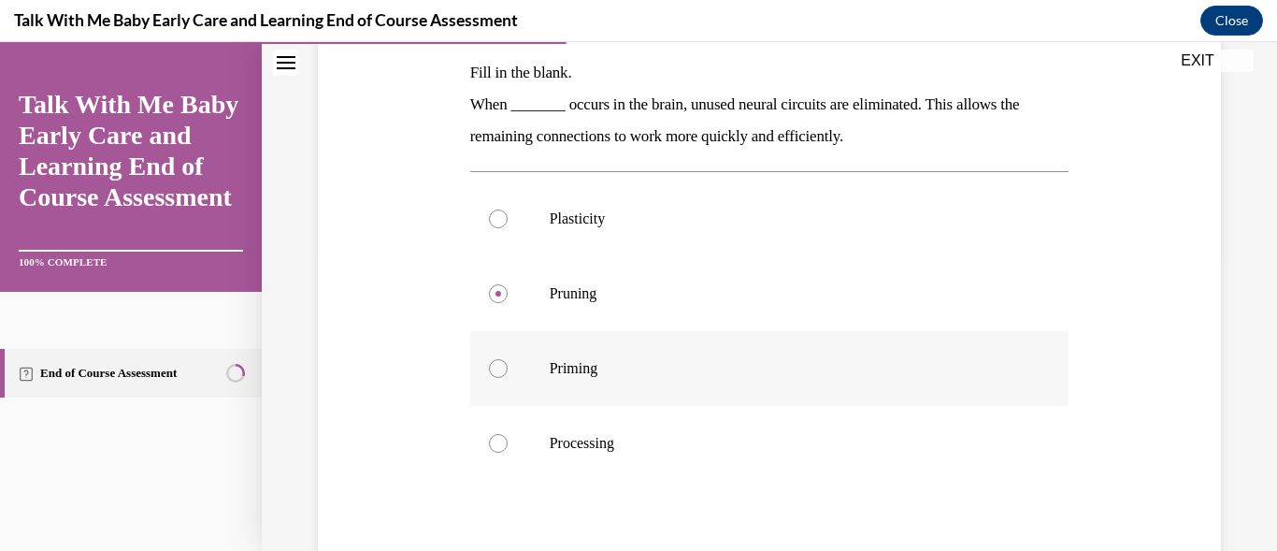
click at [489, 209] on input "Plasticity" at bounding box center [498, 218] width 19 height 19
radio input "true"
click at [489, 284] on input "Pruning" at bounding box center [498, 293] width 19 height 19
radio input "true"
click at [661, 340] on label "Priming" at bounding box center [769, 368] width 599 height 75
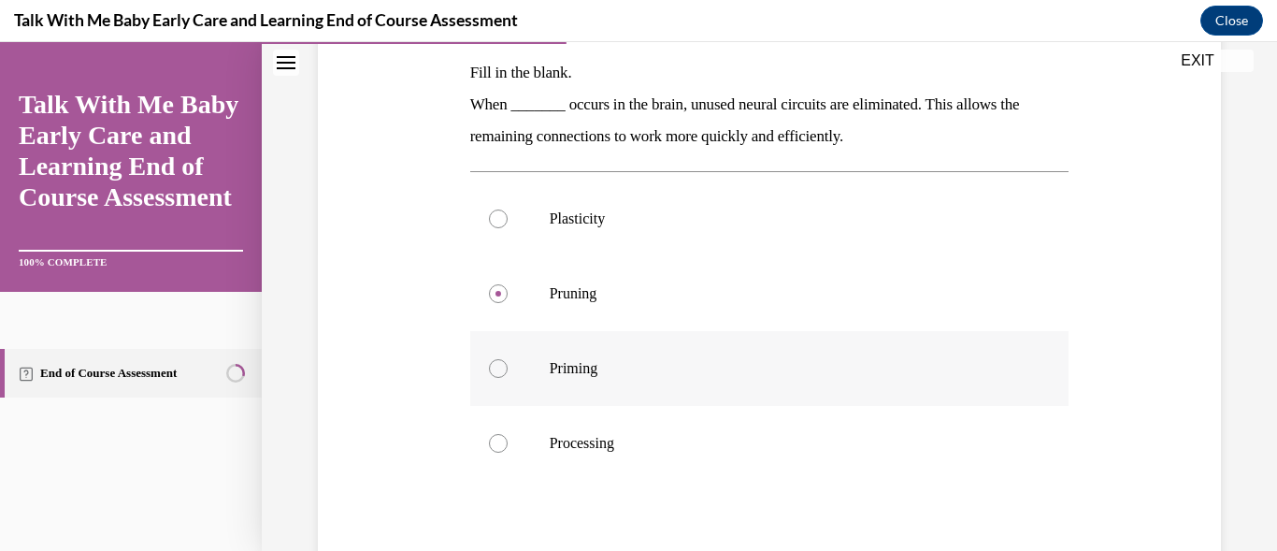
click at [508, 359] on input "Priming" at bounding box center [498, 368] width 19 height 19
radio input "true"
click at [661, 340] on label "Priming" at bounding box center [769, 368] width 599 height 75
click at [508, 359] on input "Priming" at bounding box center [498, 368] width 19 height 19
click at [508, 285] on label "Pruning" at bounding box center [769, 293] width 599 height 75
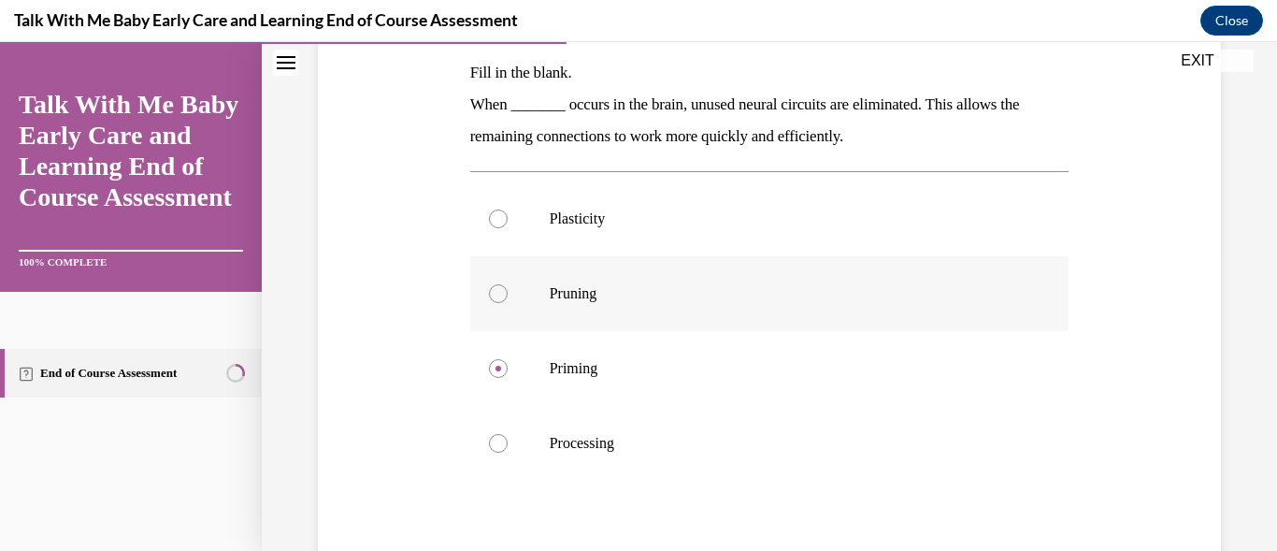
click at [508, 285] on input "Pruning" at bounding box center [498, 293] width 19 height 19
radio input "true"
click at [508, 285] on label "Pruning" at bounding box center [769, 293] width 599 height 75
click at [508, 285] on input "Pruning" at bounding box center [498, 293] width 19 height 19
click at [508, 285] on label "Pruning" at bounding box center [769, 293] width 599 height 75
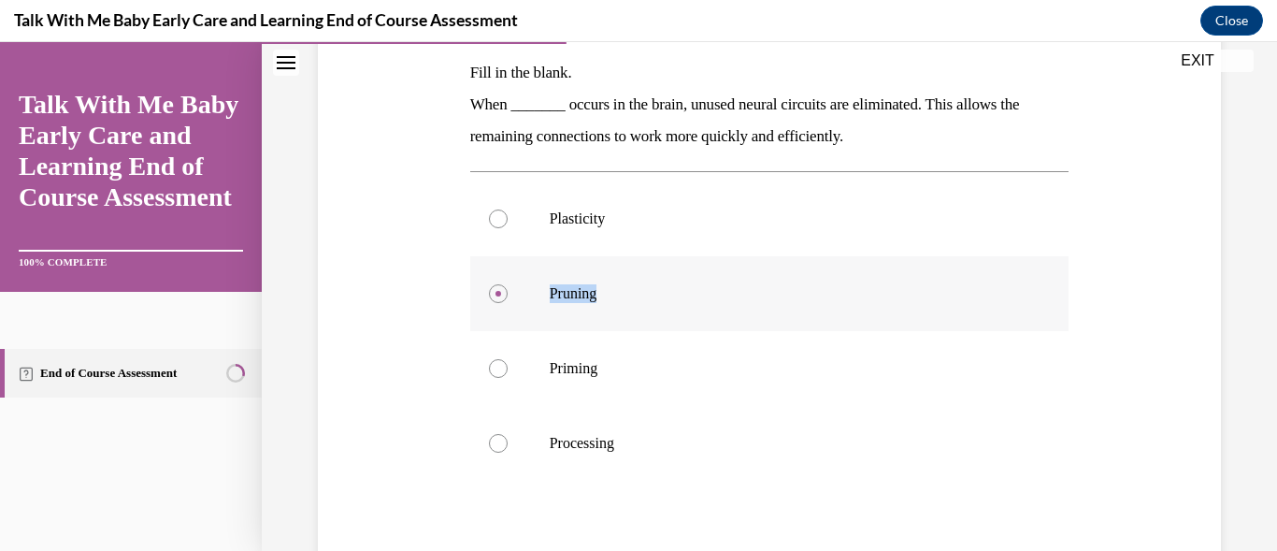
click at [508, 285] on input "Pruning" at bounding box center [498, 293] width 19 height 19
click at [508, 285] on label "Pruning" at bounding box center [769, 293] width 599 height 75
click at [508, 285] on input "Pruning" at bounding box center [498, 293] width 19 height 19
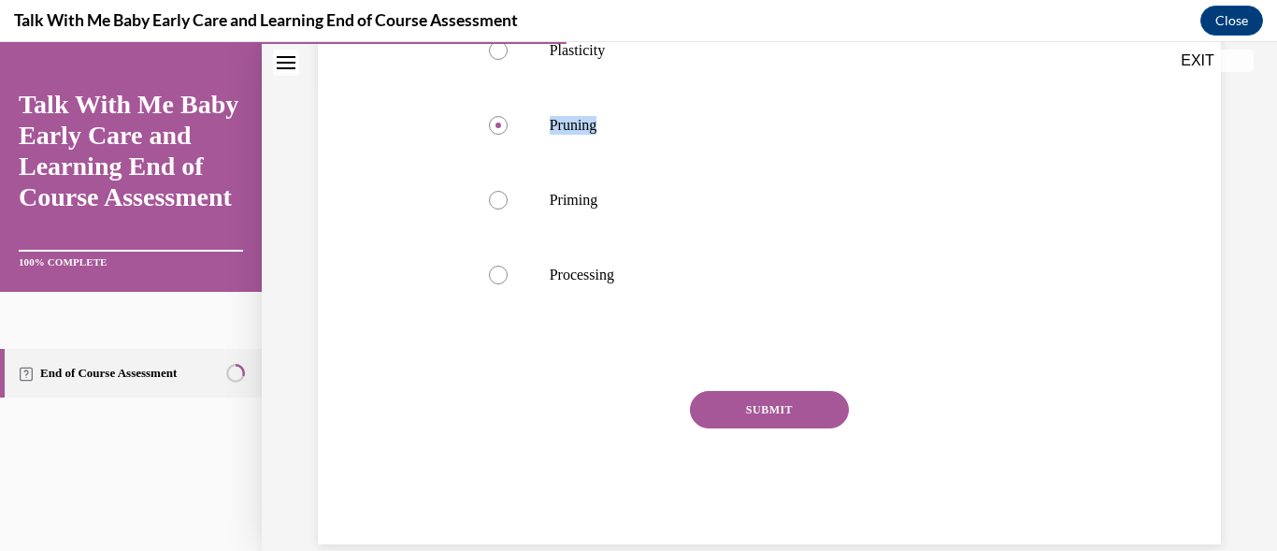
scroll to position [498, 0]
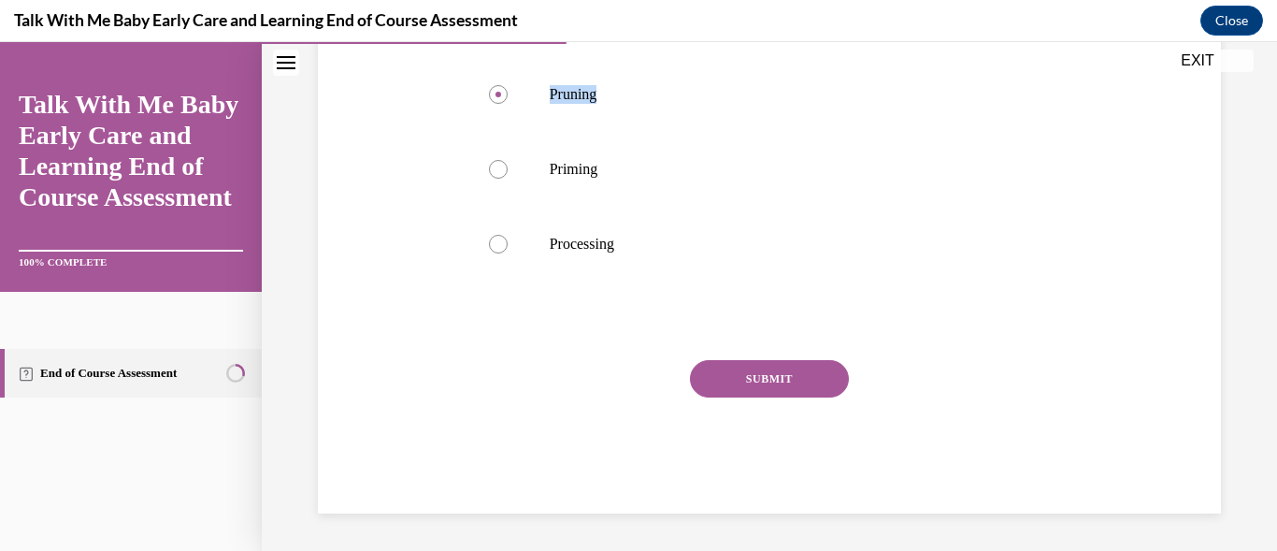
click at [779, 377] on button "SUBMIT" at bounding box center [769, 378] width 159 height 37
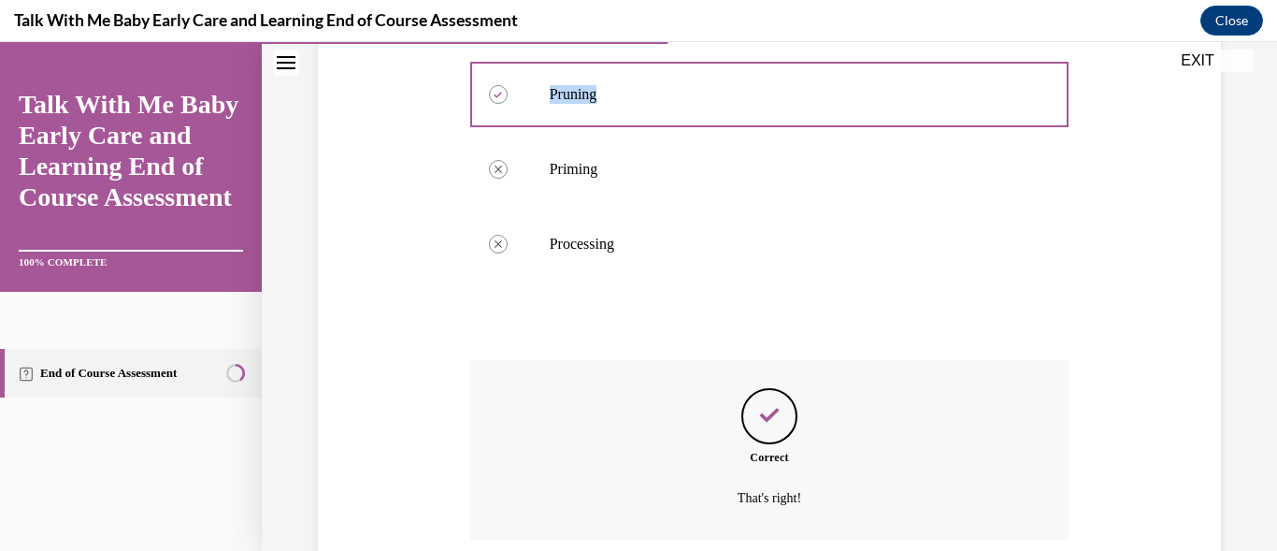
scroll to position [650, 0]
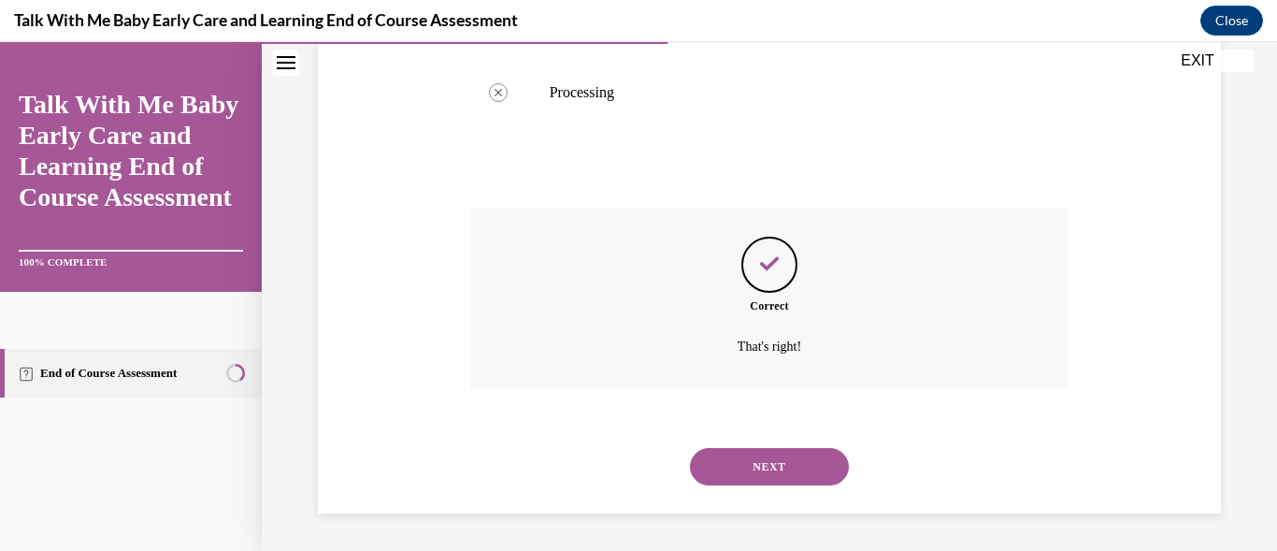
click at [770, 472] on button "NEXT" at bounding box center [769, 466] width 159 height 37
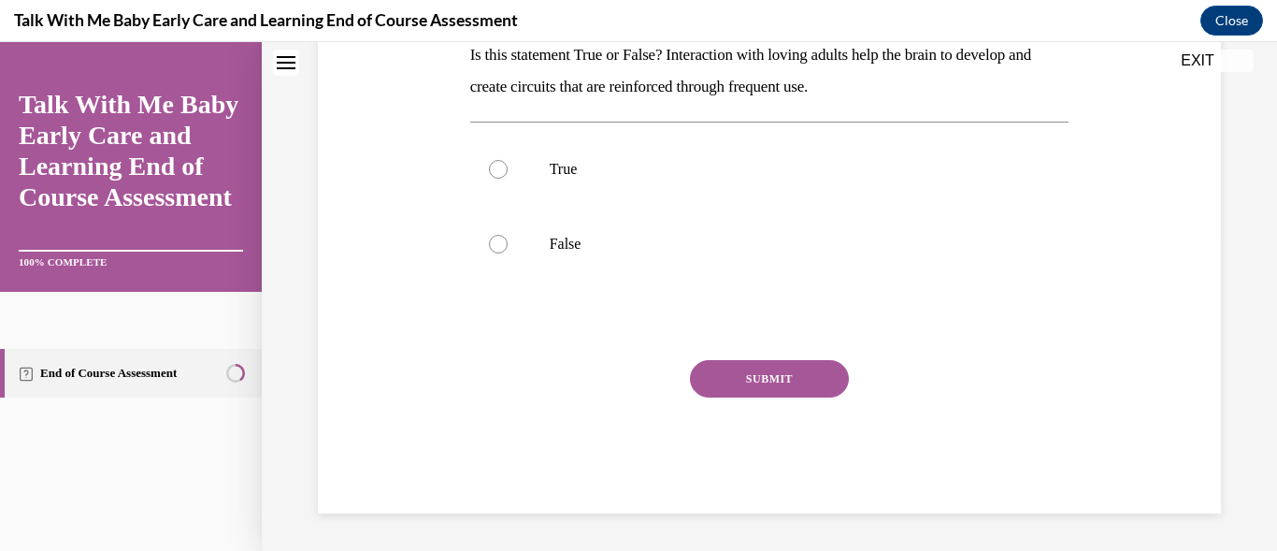
scroll to position [0, 0]
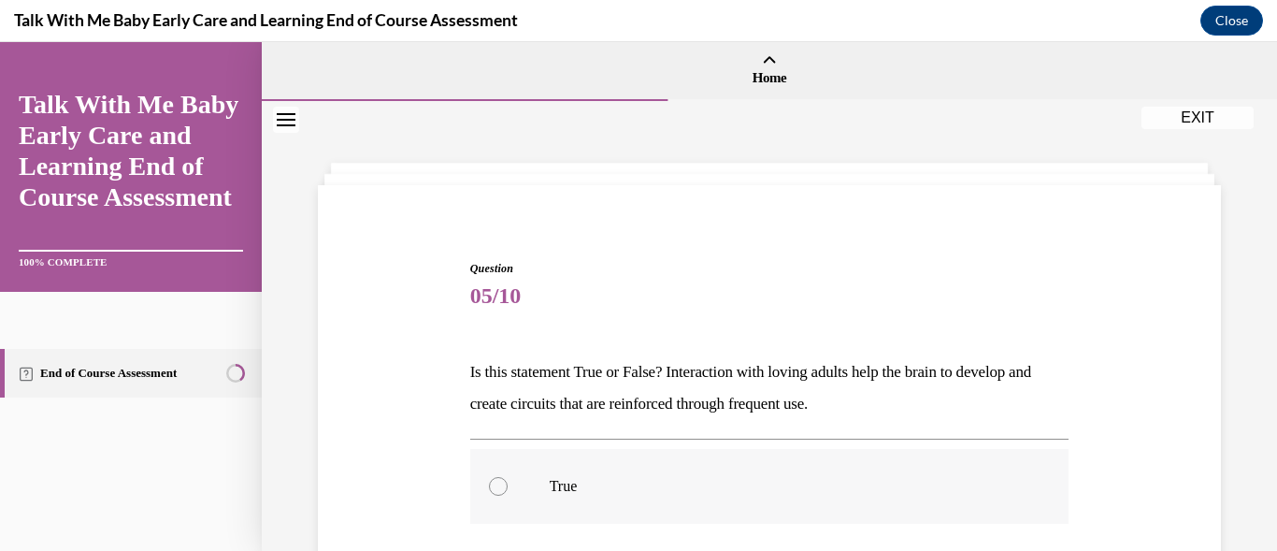
click at [506, 477] on label "True" at bounding box center [769, 486] width 599 height 75
click at [506, 477] on input "True" at bounding box center [498, 486] width 19 height 19
radio input "true"
click at [506, 477] on label "True" at bounding box center [769, 486] width 599 height 75
click at [506, 477] on input "True" at bounding box center [498, 486] width 19 height 19
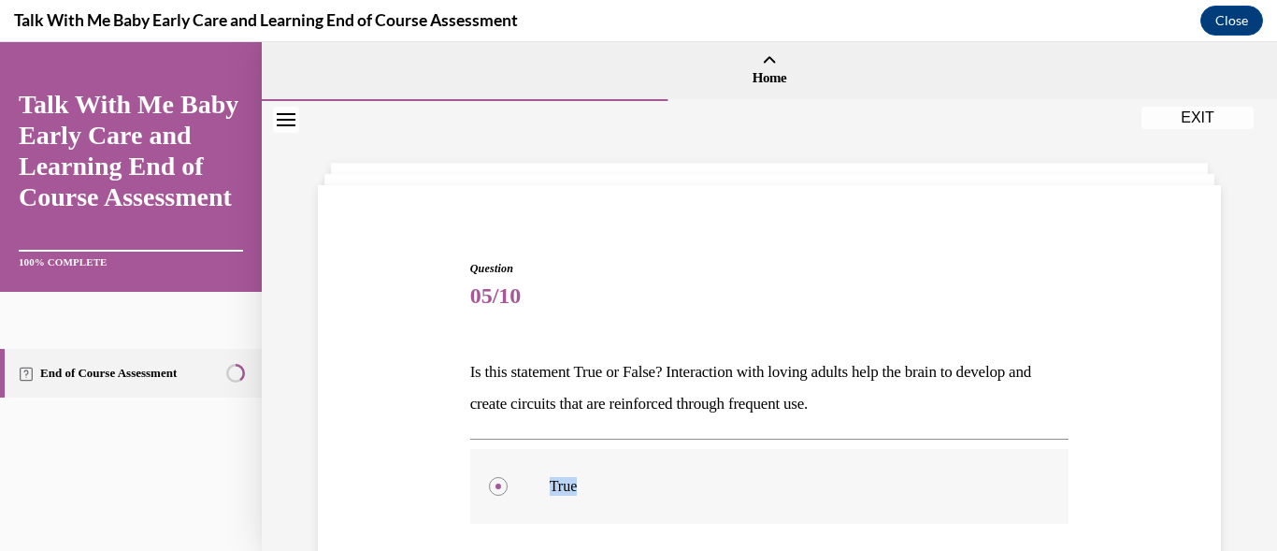
click at [506, 477] on label "True" at bounding box center [769, 486] width 599 height 75
click at [506, 477] on input "True" at bounding box center [498, 486] width 19 height 19
click at [506, 477] on label "True" at bounding box center [769, 486] width 599 height 75
click at [506, 477] on input "True" at bounding box center [498, 486] width 19 height 19
click at [1252, 445] on div "Question 05/10 Is this statement True or False? Interaction with loving adults …" at bounding box center [769, 484] width 1015 height 767
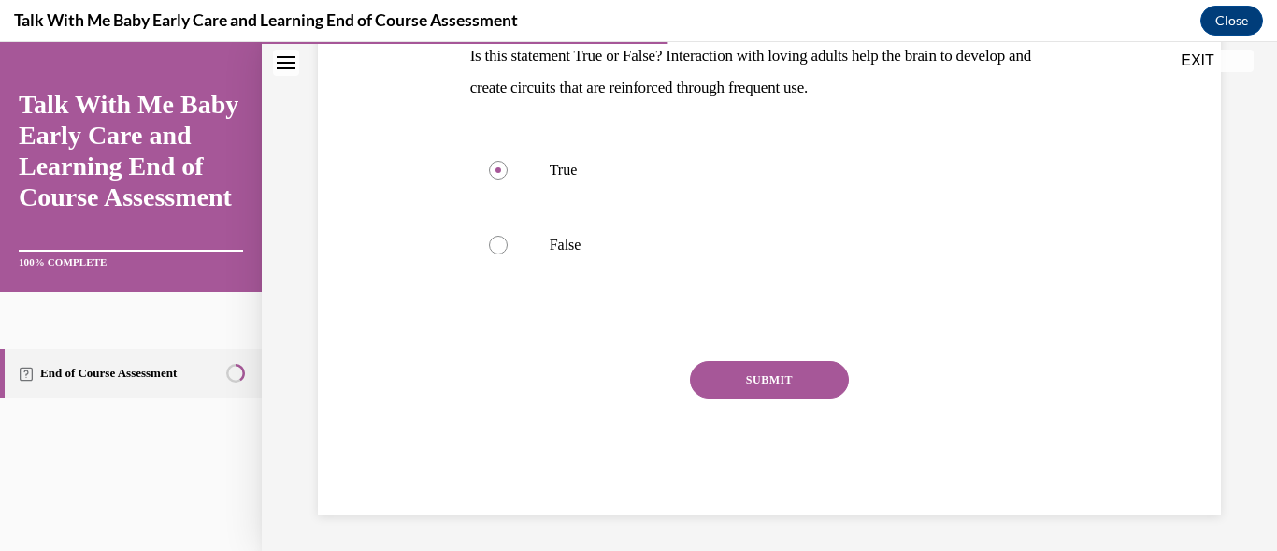
scroll to position [317, 0]
click at [762, 352] on div "Question 05/10 Is this statement True or False? Interaction with loving adults …" at bounding box center [769, 228] width 599 height 570
click at [801, 376] on button "SUBMIT" at bounding box center [769, 378] width 159 height 37
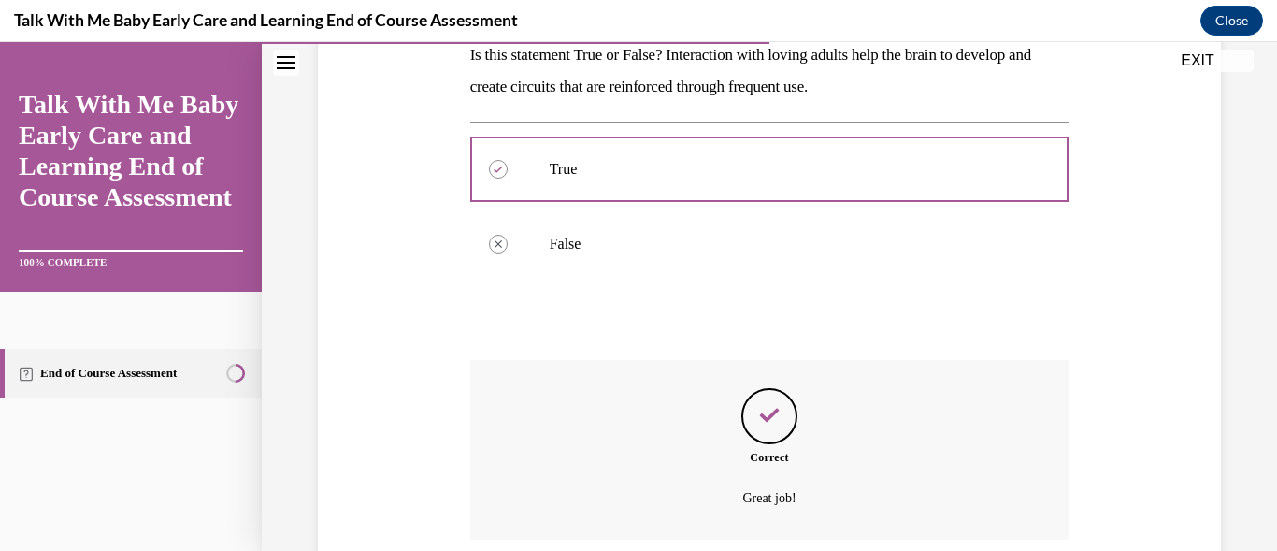
scroll to position [468, 0]
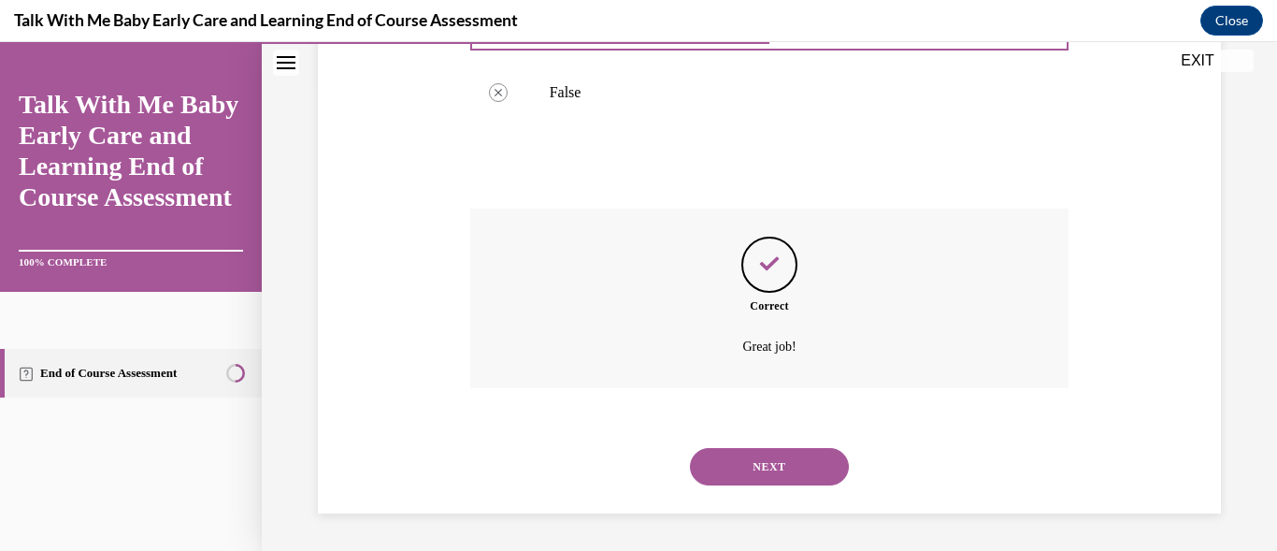
click at [749, 457] on button "NEXT" at bounding box center [769, 466] width 159 height 37
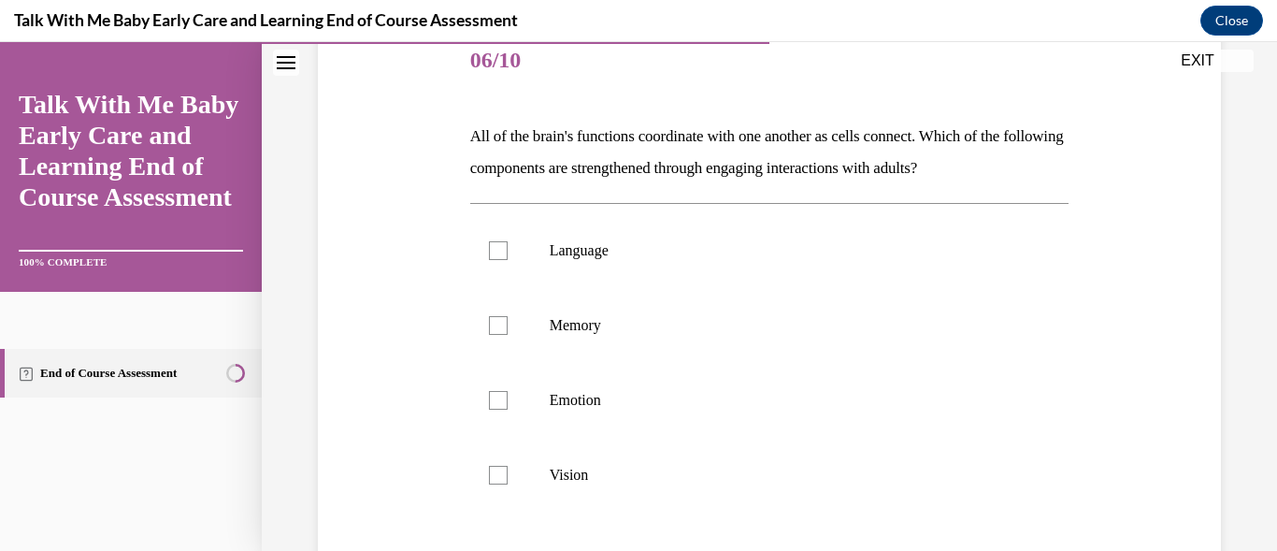
scroll to position [262, 0]
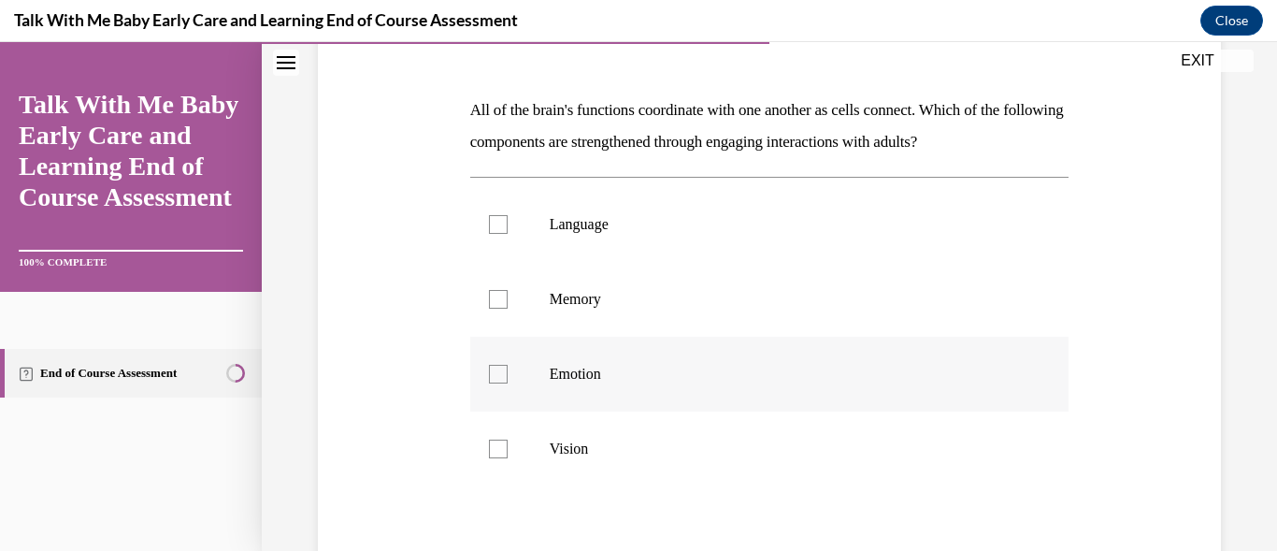
click at [492, 386] on label "Emotion" at bounding box center [769, 374] width 599 height 75
click at [492, 383] on input "Emotion" at bounding box center [498, 374] width 19 height 19
checkbox input "true"
click at [490, 311] on label "Memory" at bounding box center [769, 299] width 599 height 75
click at [490, 309] on input "Memory" at bounding box center [498, 299] width 19 height 19
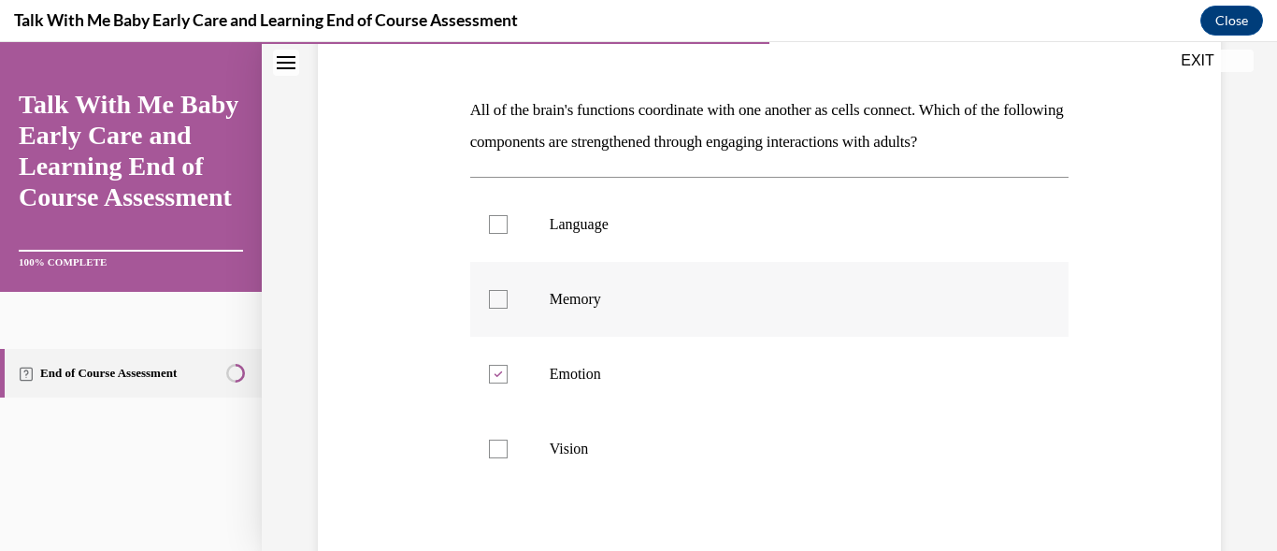
checkbox input "true"
click at [498, 231] on div at bounding box center [498, 224] width 19 height 19
click at [498, 231] on input "Language" at bounding box center [498, 224] width 19 height 19
click at [498, 231] on div at bounding box center [498, 224] width 19 height 19
click at [498, 231] on input "Language" at bounding box center [498, 224] width 19 height 19
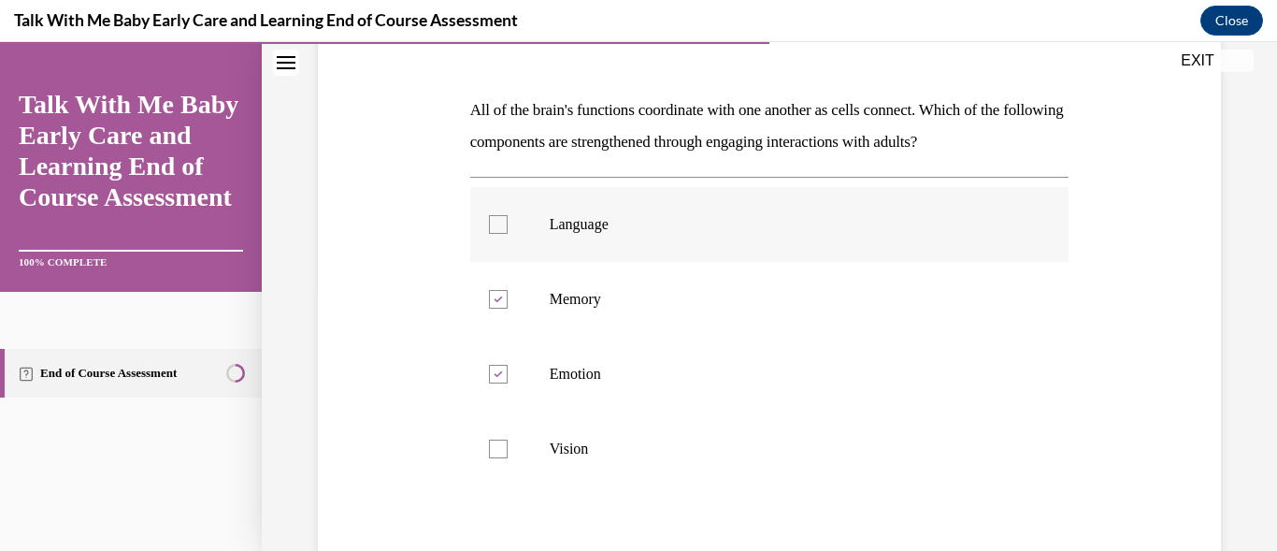
click at [498, 231] on div at bounding box center [498, 224] width 19 height 19
click at [498, 231] on input "Language" at bounding box center [498, 224] width 19 height 19
checkbox input "true"
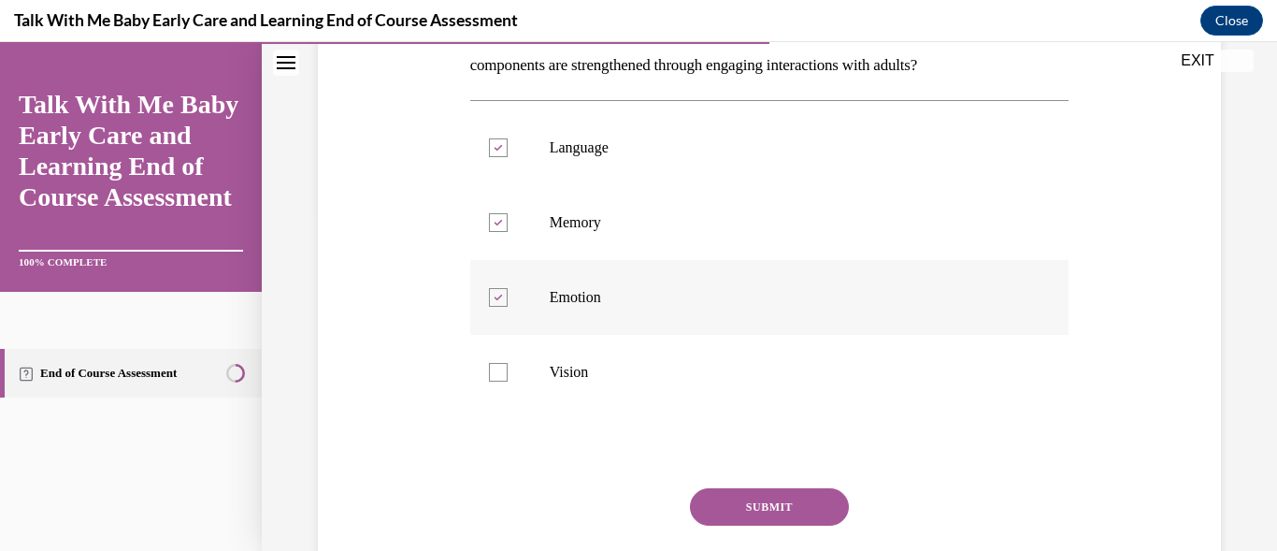
scroll to position [374, 0]
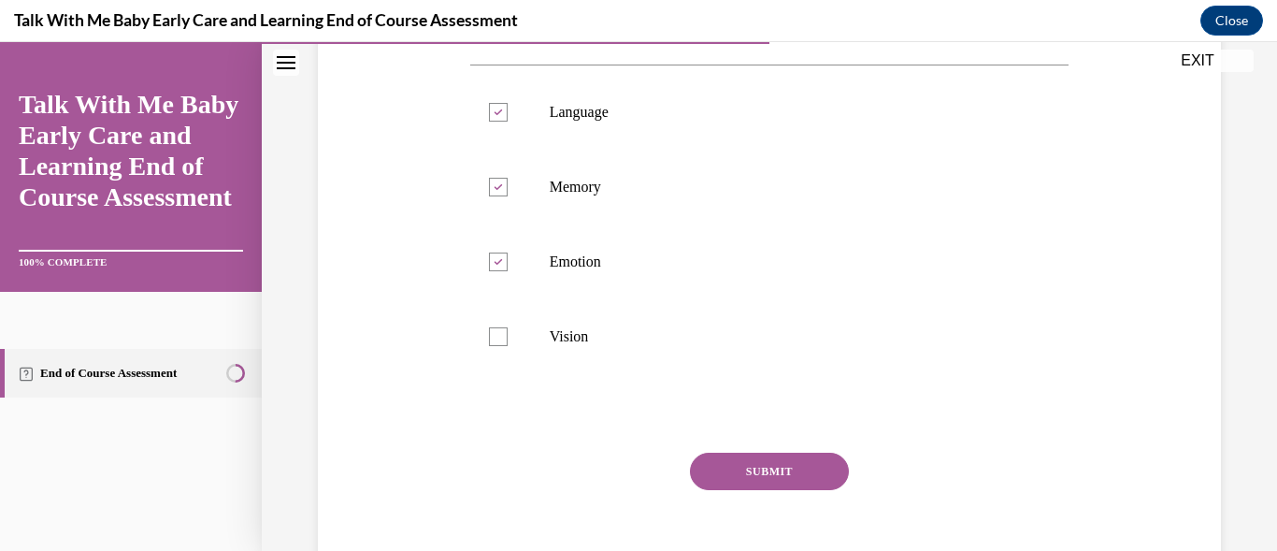
click at [783, 483] on button "SUBMIT" at bounding box center [769, 471] width 159 height 37
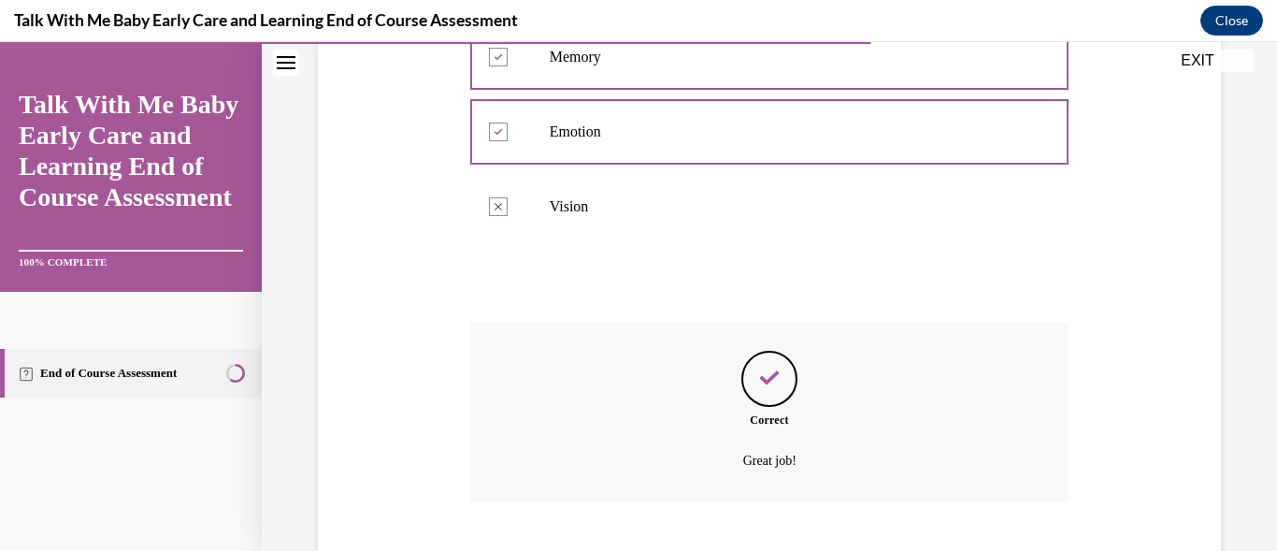
scroll to position [618, 0]
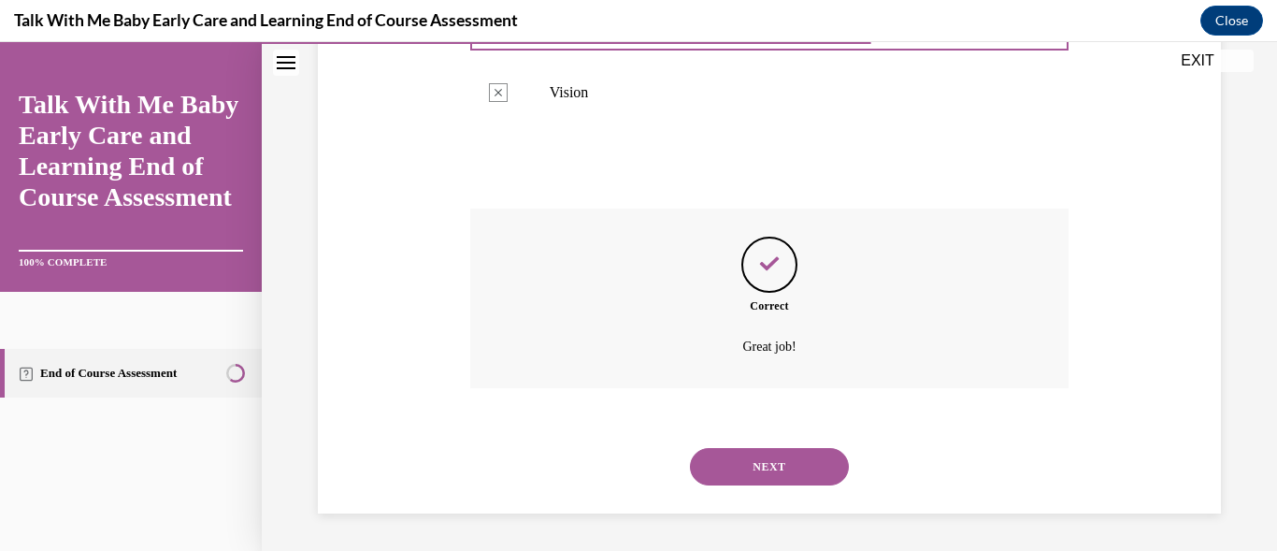
click at [770, 456] on button "NEXT" at bounding box center [769, 466] width 159 height 37
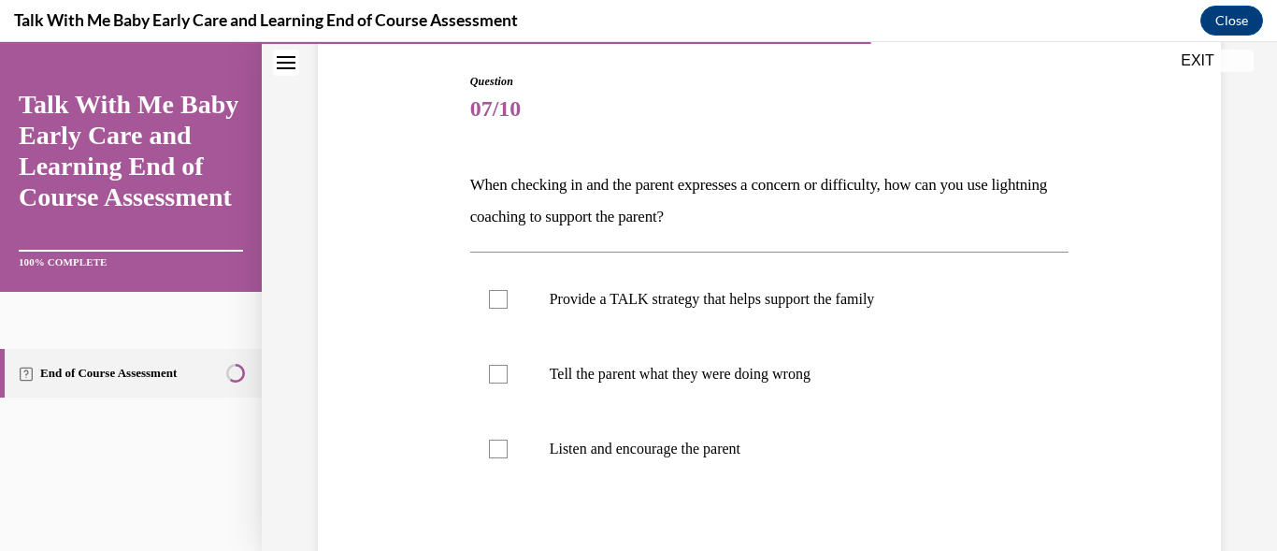
scroll to position [224, 0]
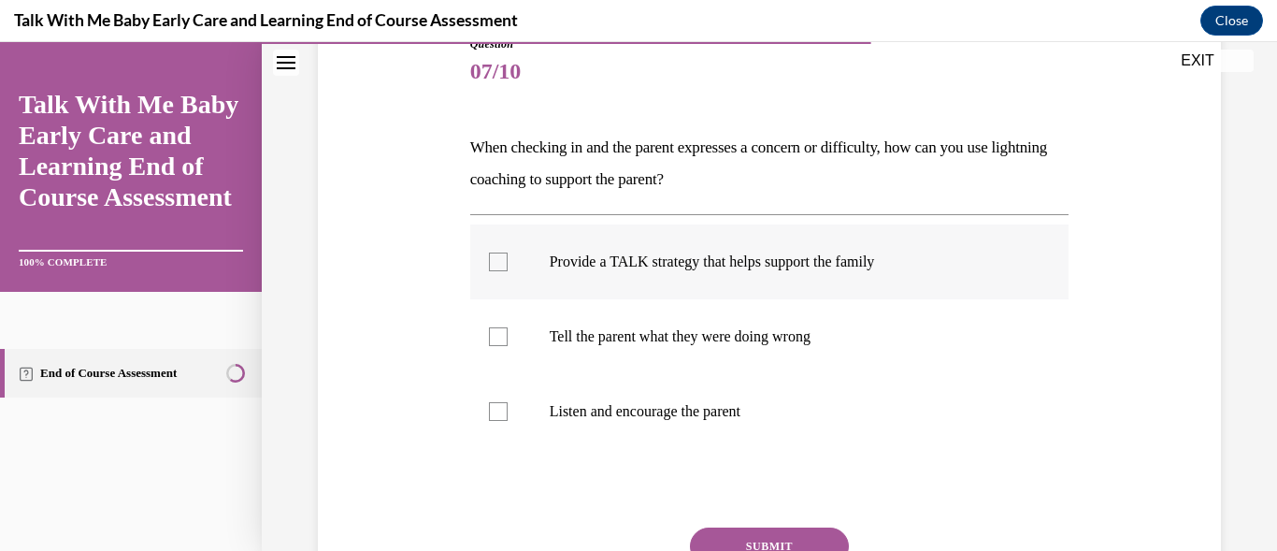
click at [498, 261] on div at bounding box center [498, 261] width 19 height 19
click at [498, 261] on input "Provide a TALK strategy that helps support the family" at bounding box center [498, 261] width 19 height 19
checkbox input "true"
click at [492, 424] on label "Listen and encourage the parent" at bounding box center [769, 411] width 599 height 75
click at [492, 421] on input "Listen and encourage the parent" at bounding box center [498, 411] width 19 height 19
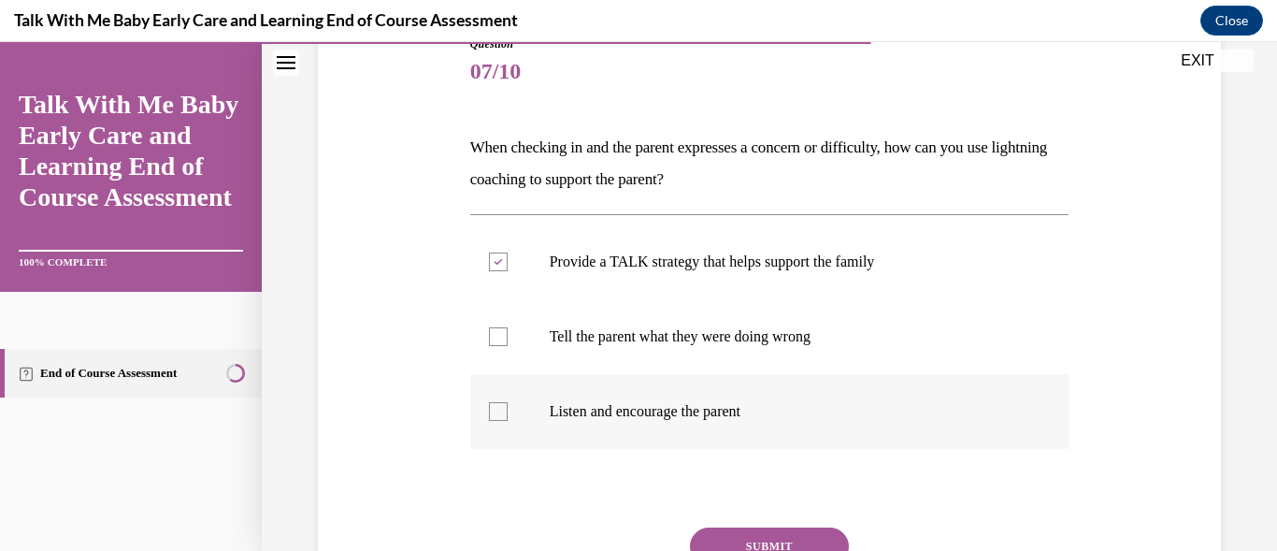
checkbox input "true"
click at [740, 537] on button "SUBMIT" at bounding box center [769, 545] width 159 height 37
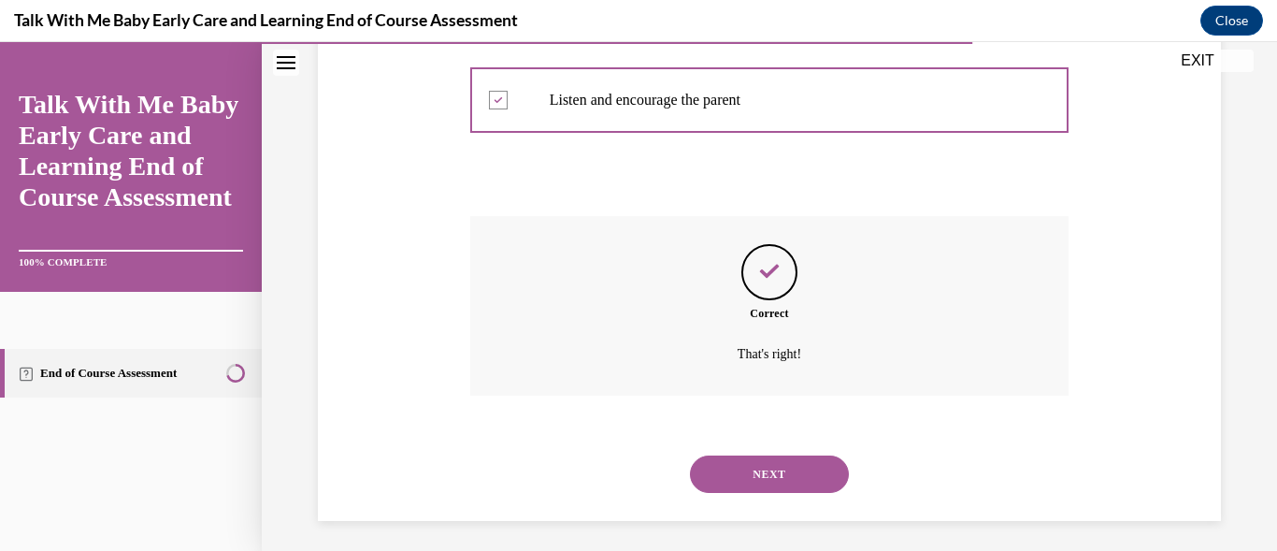
scroll to position [543, 0]
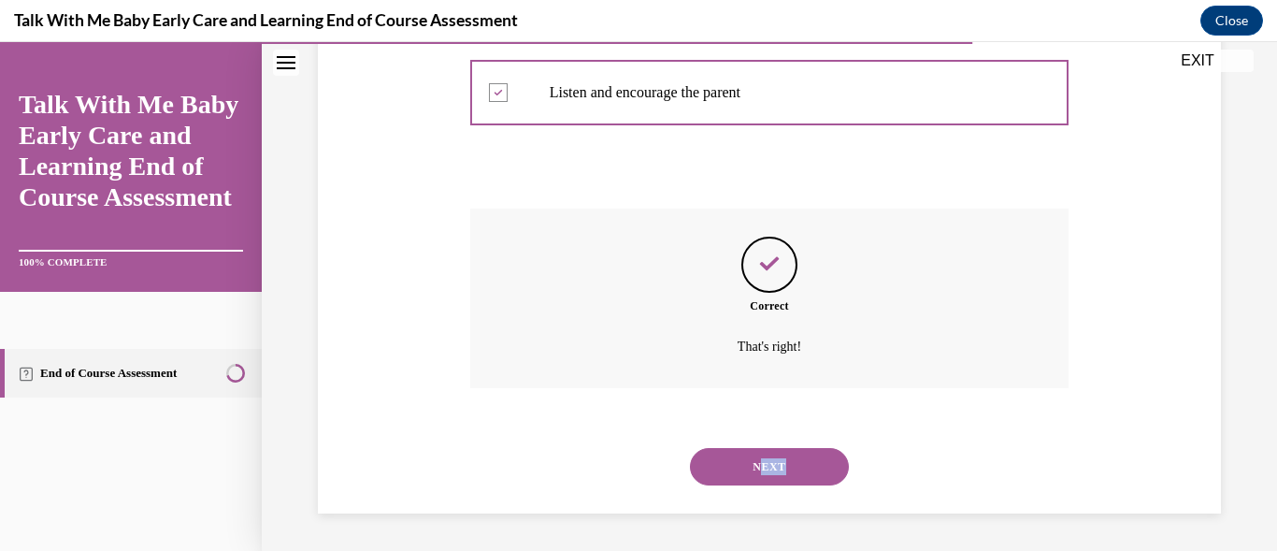
drag, startPoint x: 740, startPoint y: 537, endPoint x: 756, endPoint y: 475, distance: 64.0
click at [756, 475] on div "Question 07/10 When checking in and the parent expresses a concern or difficult…" at bounding box center [769, 54] width 1015 height 993
click at [756, 475] on button "NEXT" at bounding box center [769, 466] width 159 height 37
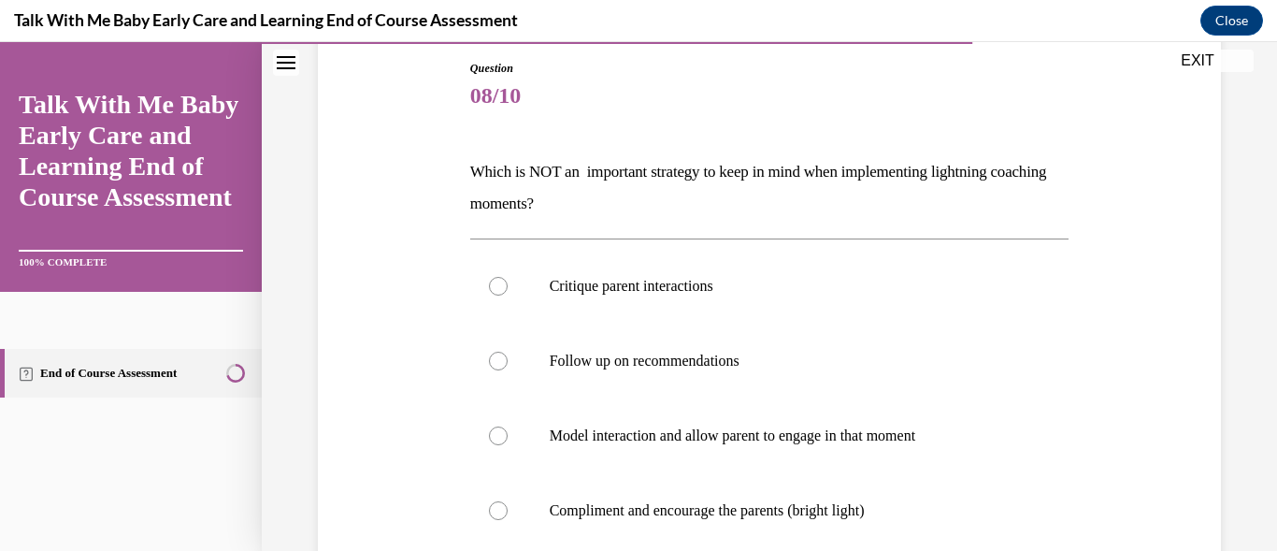
scroll to position [224, 0]
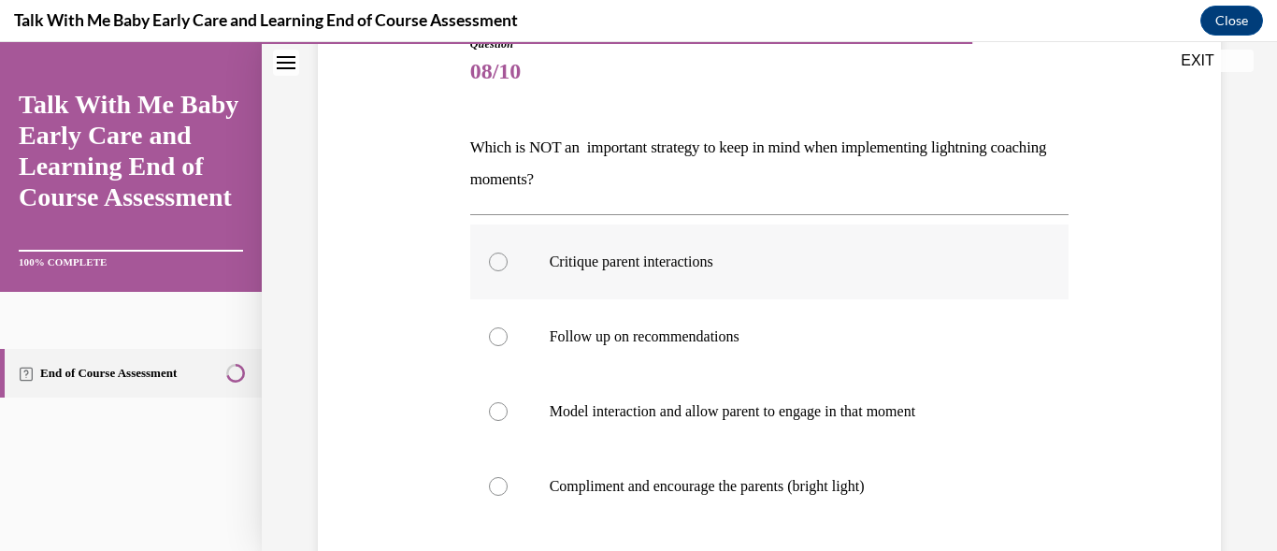
click at [495, 254] on div at bounding box center [498, 261] width 19 height 19
click at [495, 254] on input "Critique parent interactions" at bounding box center [498, 261] width 19 height 19
radio input "true"
click at [495, 254] on div at bounding box center [498, 261] width 19 height 19
click at [495, 254] on input "Critique parent interactions" at bounding box center [498, 261] width 19 height 19
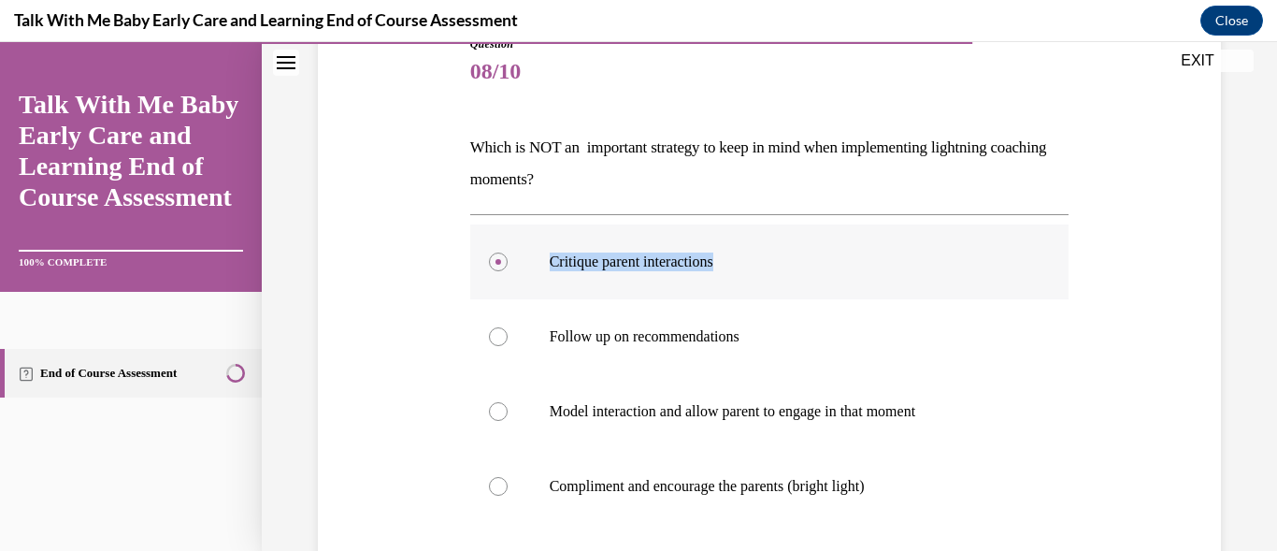
click at [495, 254] on div at bounding box center [498, 261] width 19 height 19
click at [495, 254] on input "Critique parent interactions" at bounding box center [498, 261] width 19 height 19
click at [1235, 365] on div "Question 08/10 Which is NOT an important strategy to keep in mind when implemen…" at bounding box center [769, 372] width 1015 height 991
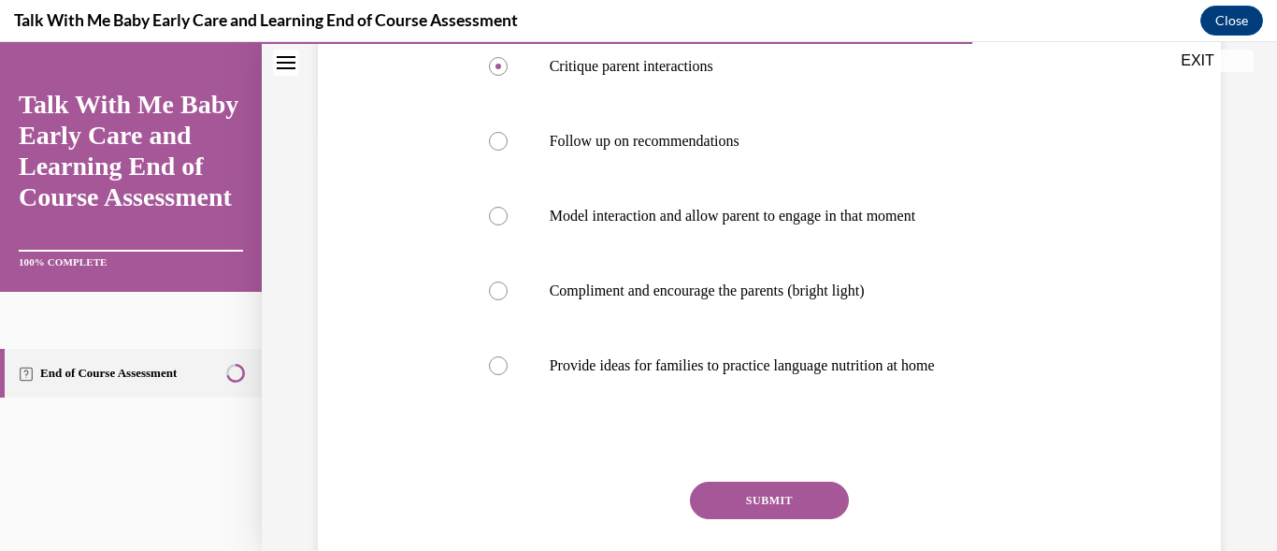
scroll to position [449, 0]
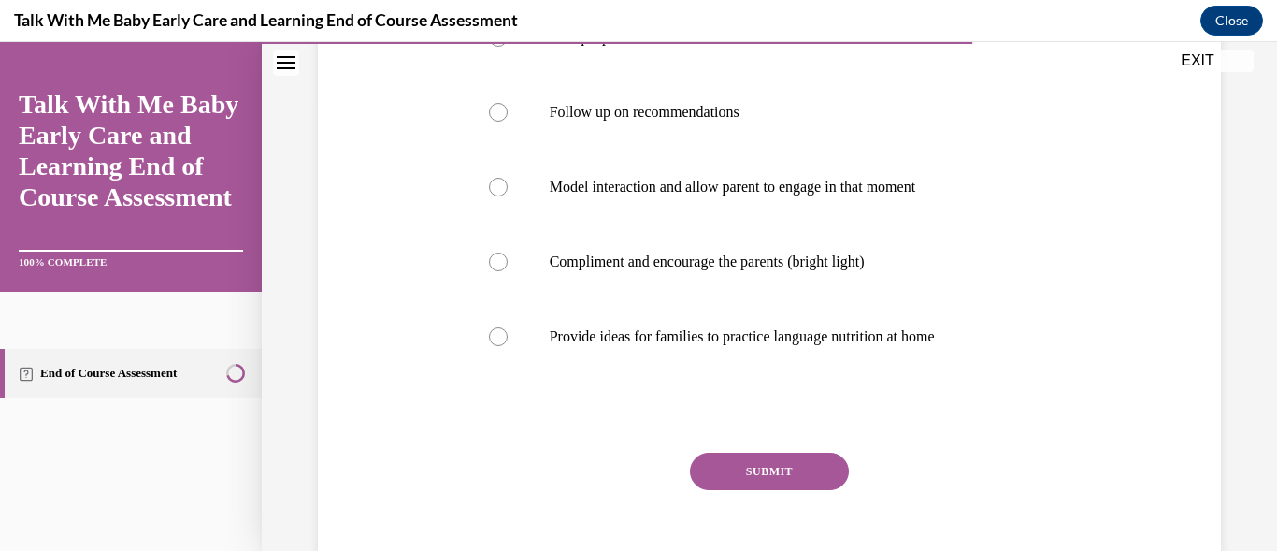
click at [804, 470] on button "SUBMIT" at bounding box center [769, 471] width 159 height 37
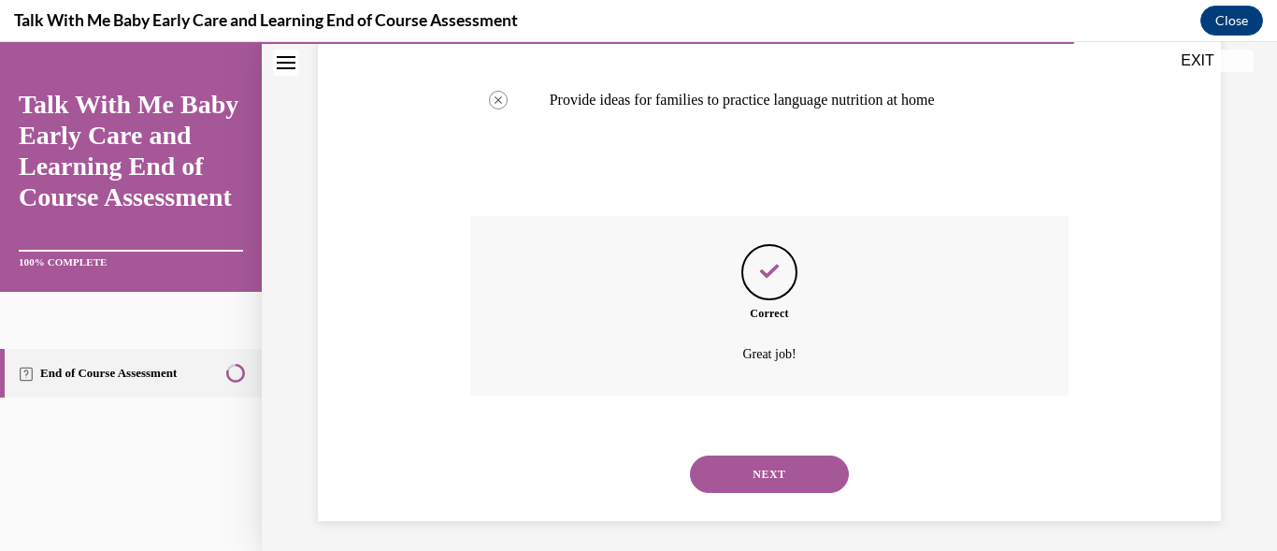
scroll to position [693, 0]
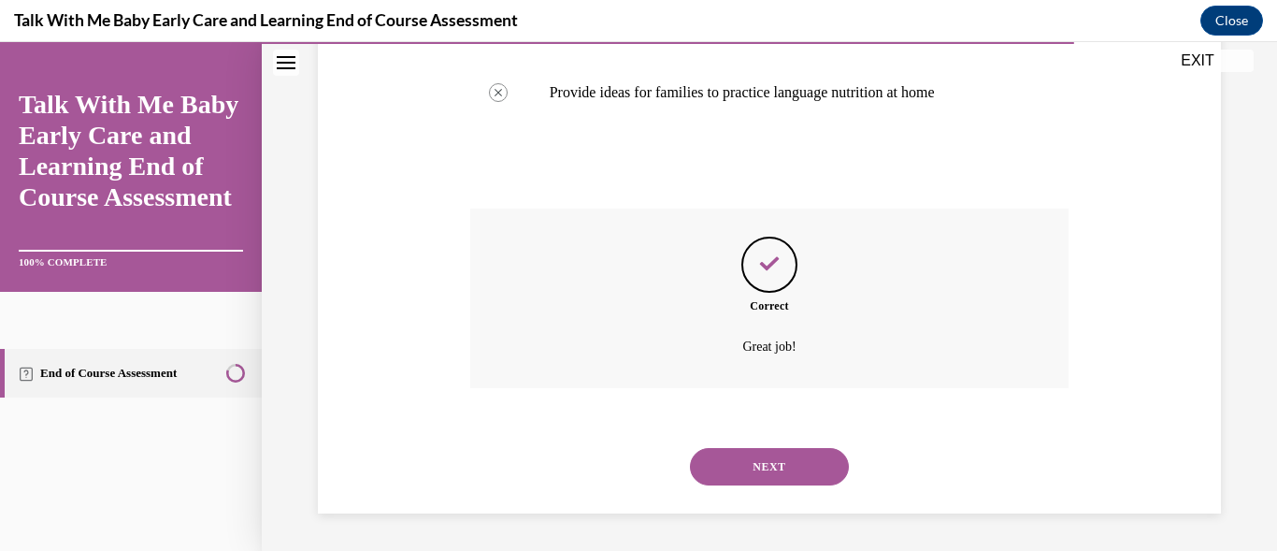
click at [791, 467] on button "NEXT" at bounding box center [769, 466] width 159 height 37
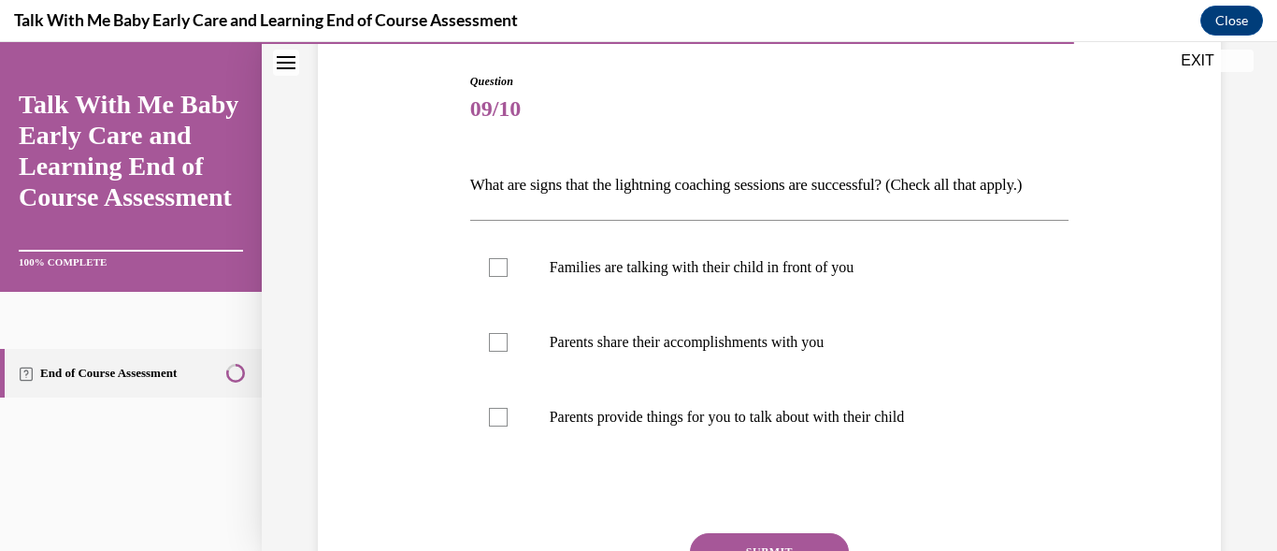
scroll to position [224, 0]
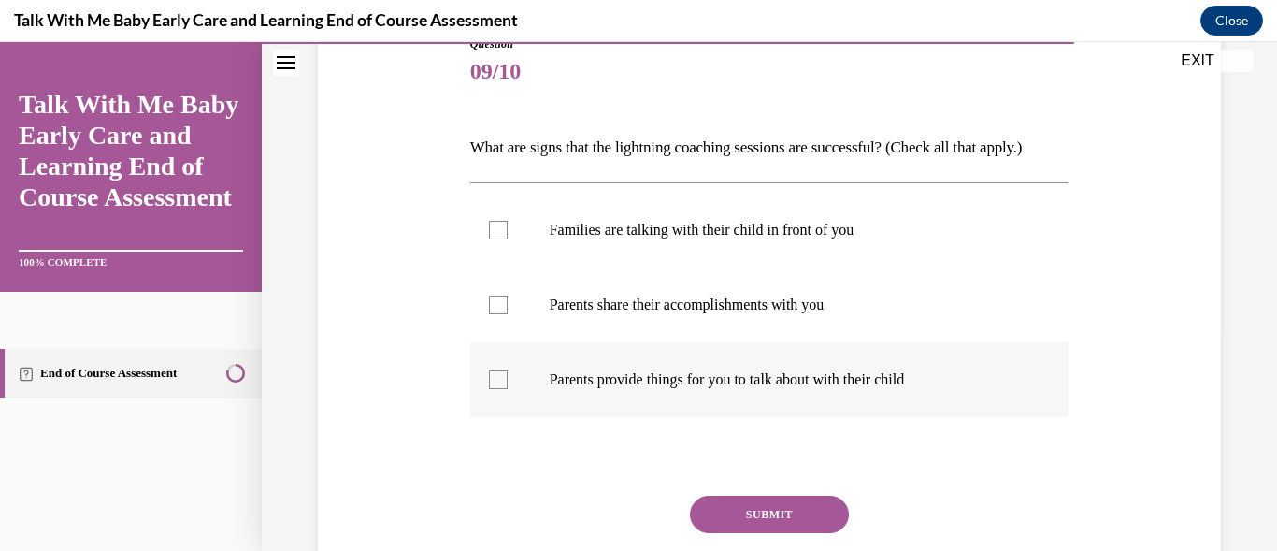
click at [502, 389] on div at bounding box center [498, 379] width 19 height 19
click at [502, 389] on input "Parents provide things for you to talk about with their child" at bounding box center [498, 379] width 19 height 19
checkbox input "true"
click at [490, 314] on div at bounding box center [498, 304] width 19 height 19
click at [490, 314] on input "Parents share their accomplishments with you" at bounding box center [498, 304] width 19 height 19
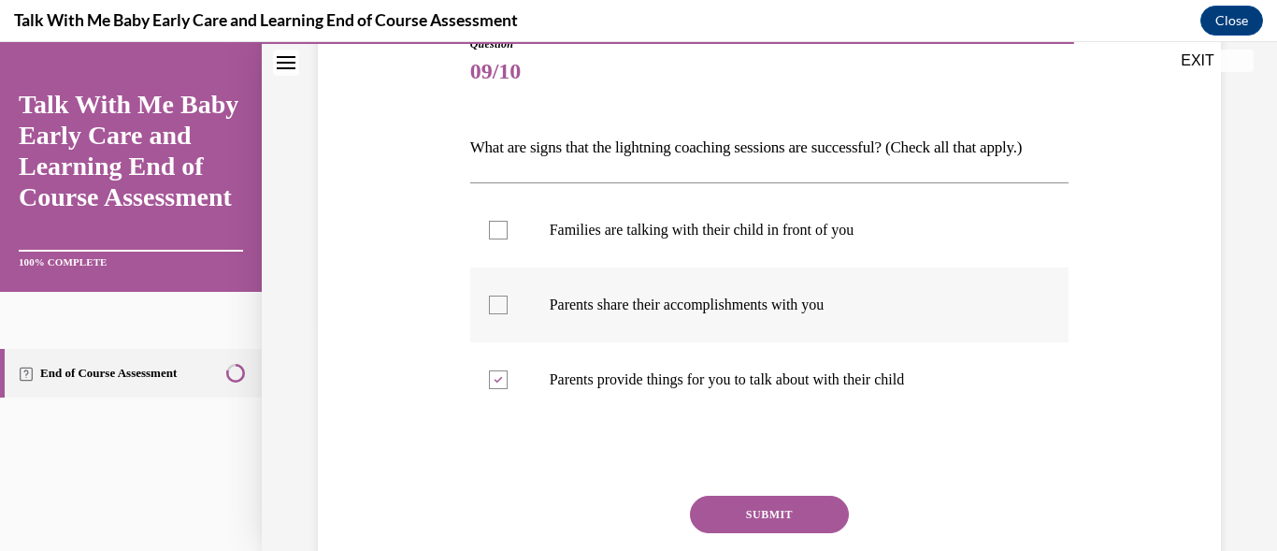
checkbox input "true"
click at [497, 239] on div at bounding box center [498, 230] width 19 height 19
click at [497, 239] on input "Families are talking with their child in front of you" at bounding box center [498, 230] width 19 height 19
checkbox input "true"
click at [715, 533] on button "SUBMIT" at bounding box center [769, 514] width 159 height 37
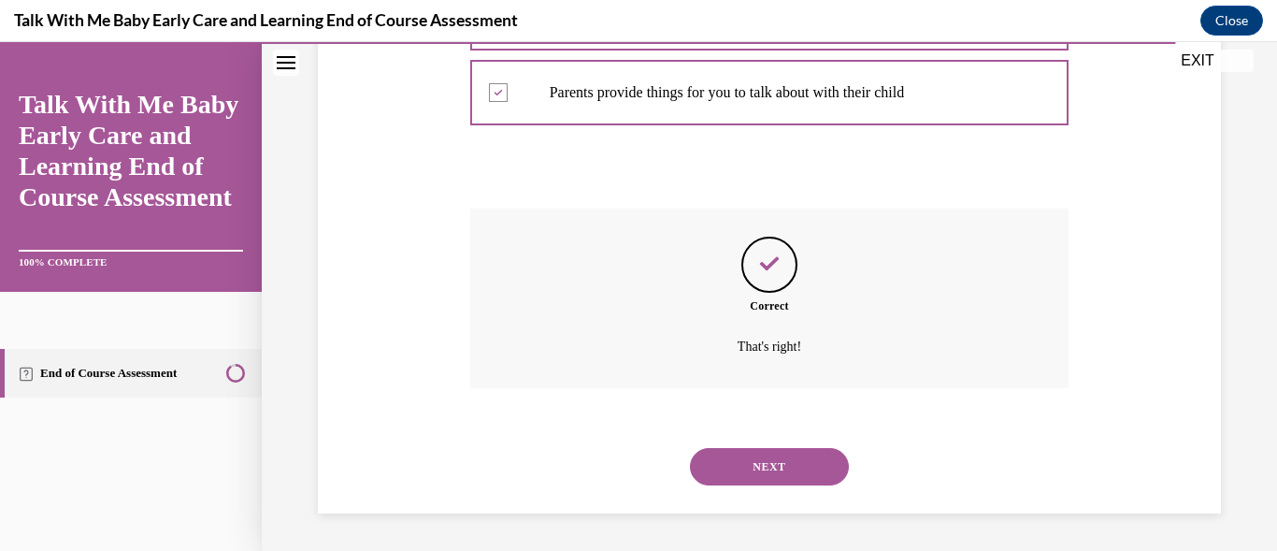
scroll to position [543, 0]
click at [762, 467] on button "NEXT" at bounding box center [769, 466] width 159 height 37
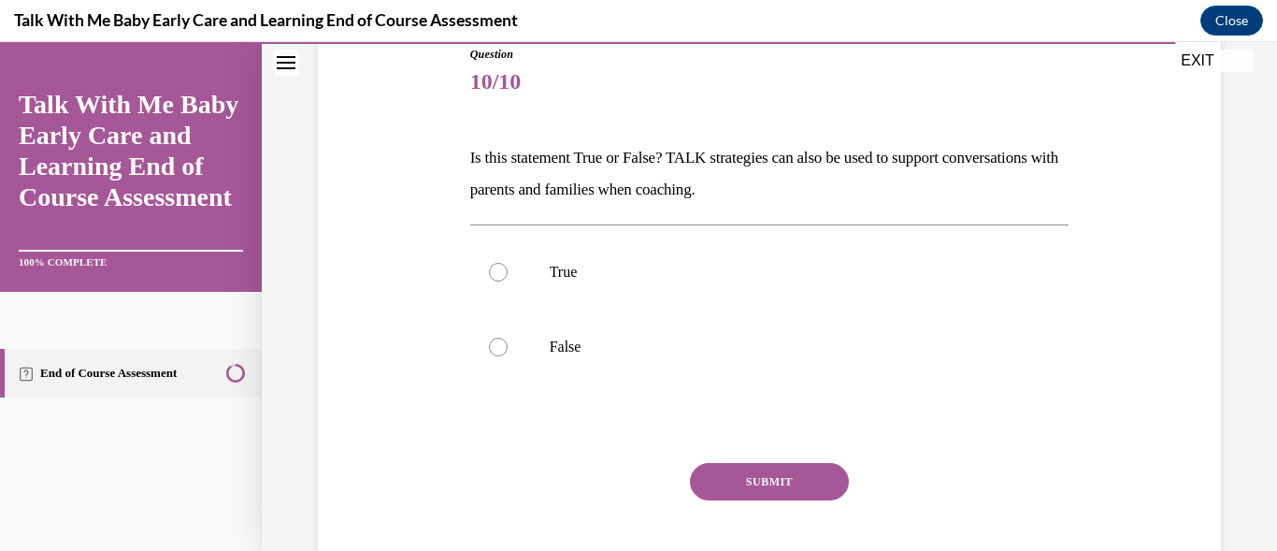
scroll to position [224, 0]
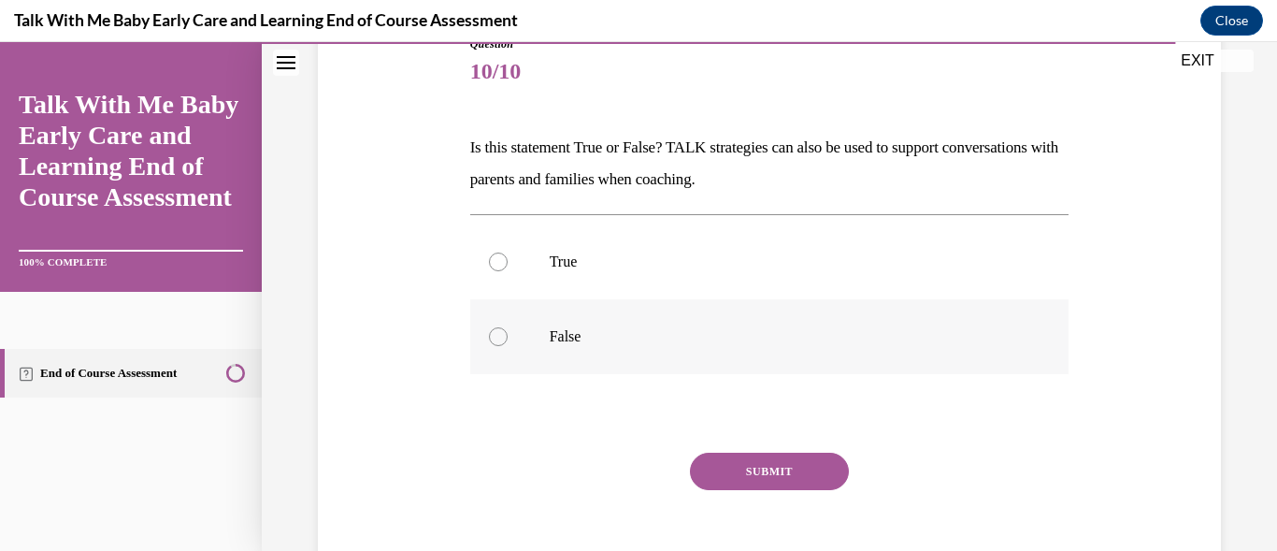
click at [488, 346] on label "False" at bounding box center [769, 336] width 599 height 75
click at [489, 346] on input "False" at bounding box center [498, 336] width 19 height 19
radio input "true"
click at [730, 461] on button "SUBMIT" at bounding box center [769, 471] width 159 height 37
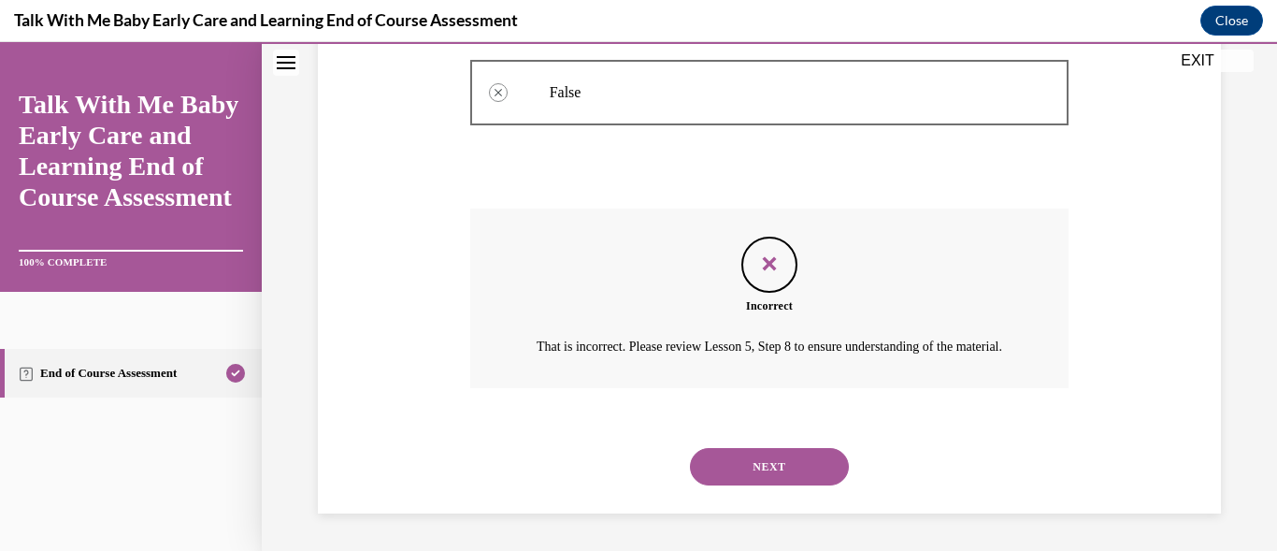
scroll to position [491, 0]
click at [731, 461] on button "NEXT" at bounding box center [769, 466] width 159 height 37
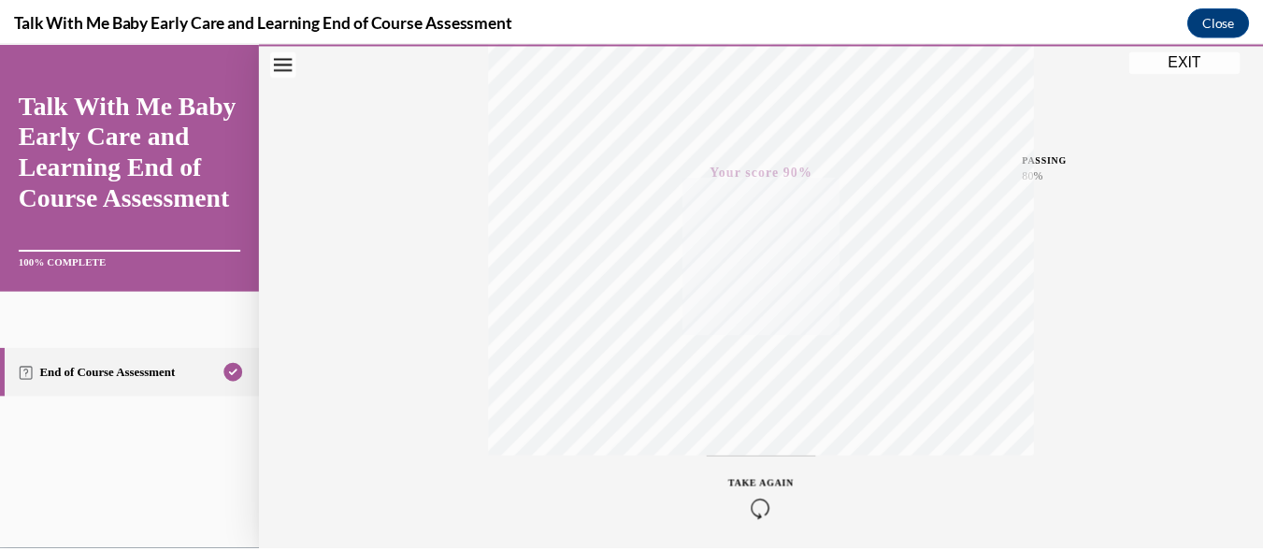
scroll to position [450, 0]
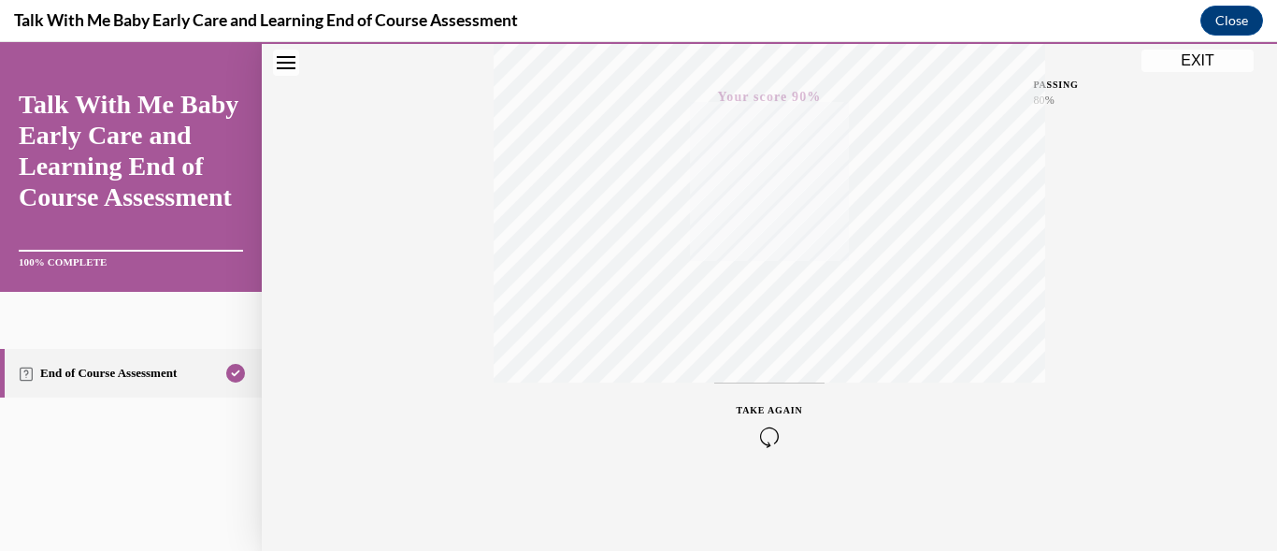
click at [1200, 59] on button "EXIT" at bounding box center [1198, 61] width 112 height 22
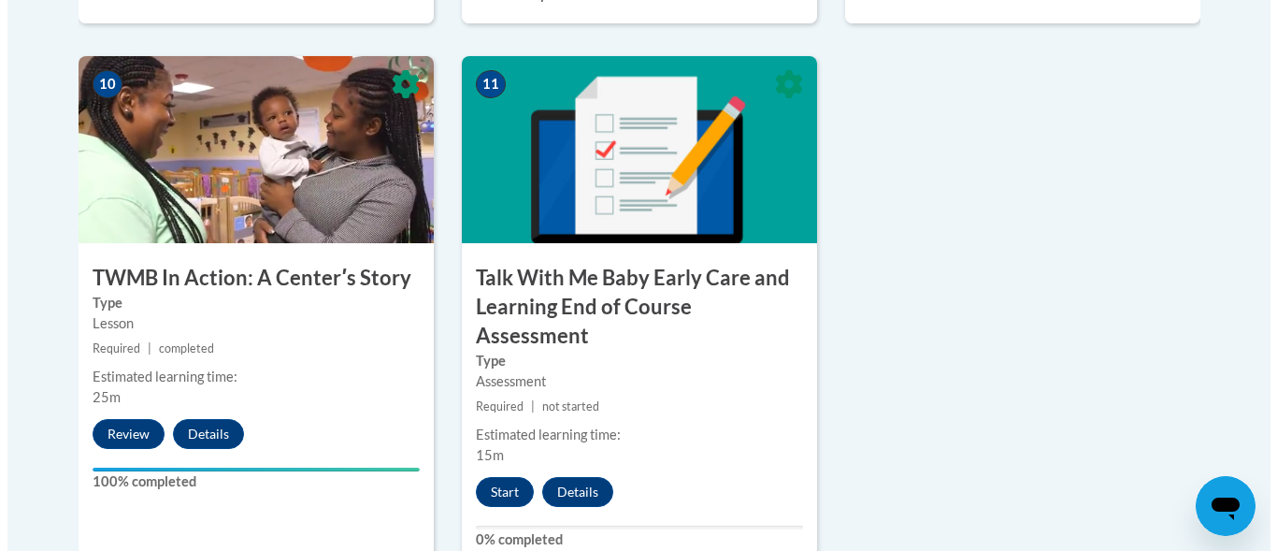
scroll to position [2179, 0]
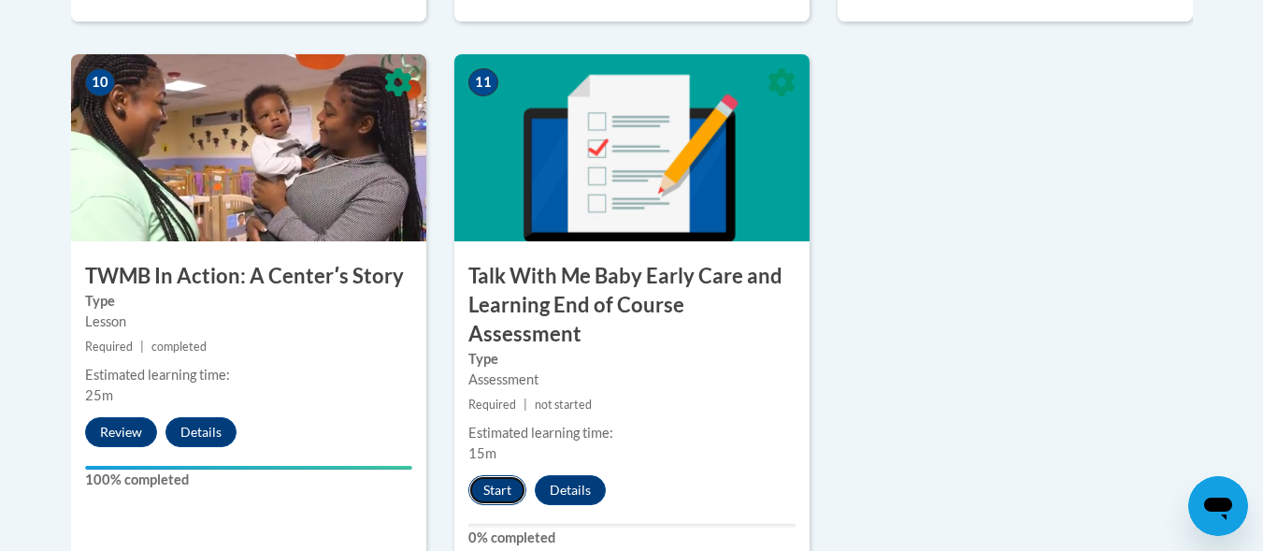
click at [506, 475] on button "Start" at bounding box center [497, 490] width 58 height 30
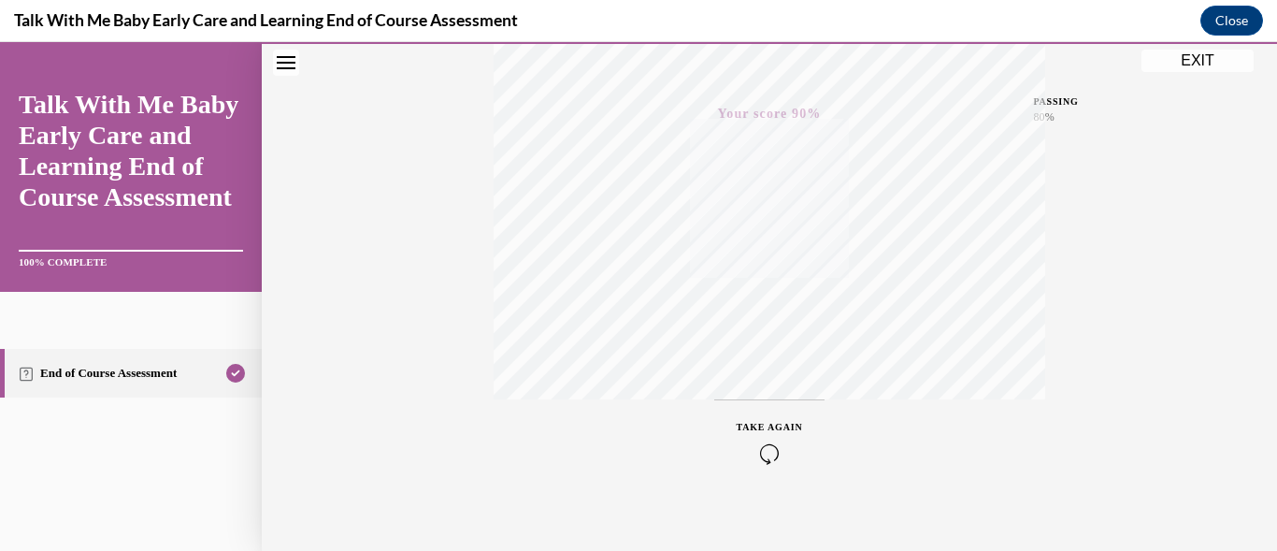
scroll to position [450, 0]
click at [1174, 59] on button "EXIT" at bounding box center [1198, 61] width 112 height 22
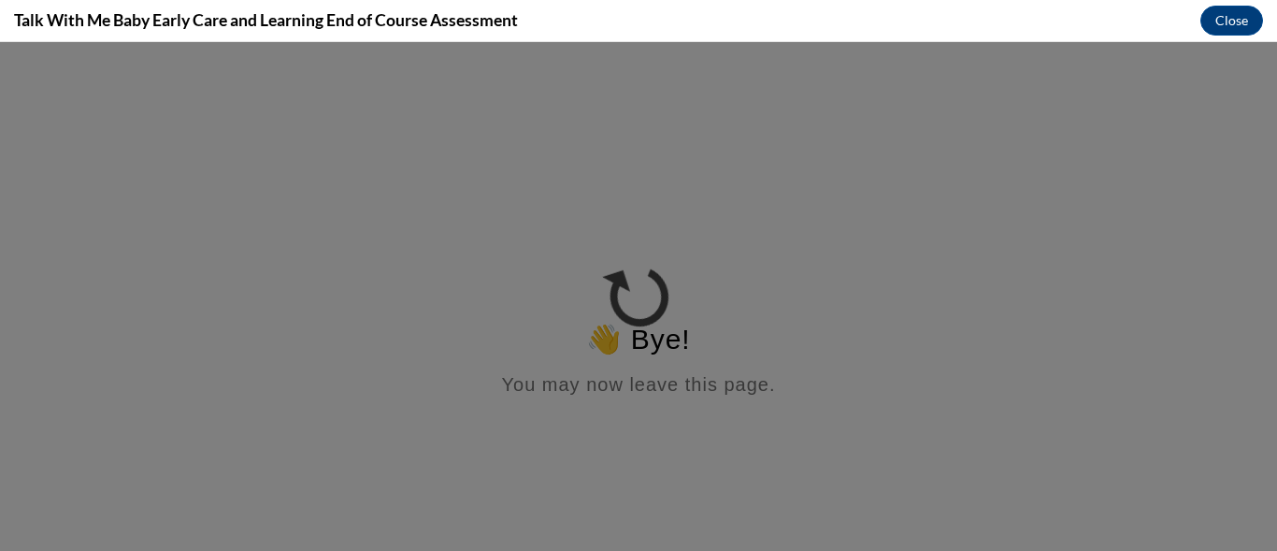
scroll to position [0, 0]
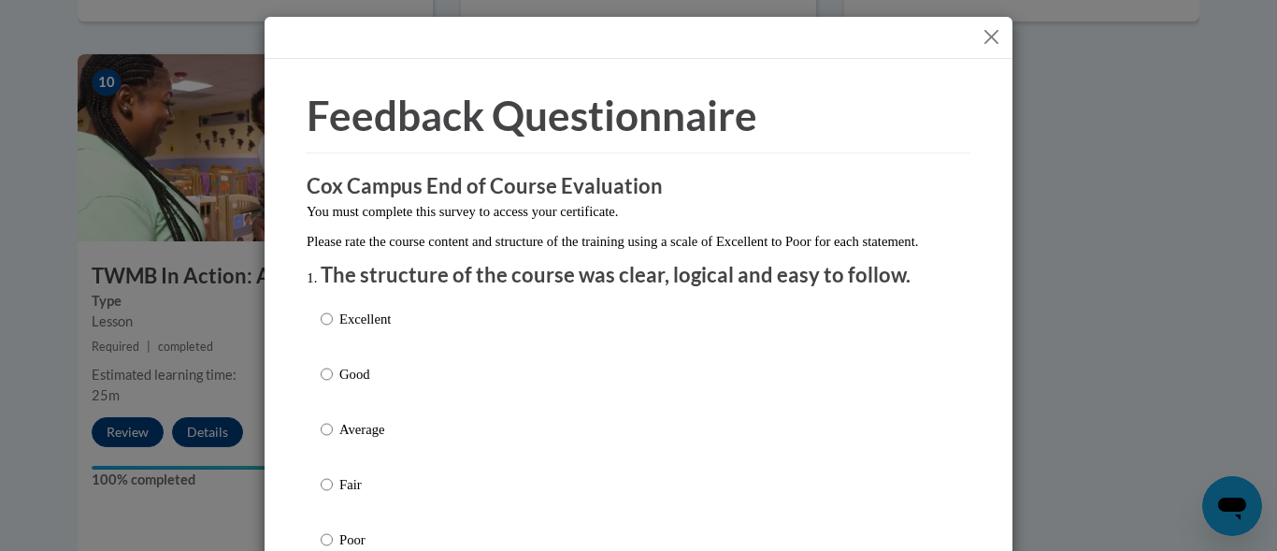
click at [321, 329] on input "Excellent" at bounding box center [327, 319] width 12 height 21
radio input "true"
click at [321, 329] on input "Excellent" at bounding box center [327, 319] width 12 height 21
click at [842, 505] on div "Excellent Good Average Fair Poor" at bounding box center [639, 451] width 636 height 305
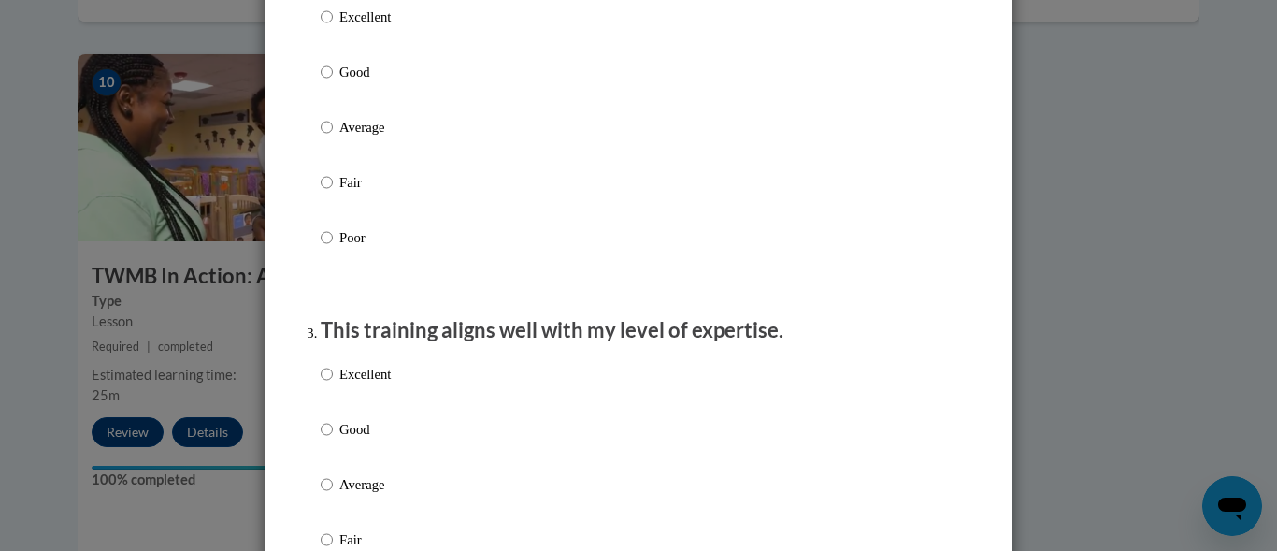
scroll to position [711, 0]
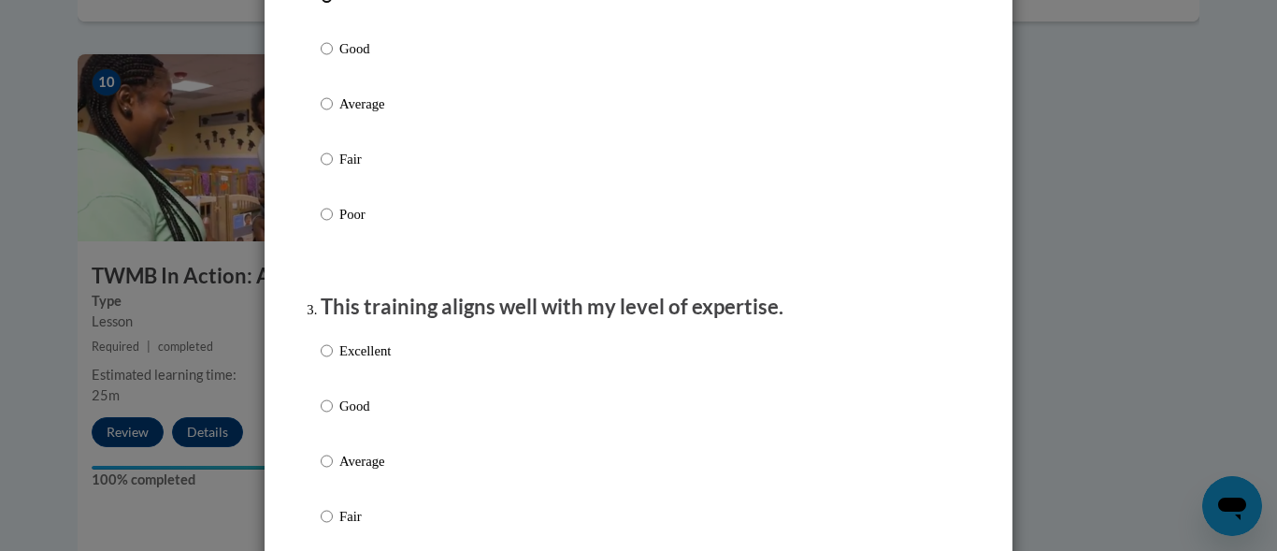
radio input "true"
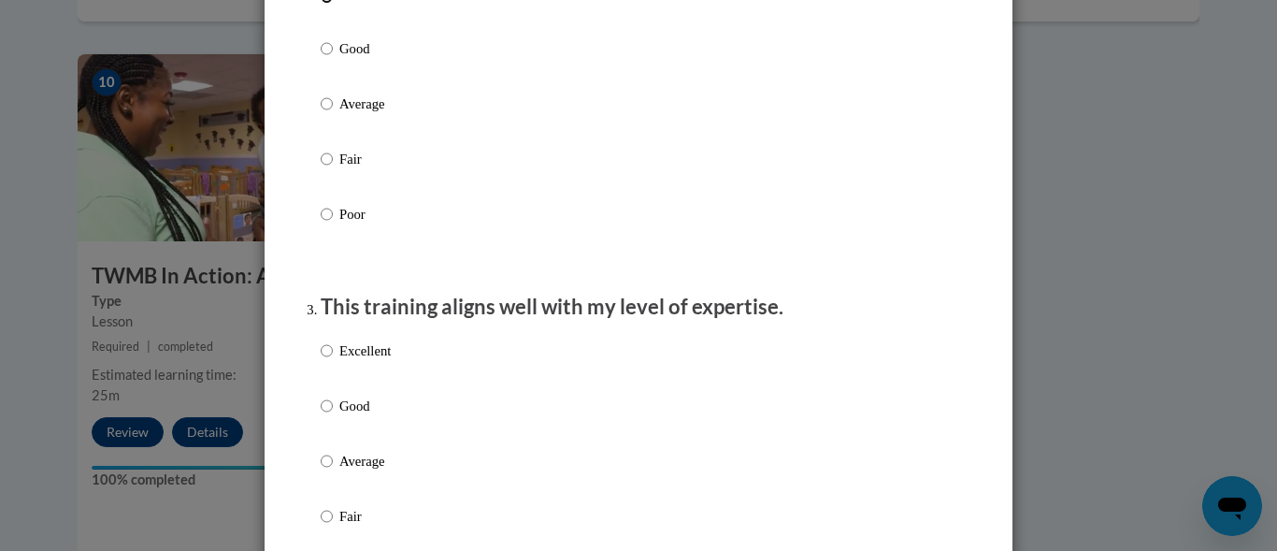
click at [515, 51] on div "Excellent Good Average Fair Poor" at bounding box center [639, 126] width 636 height 305
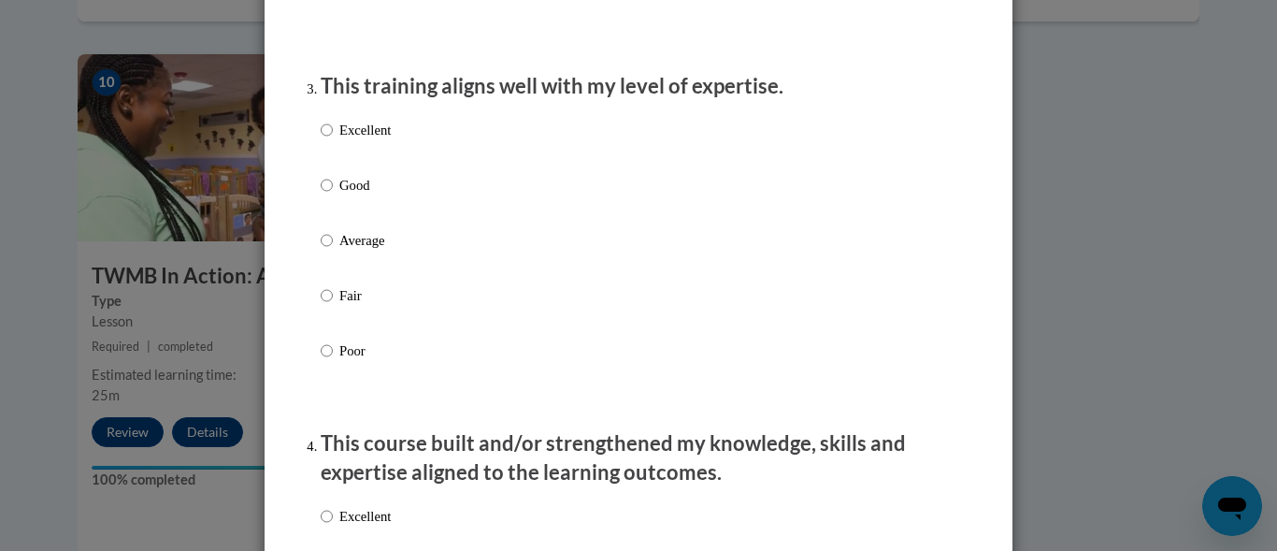
scroll to position [935, 0]
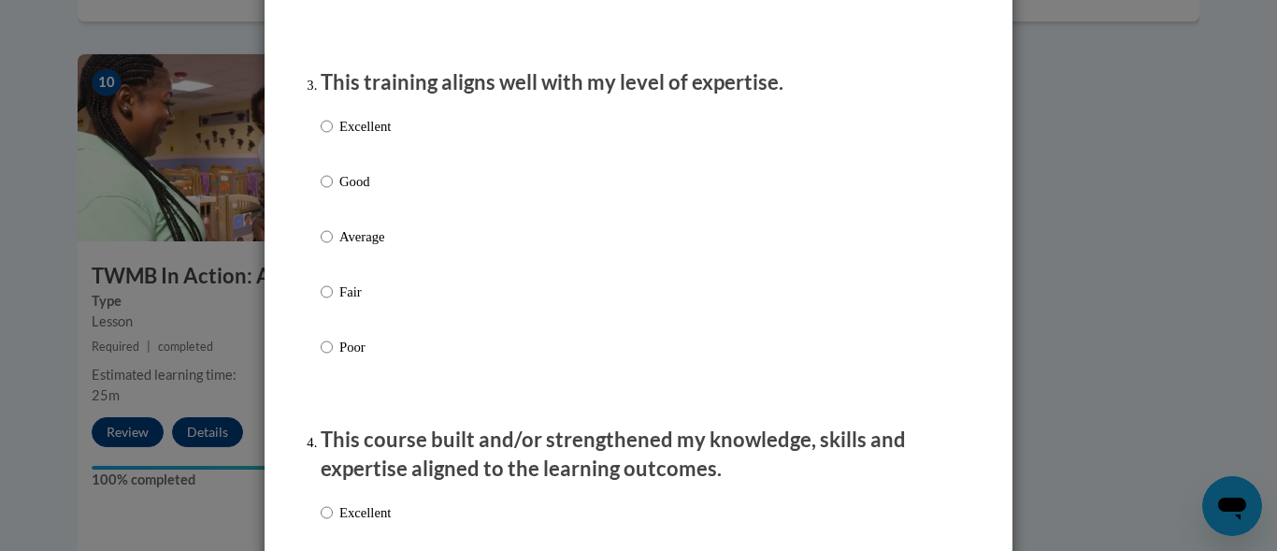
click at [327, 141] on label "Excellent" at bounding box center [356, 141] width 70 height 50
click at [327, 137] on input "Excellent" at bounding box center [327, 126] width 12 height 21
radio input "true"
click at [327, 141] on label "Excellent" at bounding box center [356, 141] width 70 height 50
click at [327, 137] on input "Excellent" at bounding box center [327, 126] width 12 height 21
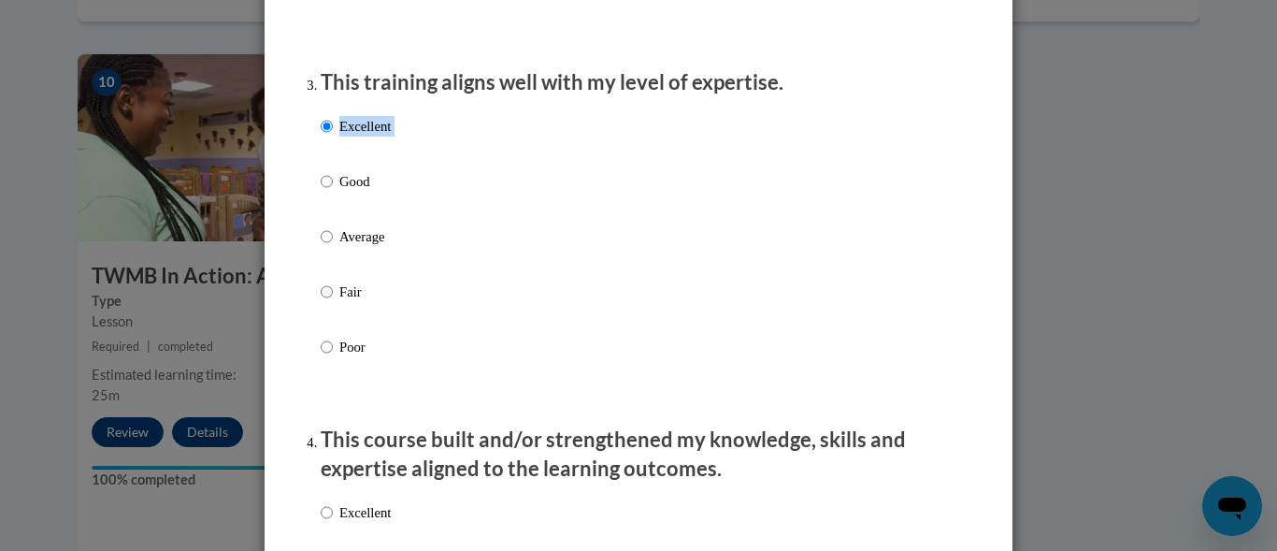
click at [327, 141] on label "Excellent" at bounding box center [356, 141] width 70 height 50
click at [327, 137] on input "Excellent" at bounding box center [327, 126] width 12 height 21
click at [327, 141] on label "Excellent" at bounding box center [356, 141] width 70 height 50
click at [327, 137] on input "Excellent" at bounding box center [327, 126] width 12 height 21
click at [327, 141] on label "Excellent" at bounding box center [356, 141] width 70 height 50
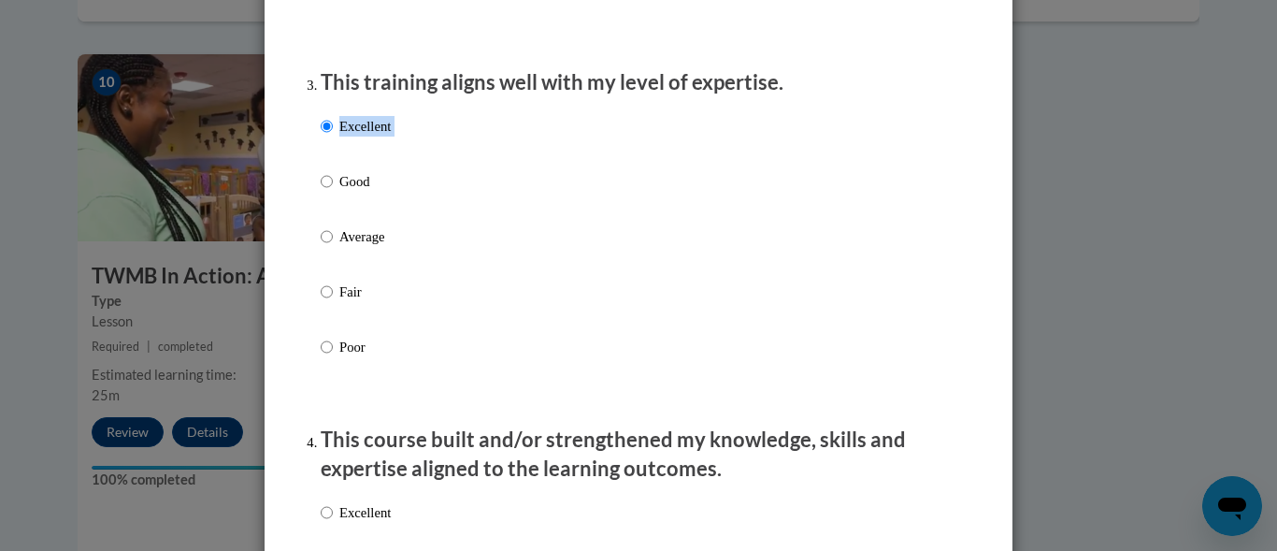
click at [327, 137] on input "Excellent" at bounding box center [327, 126] width 12 height 21
drag, startPoint x: 327, startPoint y: 141, endPoint x: 748, endPoint y: 210, distance: 426.4
click at [748, 210] on div "Excellent Good Average Fair Poor" at bounding box center [639, 259] width 636 height 305
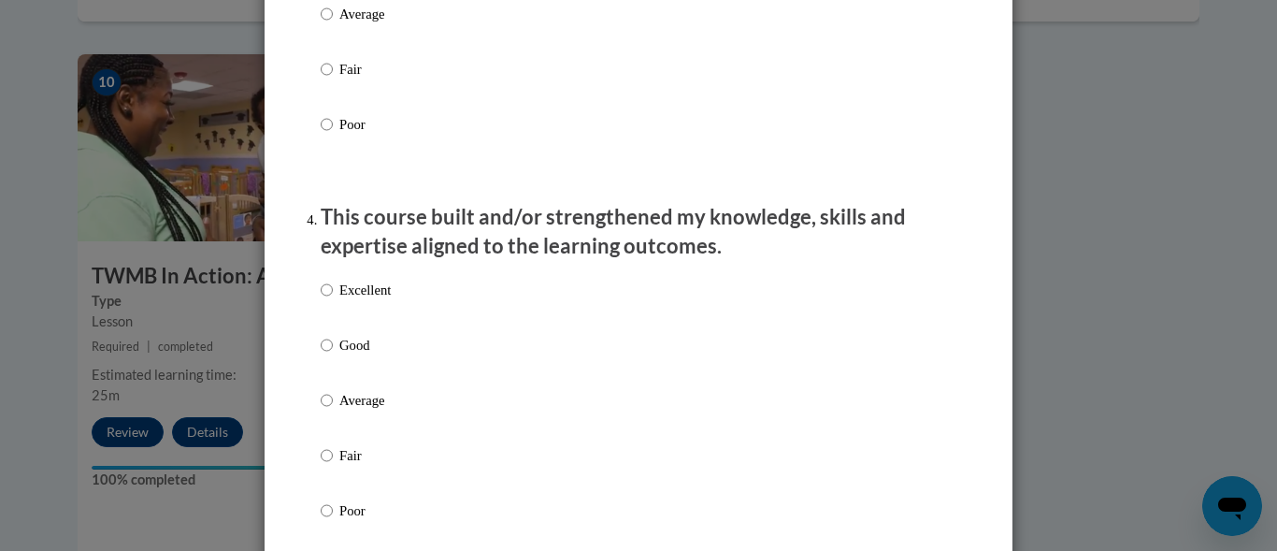
scroll to position [1346, 0]
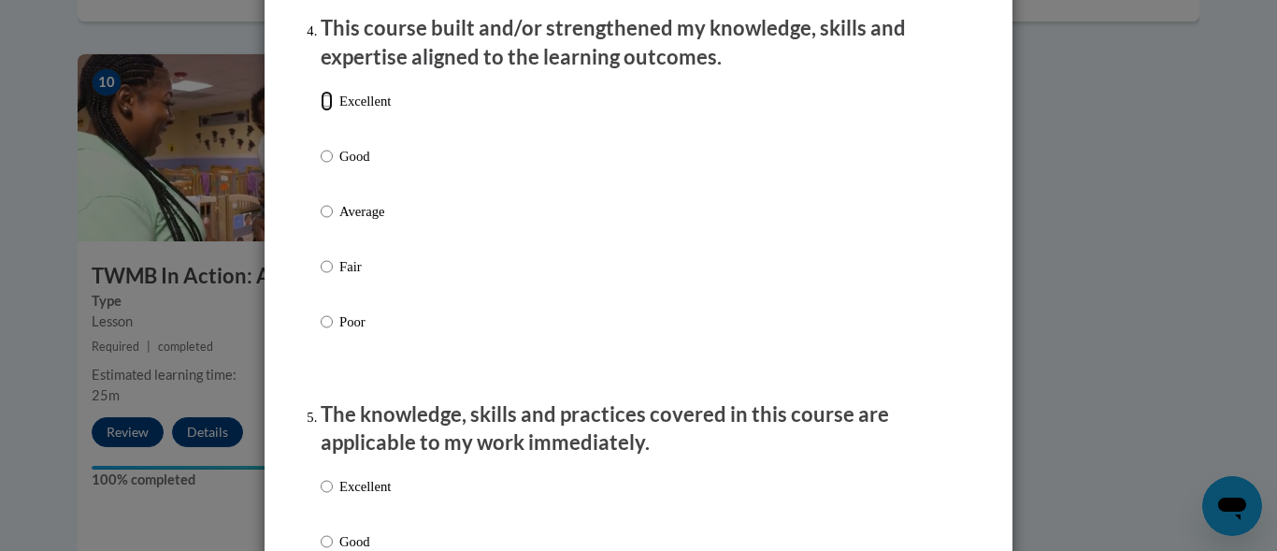
click at [323, 111] on input "Excellent" at bounding box center [327, 101] width 12 height 21
radio input "true"
click at [323, 111] on input "Excellent" at bounding box center [327, 101] width 12 height 21
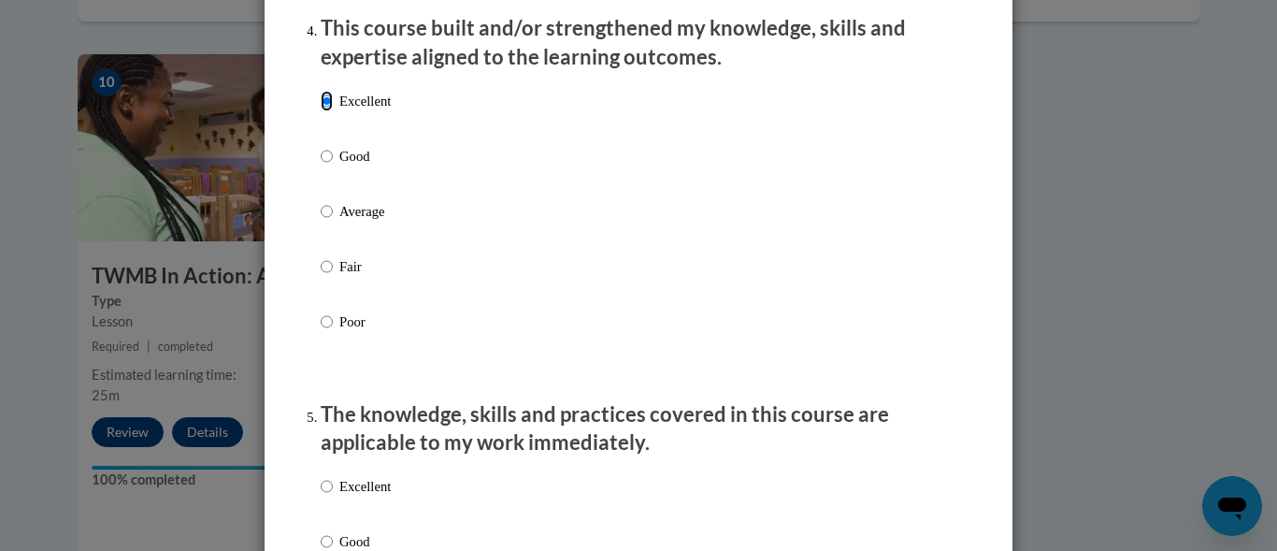
click at [323, 111] on input "Excellent" at bounding box center [327, 101] width 12 height 21
click at [568, 189] on div "Excellent Good Average Fair Poor" at bounding box center [639, 233] width 636 height 305
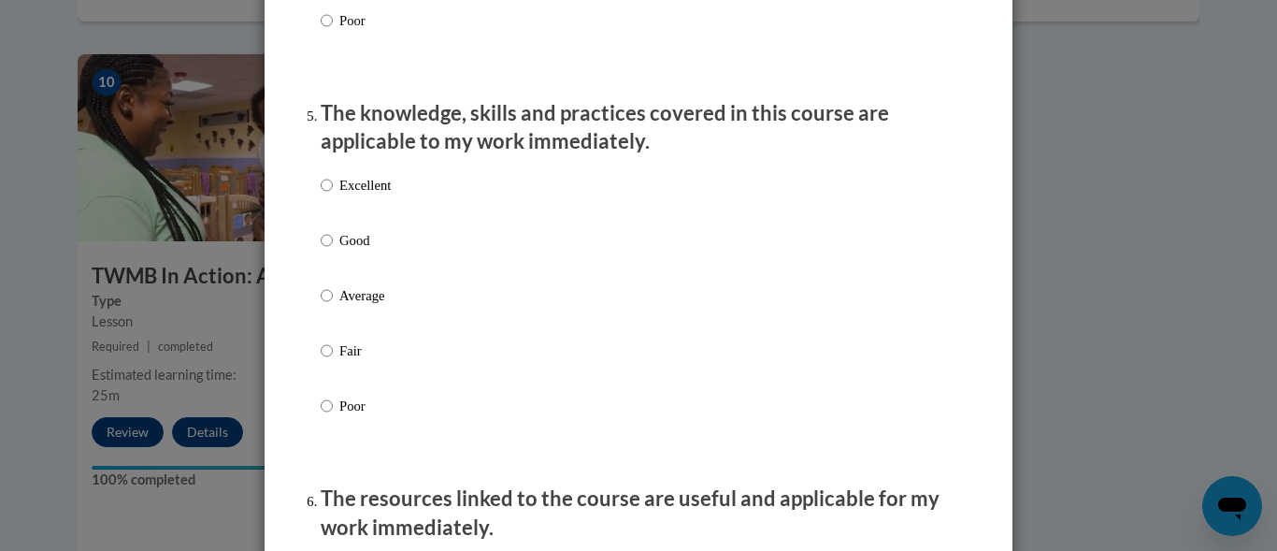
scroll to position [1683, 0]
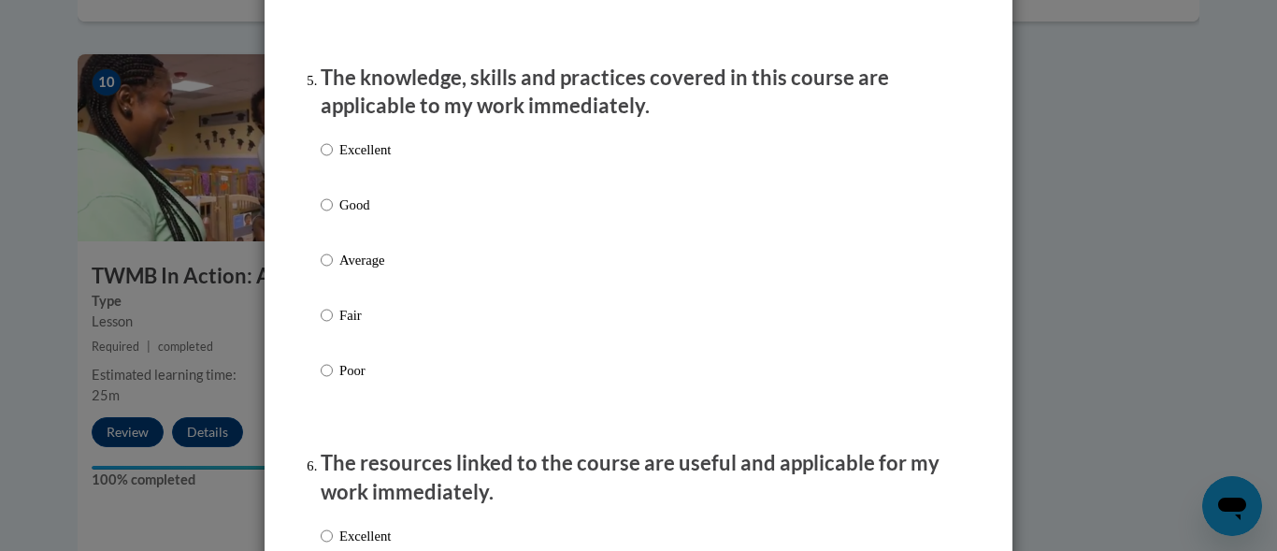
click at [321, 155] on div "Excellent Good Average Fair Poor" at bounding box center [356, 275] width 70 height 290
click at [322, 160] on input "Excellent" at bounding box center [327, 149] width 12 height 21
radio input "true"
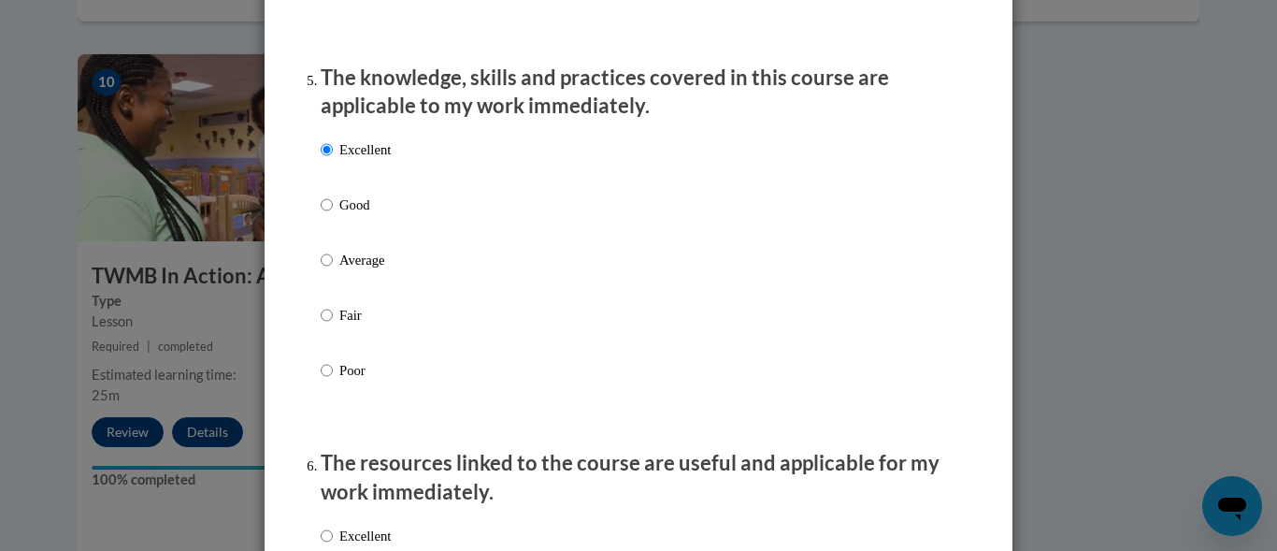
click at [322, 160] on input "Excellent" at bounding box center [327, 149] width 12 height 21
click at [641, 220] on div "Excellent Good Average Fair Poor" at bounding box center [639, 282] width 636 height 305
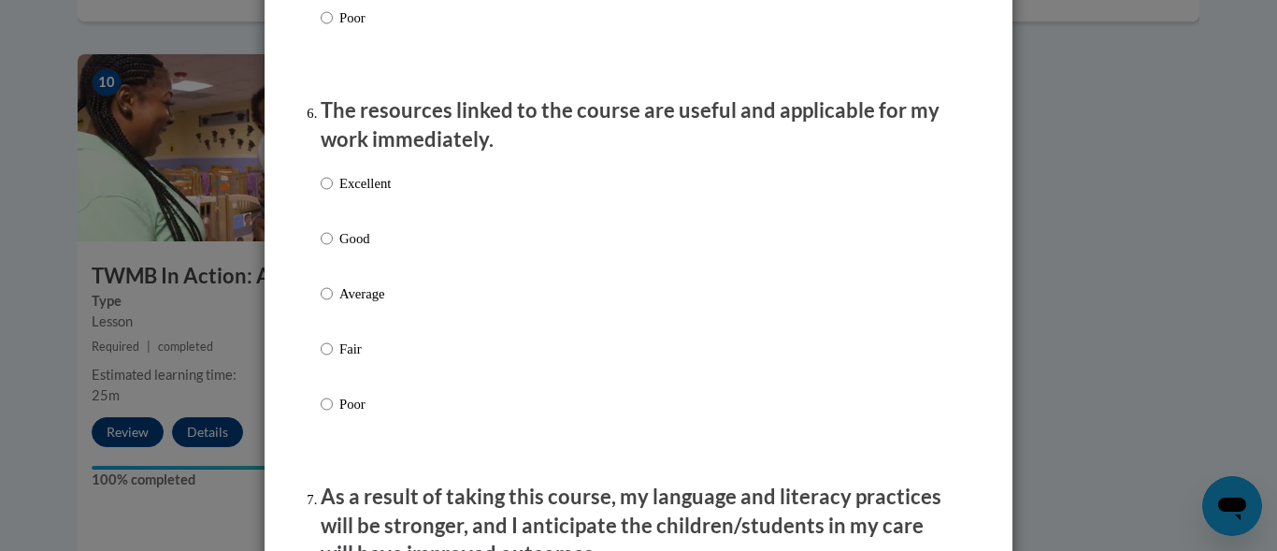
scroll to position [2057, 0]
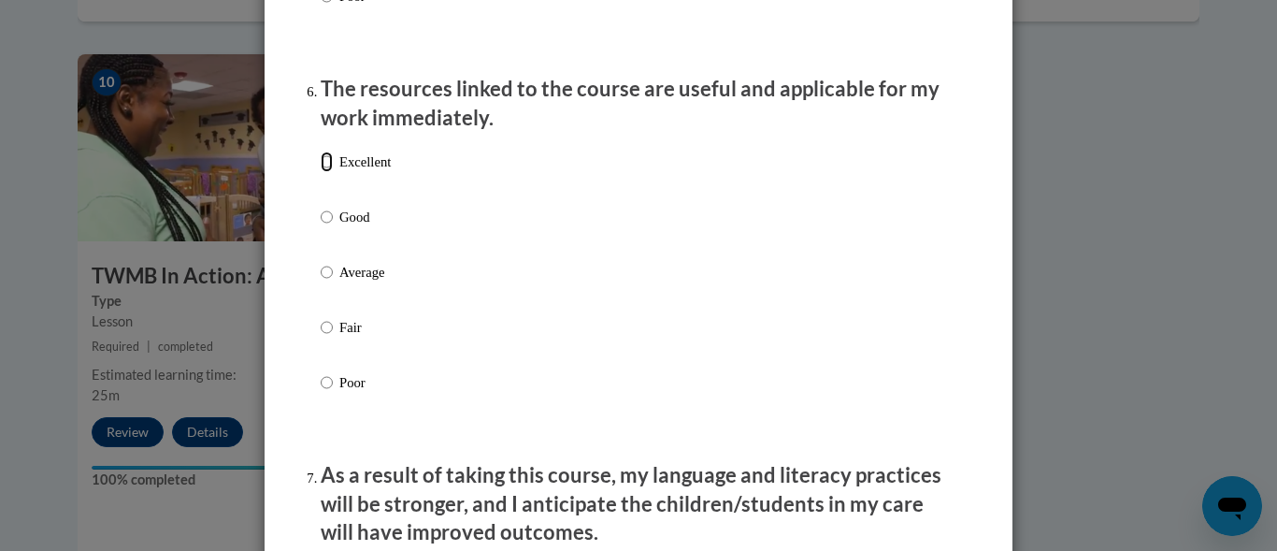
click at [321, 172] on input "Excellent" at bounding box center [327, 161] width 12 height 21
radio input "true"
click at [321, 172] on input "Excellent" at bounding box center [327, 161] width 12 height 21
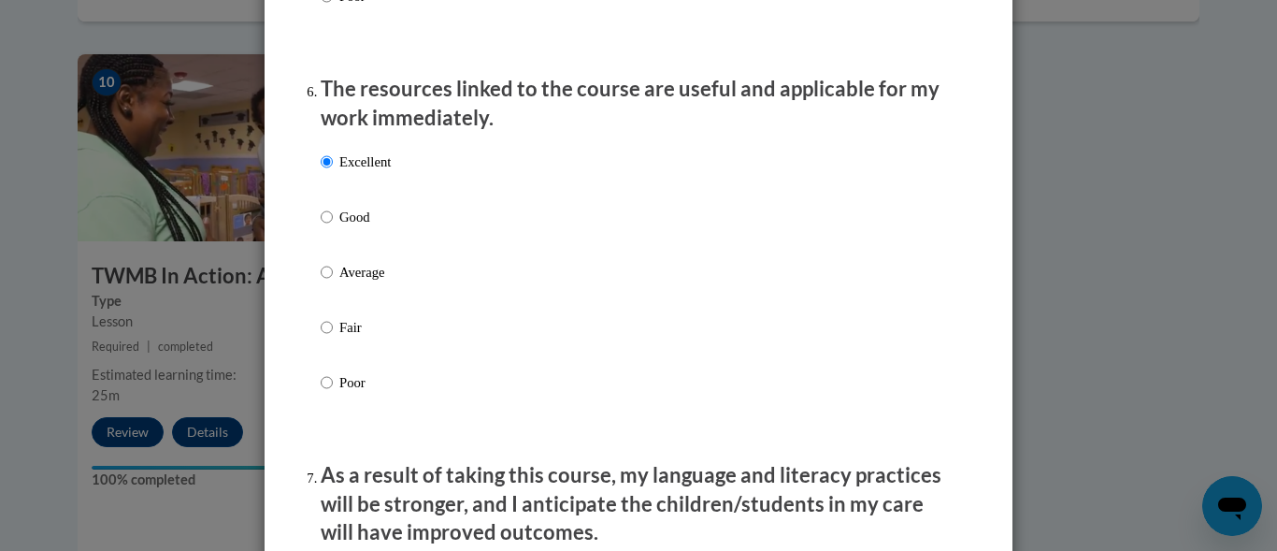
click at [522, 210] on div "Excellent Good Average Fair Poor" at bounding box center [639, 294] width 636 height 305
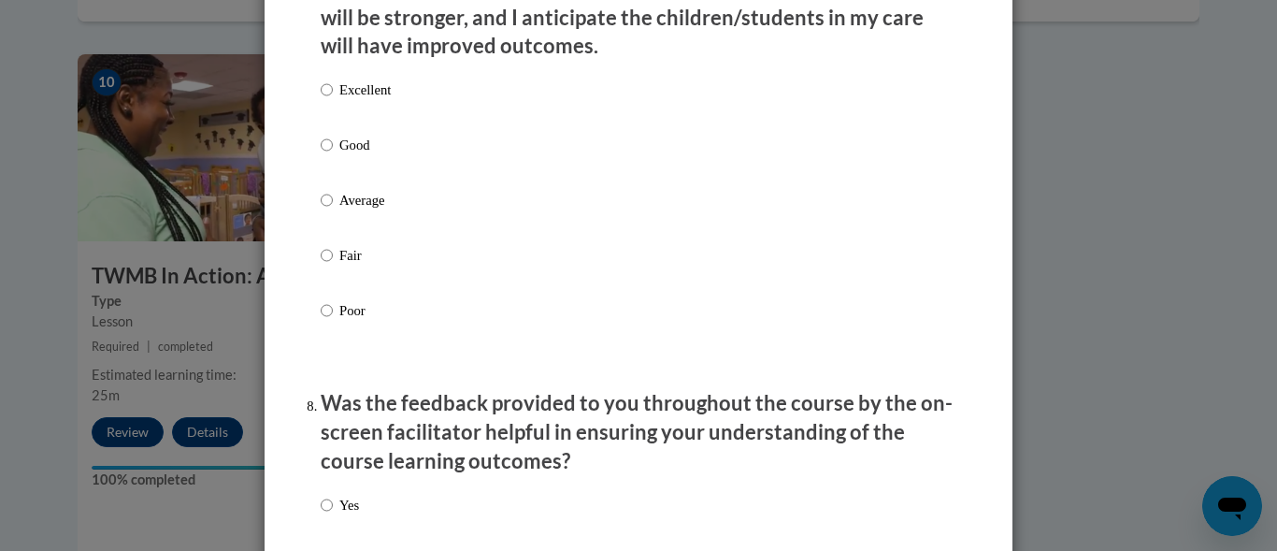
scroll to position [2581, 0]
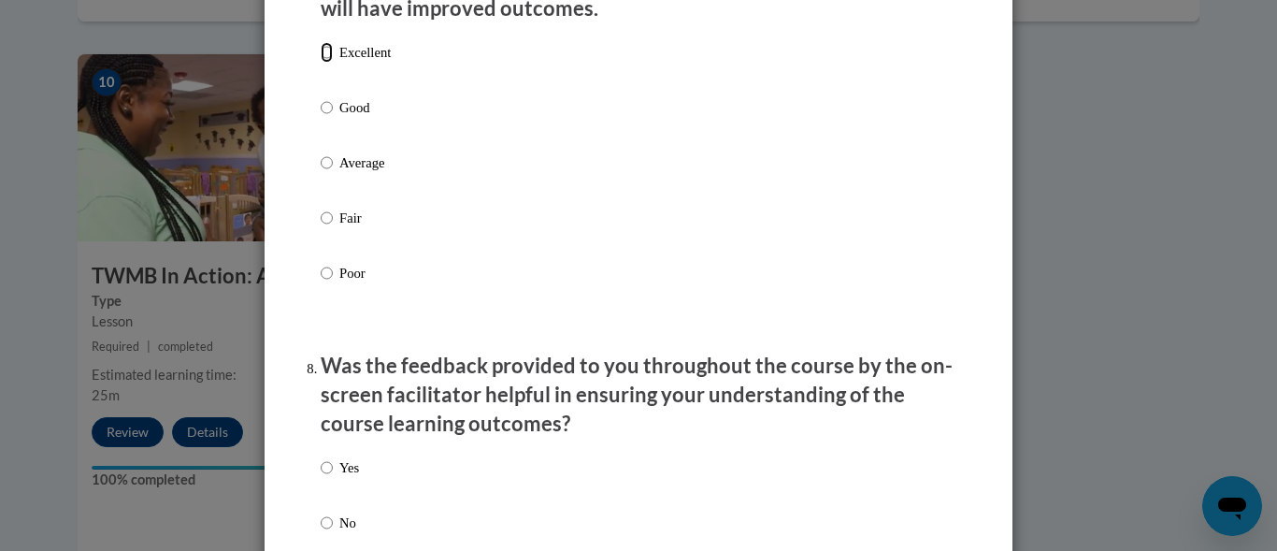
click at [322, 63] on input "Excellent" at bounding box center [327, 52] width 12 height 21
radio input "true"
click at [322, 63] on input "Excellent" at bounding box center [327, 52] width 12 height 21
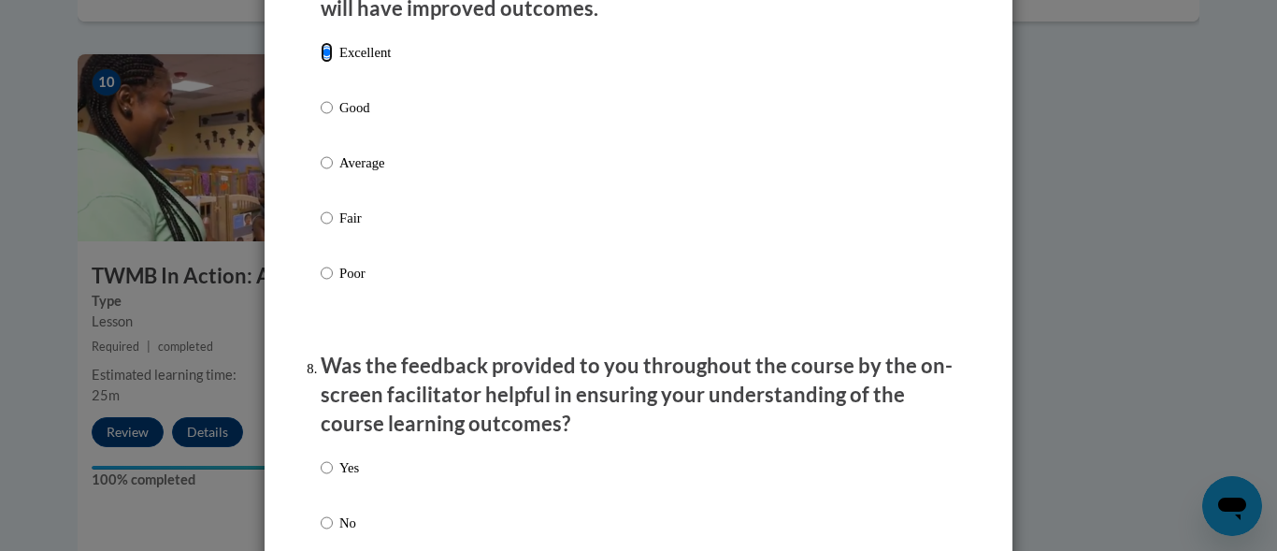
click at [322, 63] on input "Excellent" at bounding box center [327, 52] width 12 height 21
click at [321, 97] on input "Good" at bounding box center [327, 107] width 12 height 21
radio input "true"
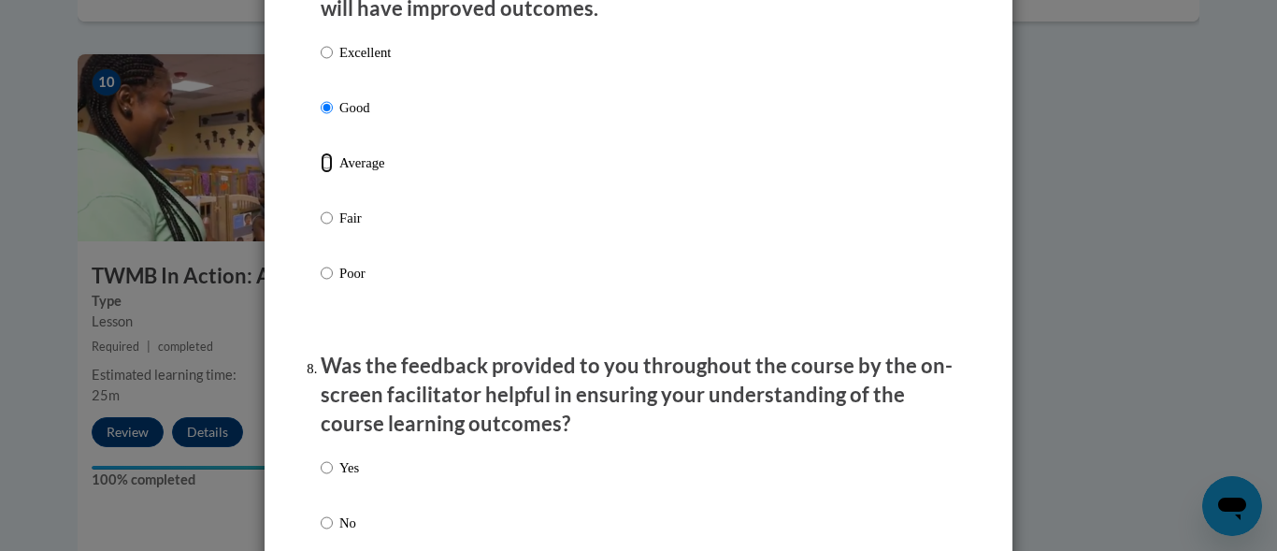
click at [321, 152] on input "Average" at bounding box center [327, 162] width 12 height 21
radio input "true"
click at [321, 208] on input "Fair" at bounding box center [327, 218] width 12 height 21
radio input "true"
click at [321, 152] on input "Average" at bounding box center [327, 162] width 12 height 21
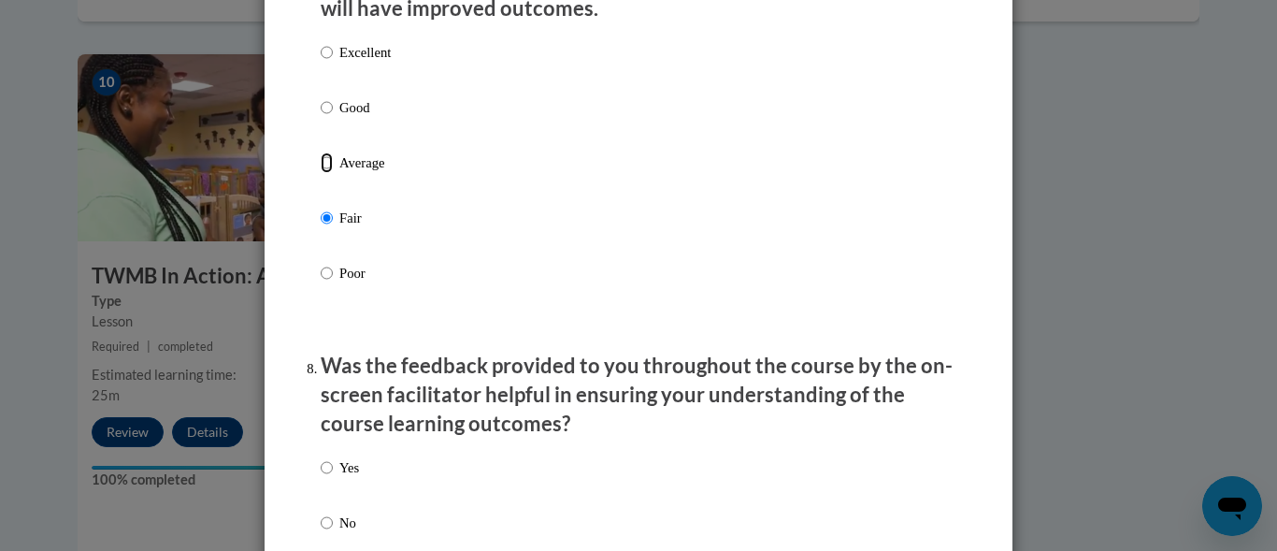
radio input "true"
click at [321, 97] on input "Good" at bounding box center [327, 107] width 12 height 21
radio input "true"
click at [321, 42] on input "Excellent" at bounding box center [327, 52] width 12 height 21
radio input "true"
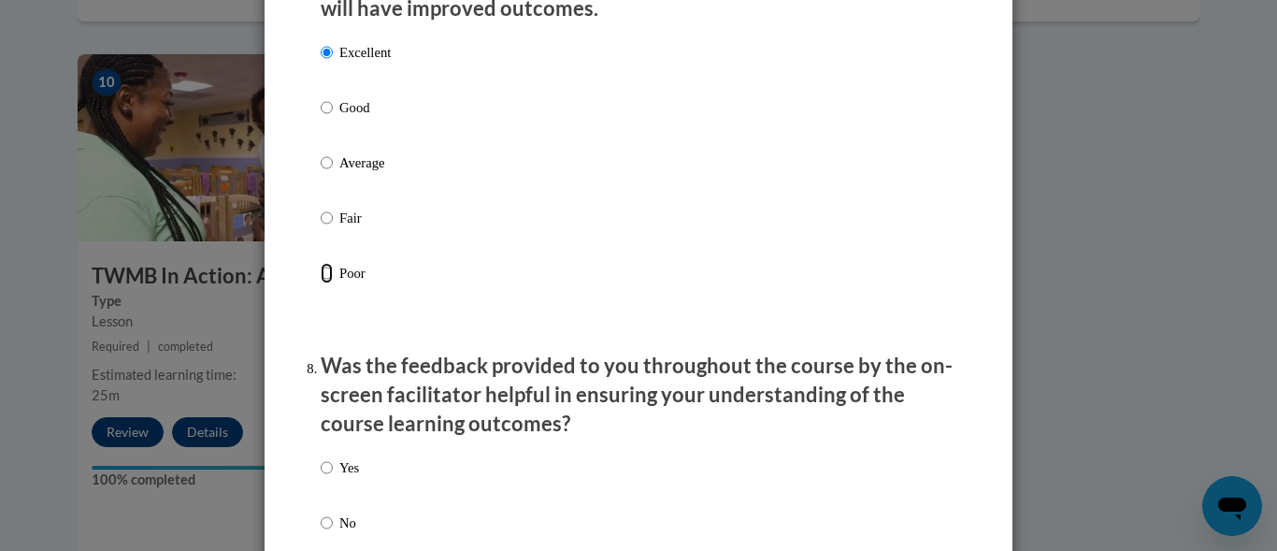
click at [321, 263] on input "Poor" at bounding box center [327, 273] width 12 height 21
radio input "true"
click at [321, 42] on input "Excellent" at bounding box center [327, 52] width 12 height 21
radio input "true"
click at [322, 63] on input "Excellent" at bounding box center [327, 52] width 12 height 21
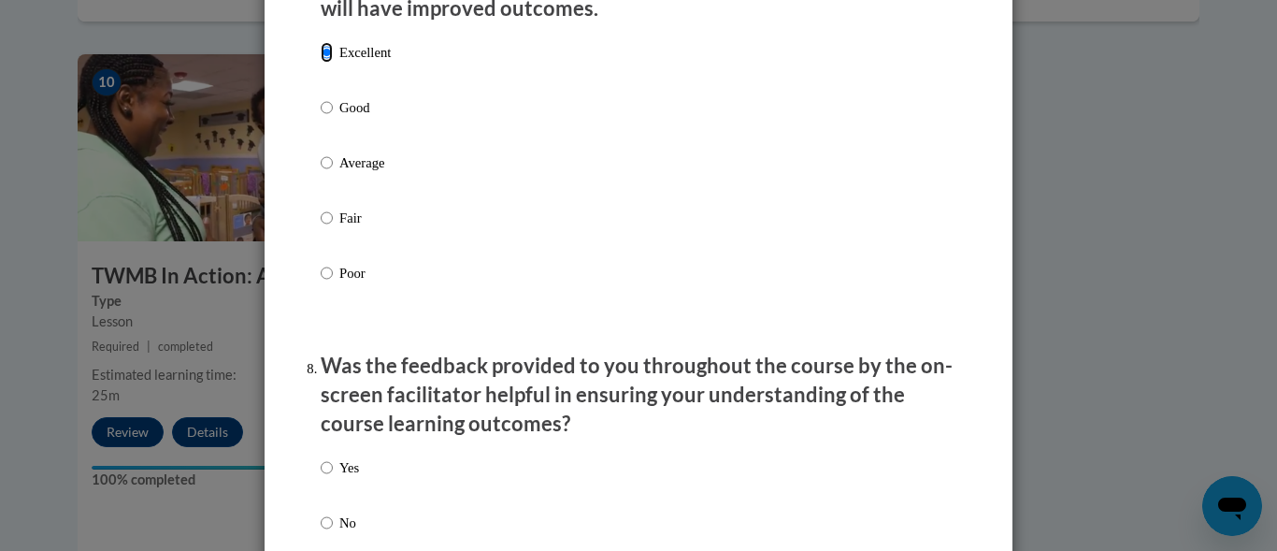
click at [322, 63] on input "Excellent" at bounding box center [327, 52] width 12 height 21
click at [321, 97] on input "Good" at bounding box center [327, 107] width 12 height 21
radio input "true"
click at [321, 152] on input "Average" at bounding box center [327, 162] width 12 height 21
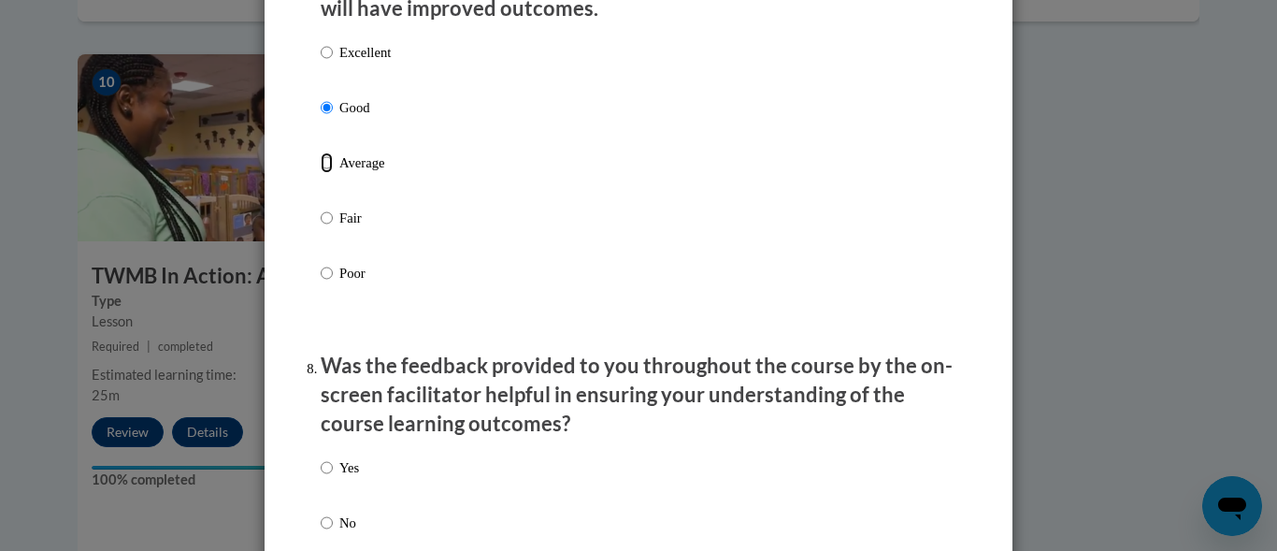
radio input "true"
click at [321, 97] on input "Good" at bounding box center [327, 107] width 12 height 21
radio input "true"
click at [321, 42] on input "Excellent" at bounding box center [327, 52] width 12 height 21
radio input "true"
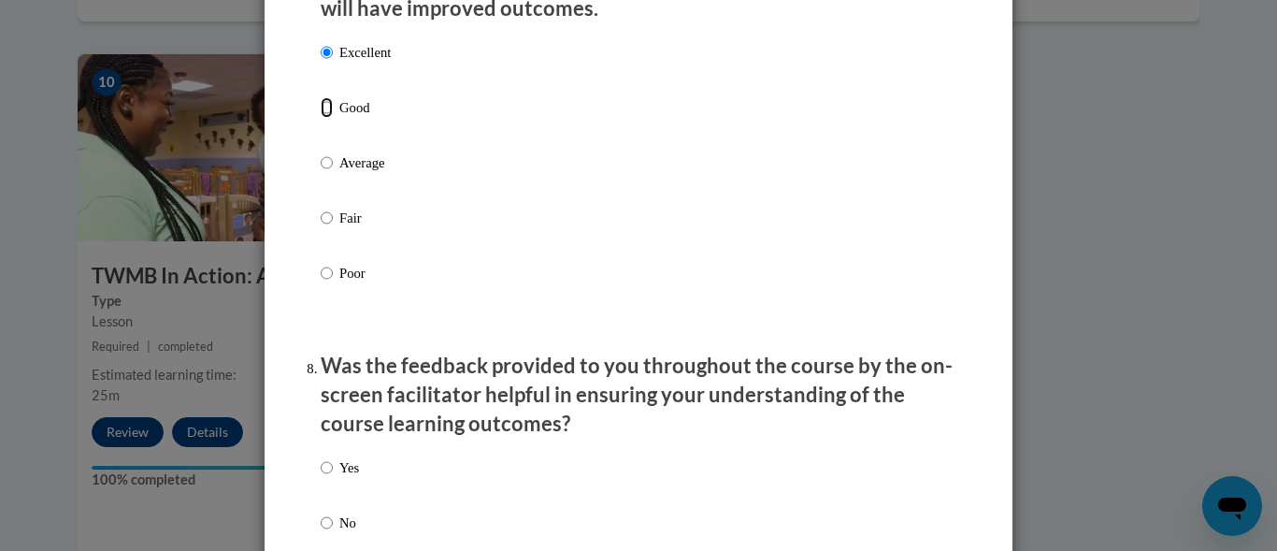
click at [321, 97] on input "Good" at bounding box center [327, 107] width 12 height 21
radio input "true"
click at [321, 42] on input "Excellent" at bounding box center [327, 52] width 12 height 21
radio input "true"
click at [322, 63] on input "Excellent" at bounding box center [327, 52] width 12 height 21
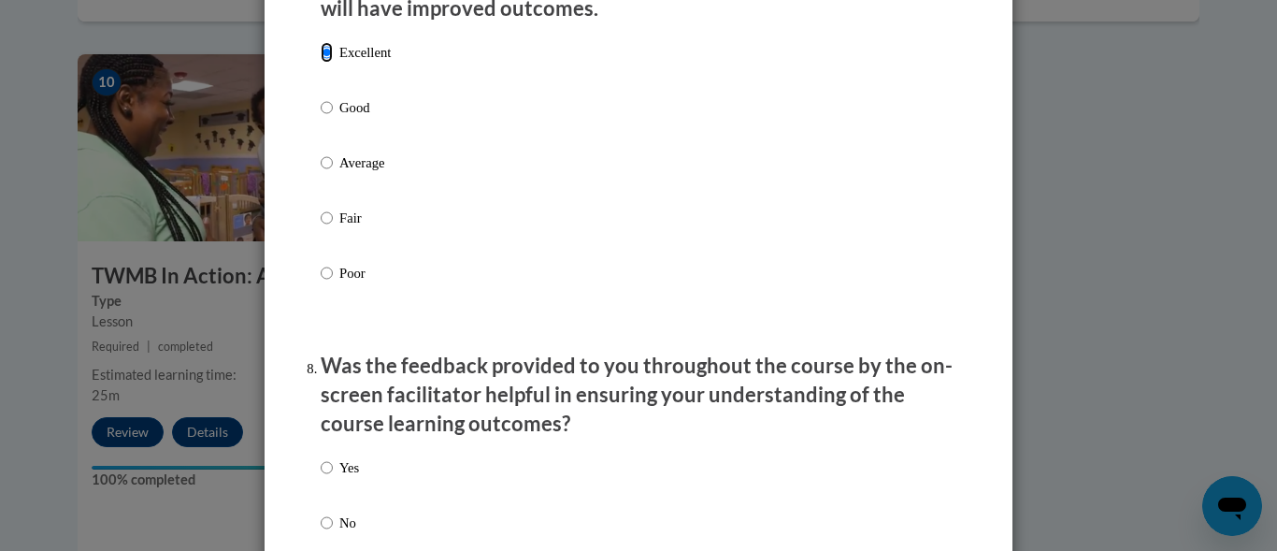
click at [322, 63] on input "Excellent" at bounding box center [327, 52] width 12 height 21
click at [838, 179] on div "Excellent Good Average Fair Poor" at bounding box center [639, 185] width 636 height 305
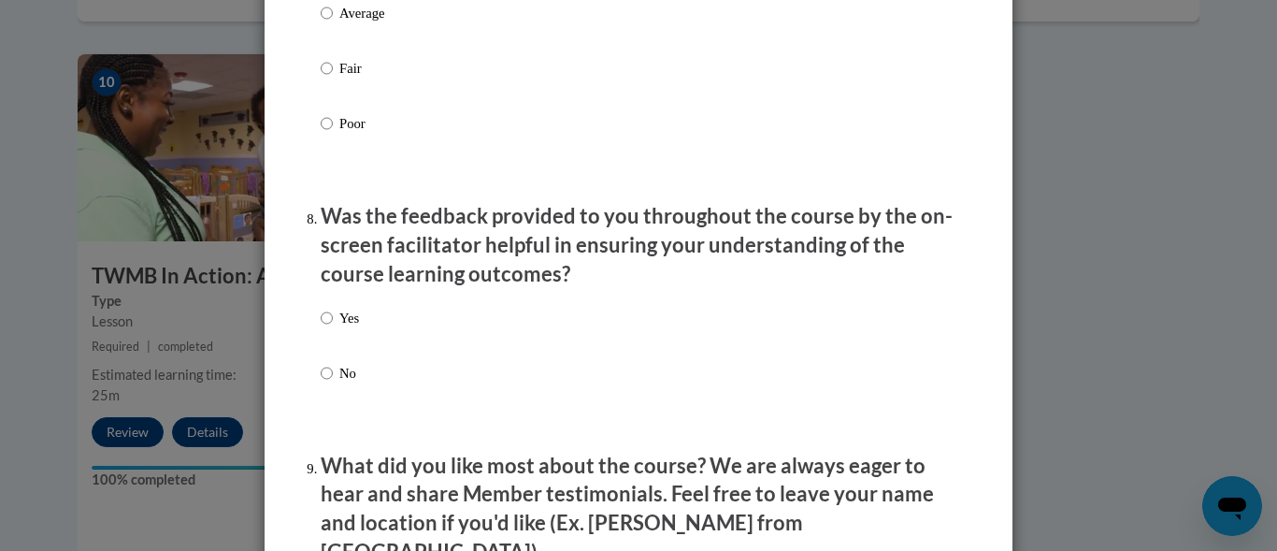
scroll to position [2768, 0]
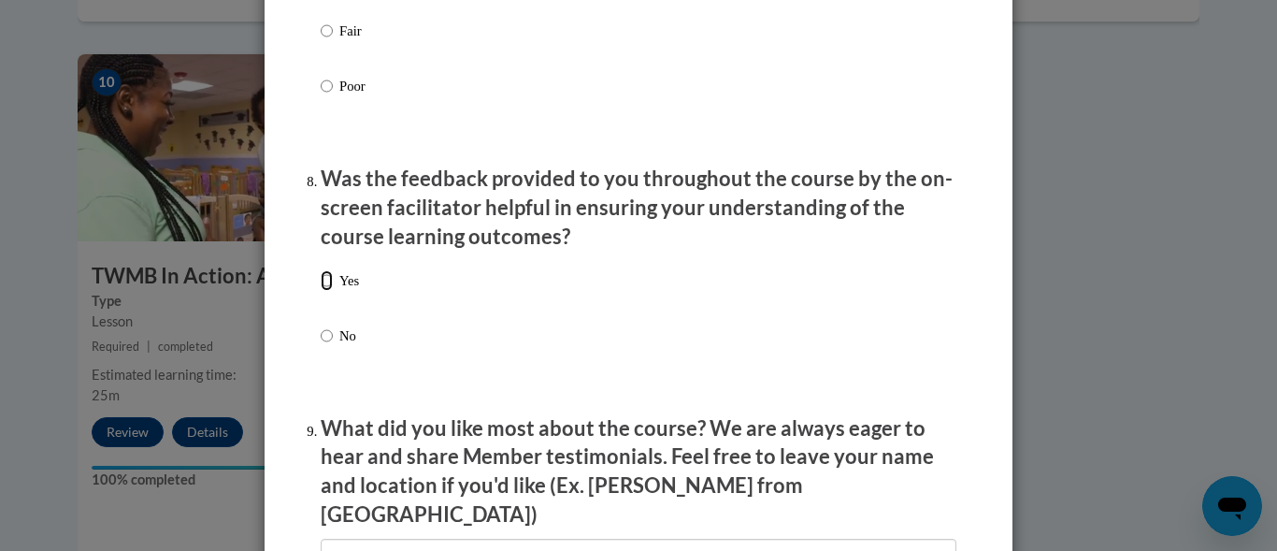
click at [324, 291] on input "Yes" at bounding box center [327, 280] width 12 height 21
radio input "true"
click at [324, 291] on input "Yes" at bounding box center [327, 280] width 12 height 21
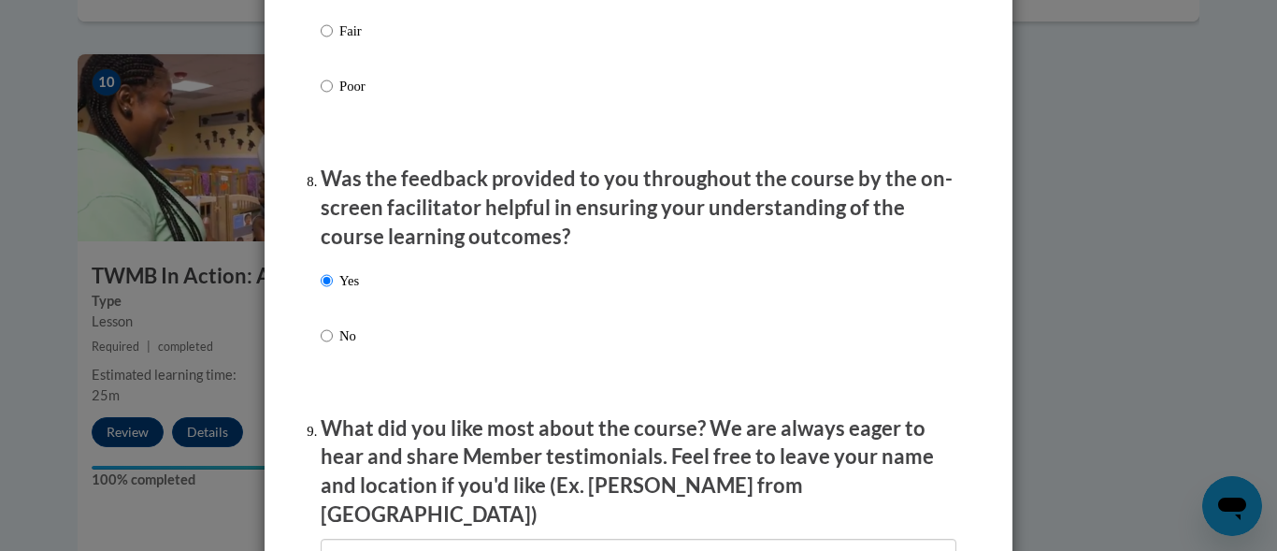
click at [626, 339] on div "Yes No" at bounding box center [639, 330] width 636 height 139
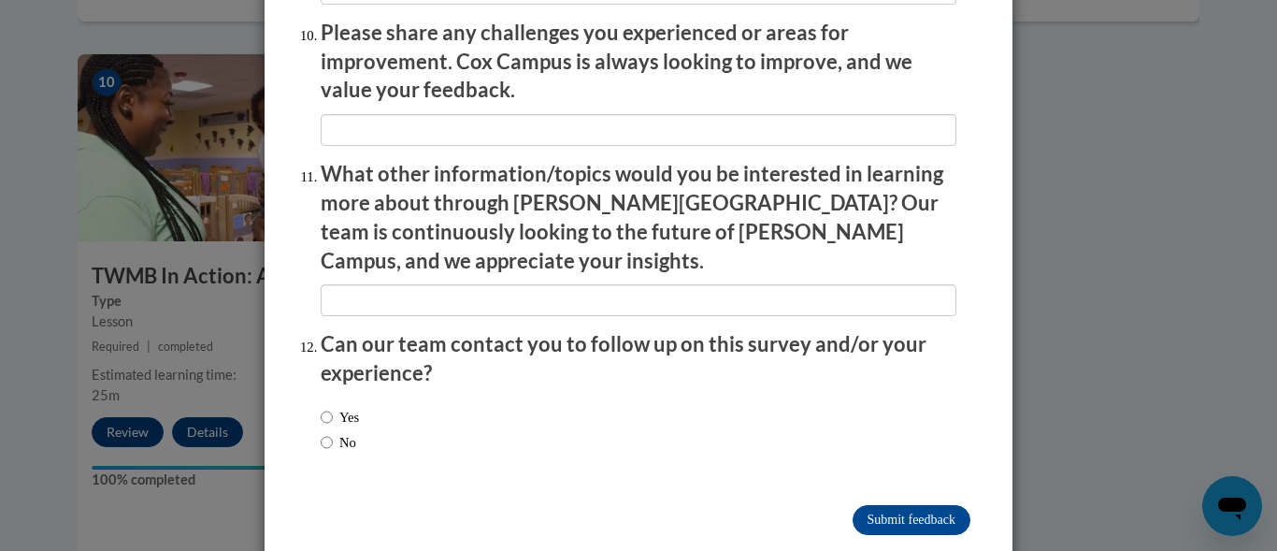
scroll to position [3334, 0]
click at [321, 406] on input "Yes" at bounding box center [327, 416] width 12 height 21
radio input "true"
click at [321, 406] on input "Yes" at bounding box center [327, 416] width 12 height 21
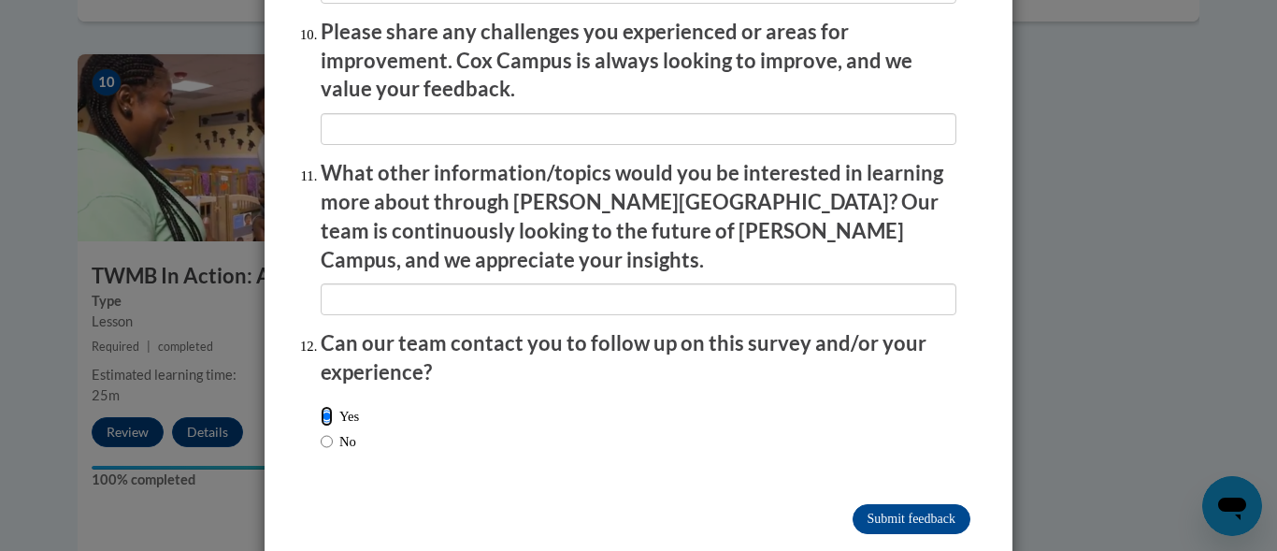
click at [321, 406] on input "Yes" at bounding box center [327, 416] width 12 height 21
click at [910, 504] on input "Submit feedback" at bounding box center [912, 519] width 118 height 30
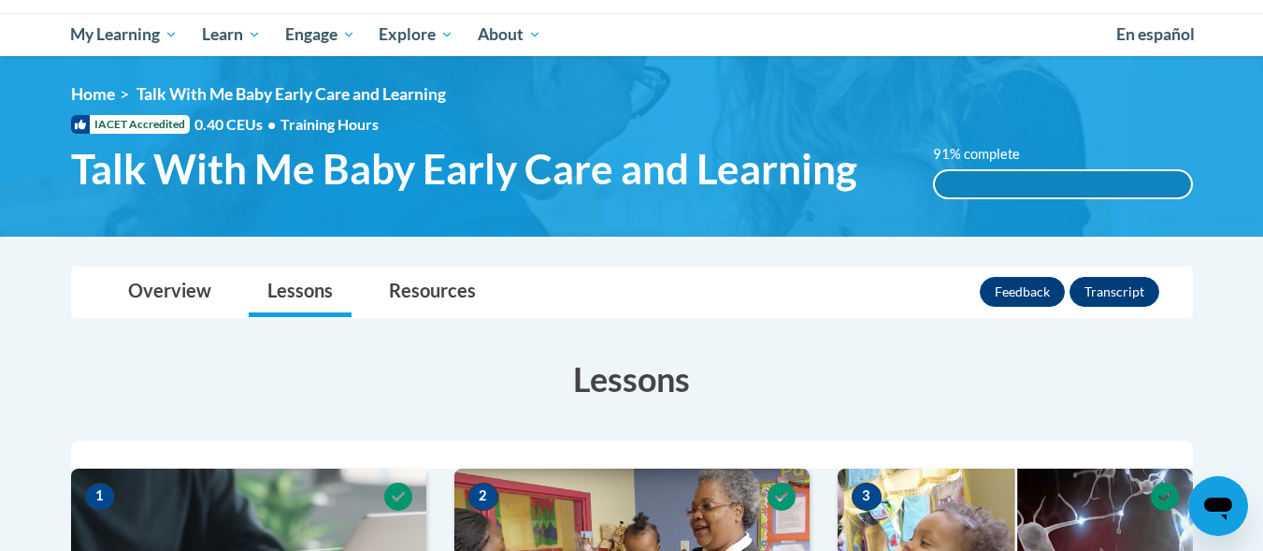
scroll to position [100, 0]
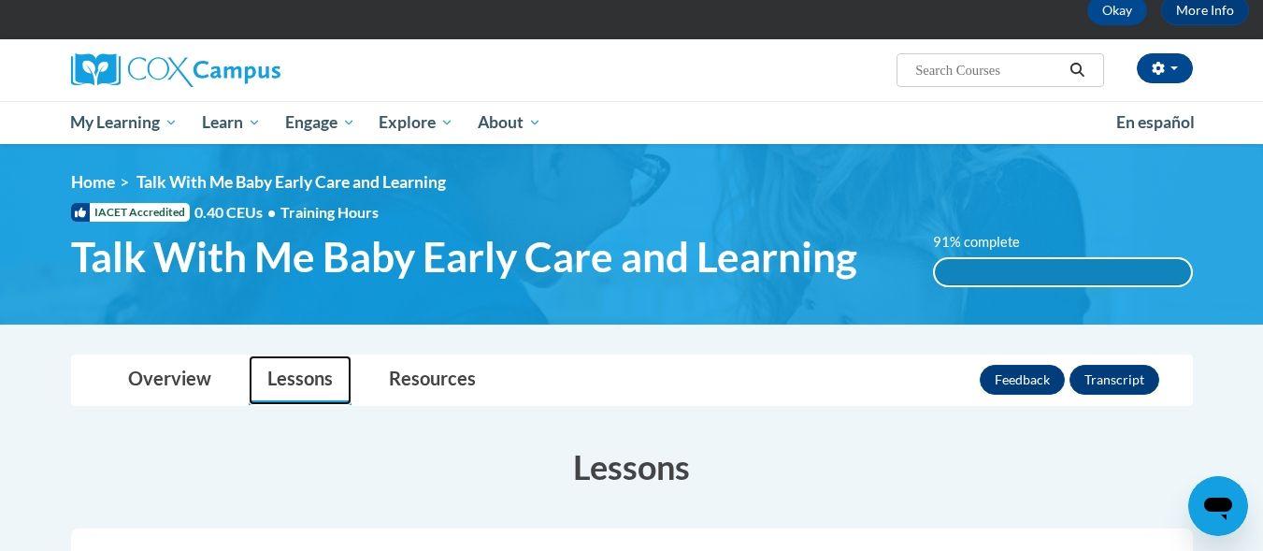
click at [284, 380] on link "Lessons" at bounding box center [300, 380] width 103 height 50
click at [284, 385] on link "Lessons" at bounding box center [300, 380] width 103 height 50
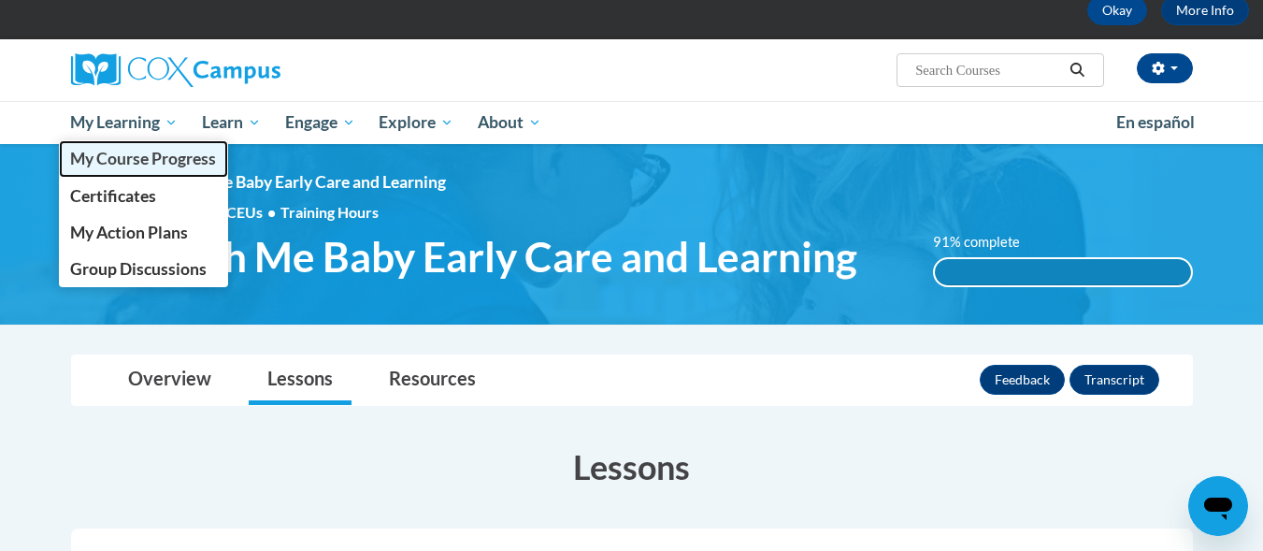
click at [159, 161] on span "My Course Progress" at bounding box center [143, 159] width 146 height 20
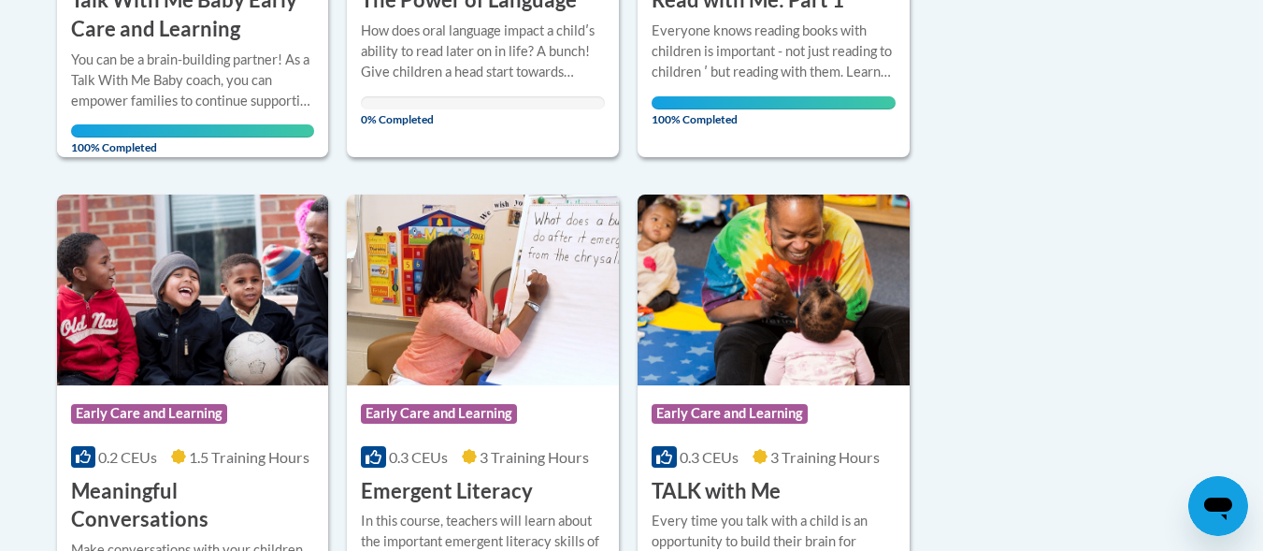
scroll to position [785, 0]
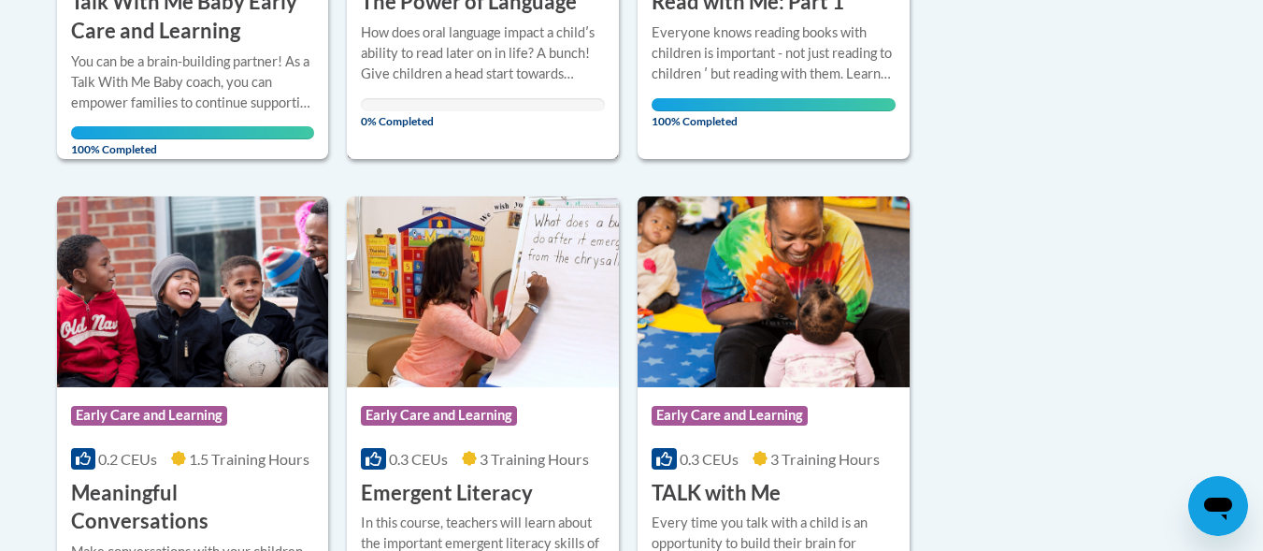
click at [436, 121] on div "More Info Open How does oral language impact a childʹs ability to read later on…" at bounding box center [483, 71] width 272 height 108
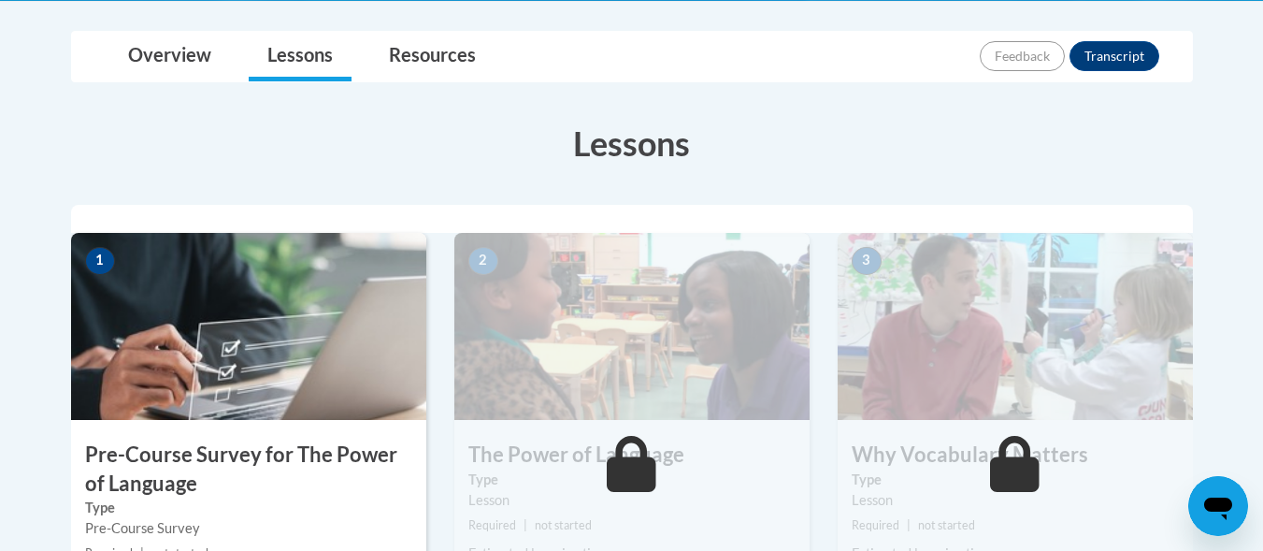
scroll to position [398, 0]
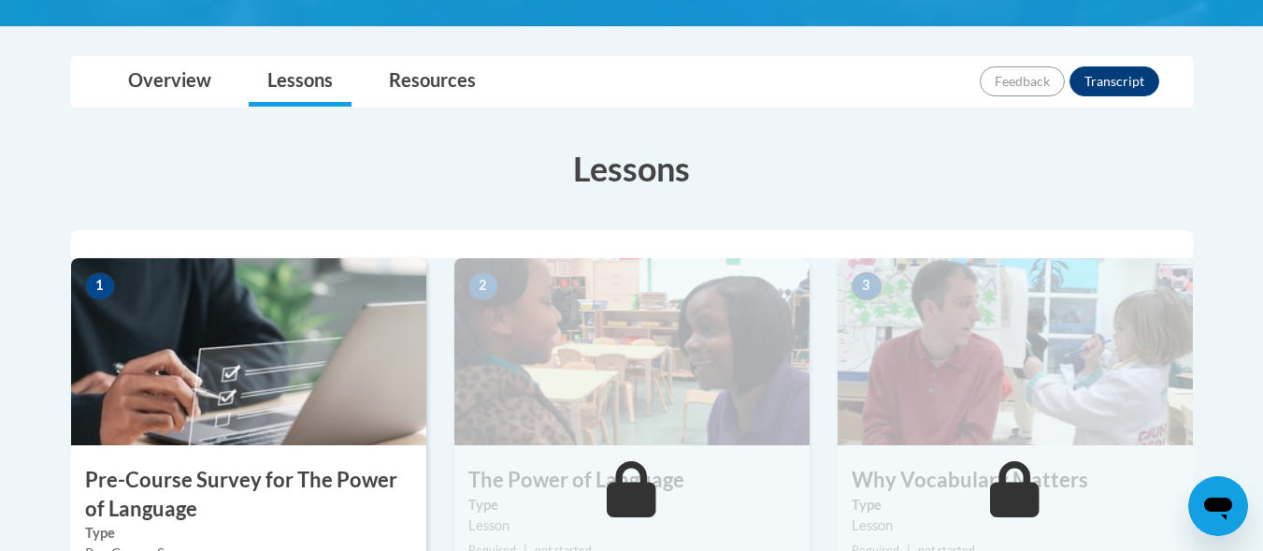
click at [367, 486] on h3 "Pre-Course Survey for The Power of Language" at bounding box center [248, 495] width 355 height 58
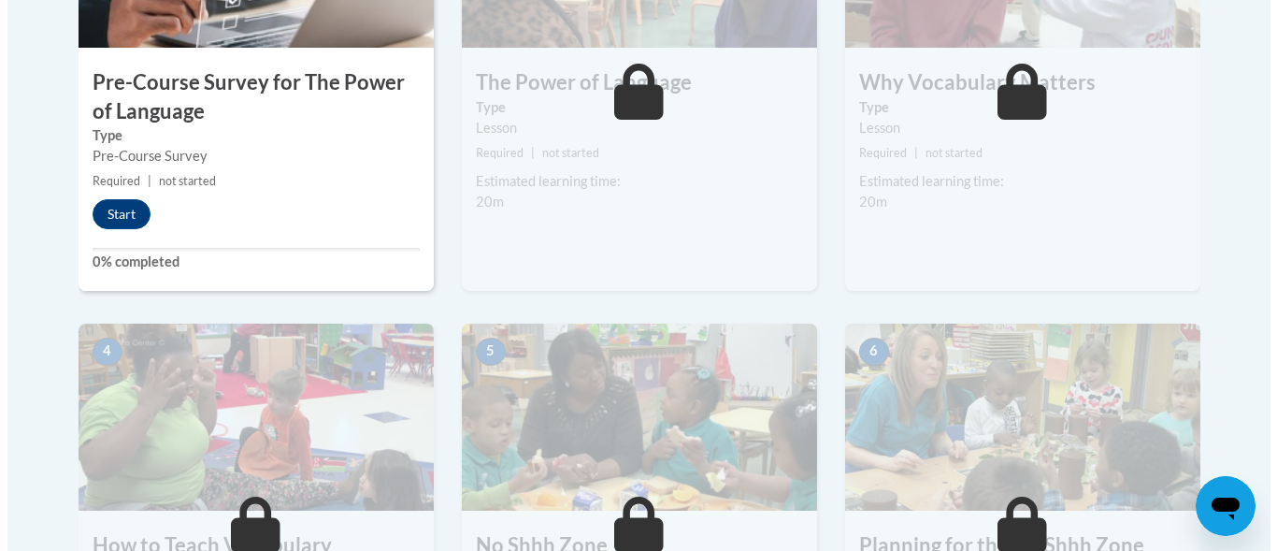
scroll to position [847, 0]
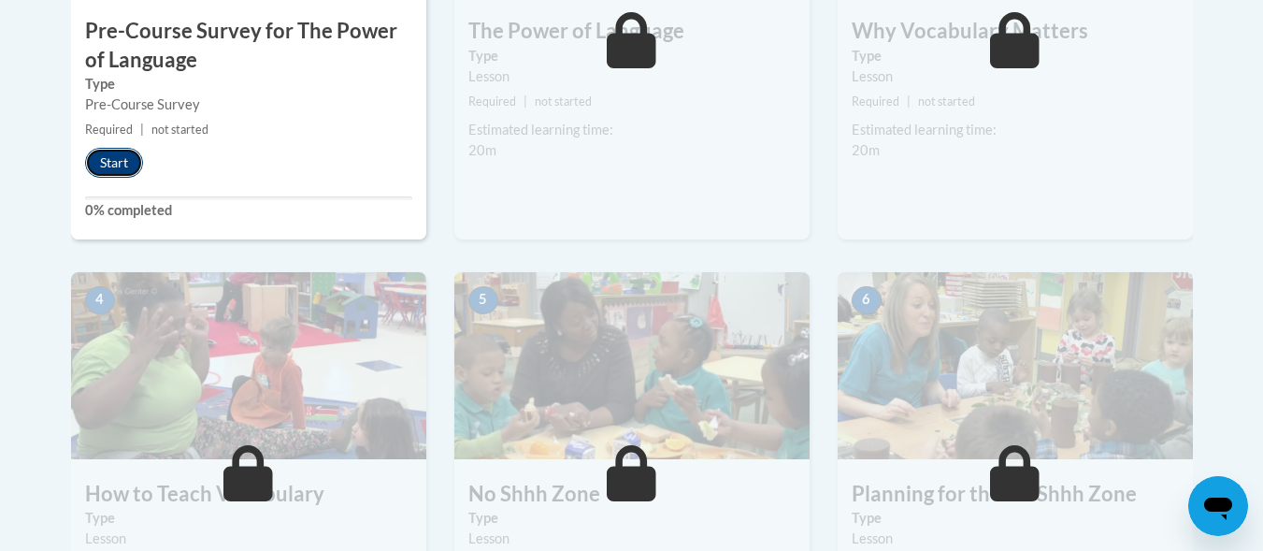
click at [102, 158] on button "Start" at bounding box center [114, 163] width 58 height 30
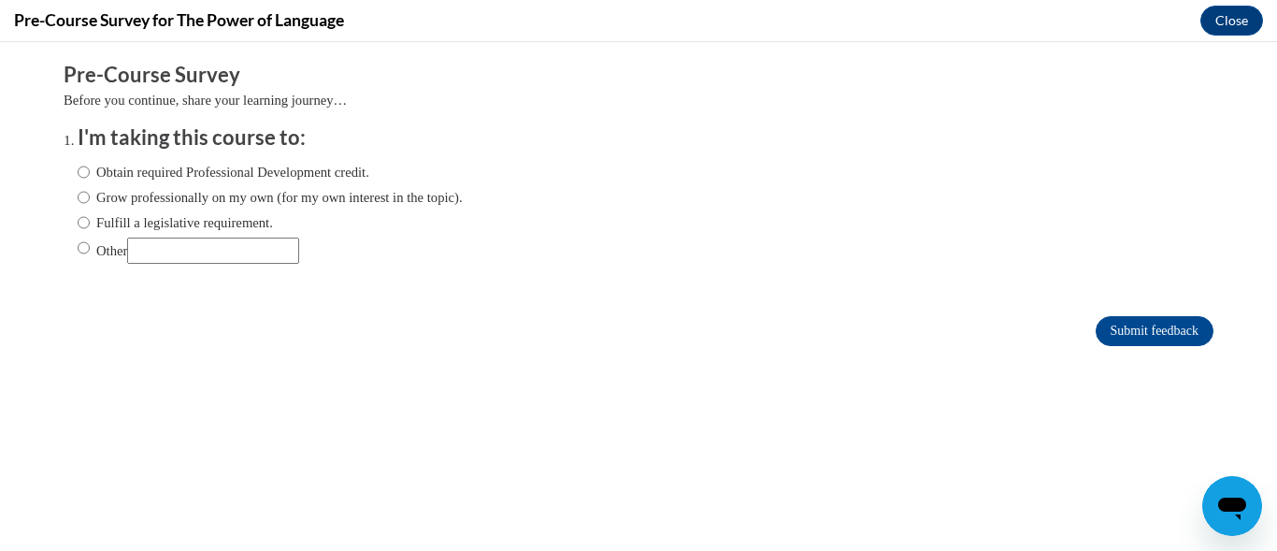
scroll to position [0, 0]
click at [78, 173] on input "Obtain required Professional Development credit." at bounding box center [84, 172] width 12 height 21
radio input "true"
click at [78, 173] on input "Obtain required Professional Development credit." at bounding box center [84, 172] width 12 height 21
click at [1096, 331] on input "Submit feedback" at bounding box center [1155, 331] width 118 height 30
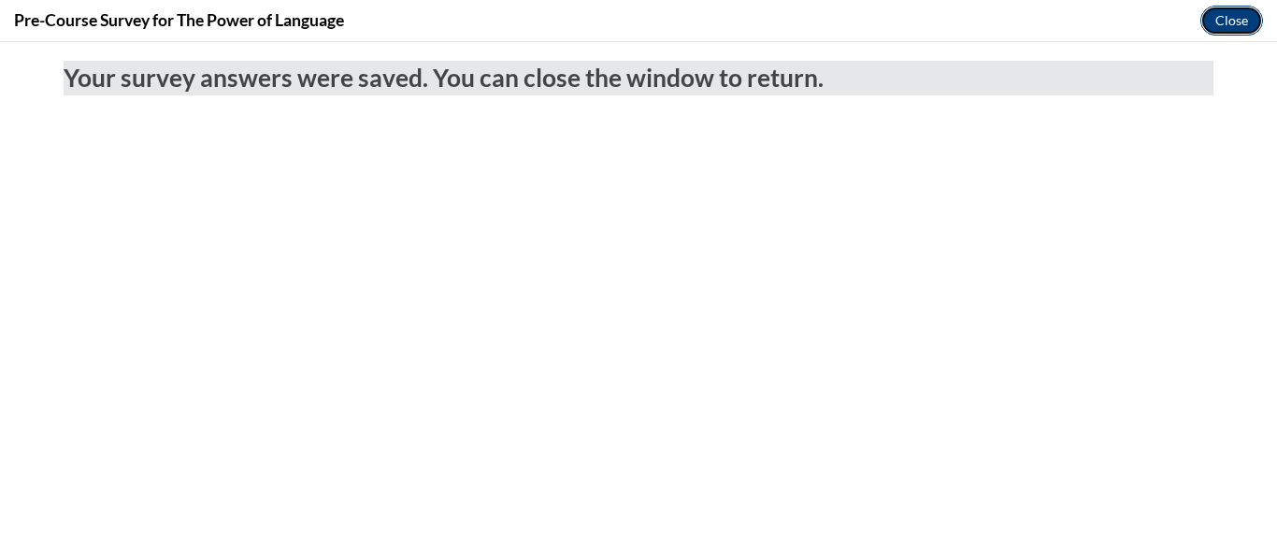
click at [1248, 13] on button "Close" at bounding box center [1232, 21] width 63 height 30
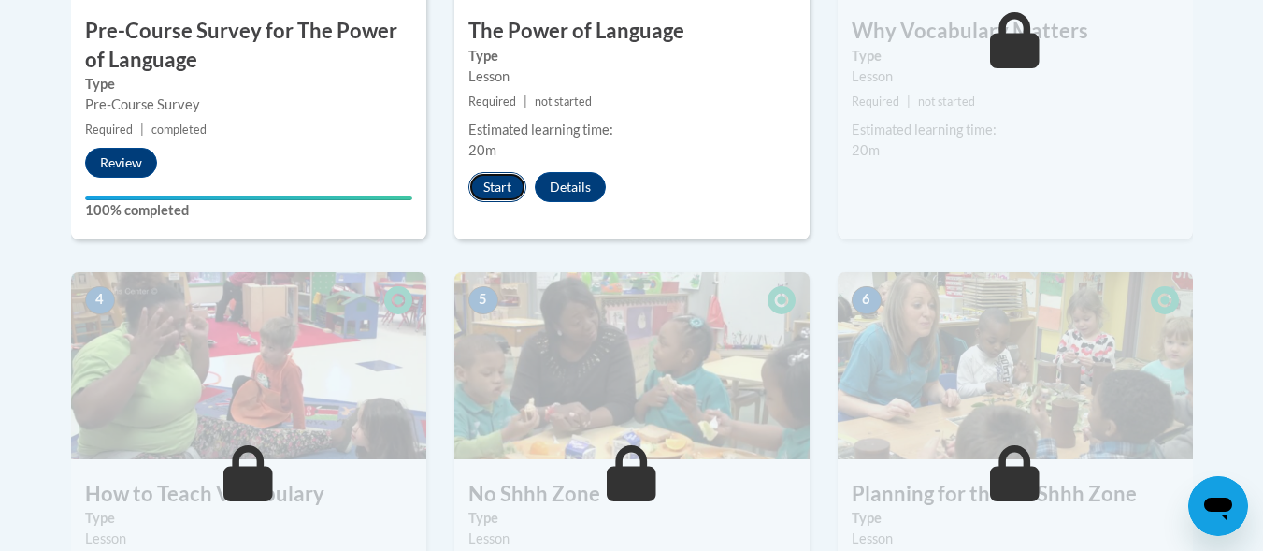
click at [517, 178] on button "Start" at bounding box center [497, 187] width 58 height 30
